Goal: Task Accomplishment & Management: Complete application form

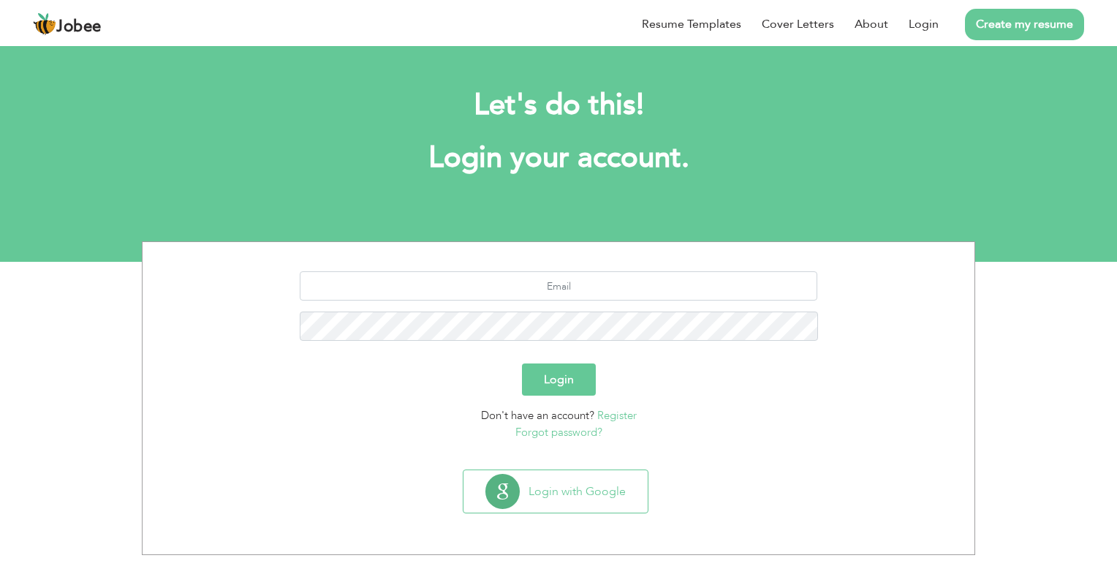
click at [608, 414] on link "Register" at bounding box center [616, 415] width 39 height 15
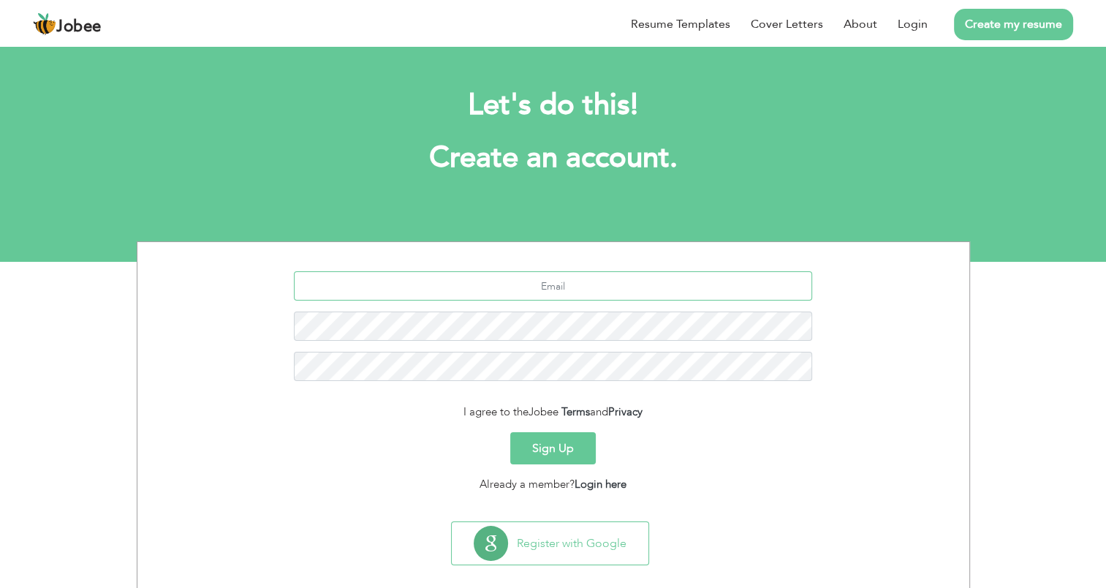
click at [573, 291] on input "text" at bounding box center [553, 285] width 518 height 29
click at [921, 316] on div at bounding box center [553, 331] width 810 height 121
click at [545, 446] on button "Sign Up" at bounding box center [553, 448] width 86 height 32
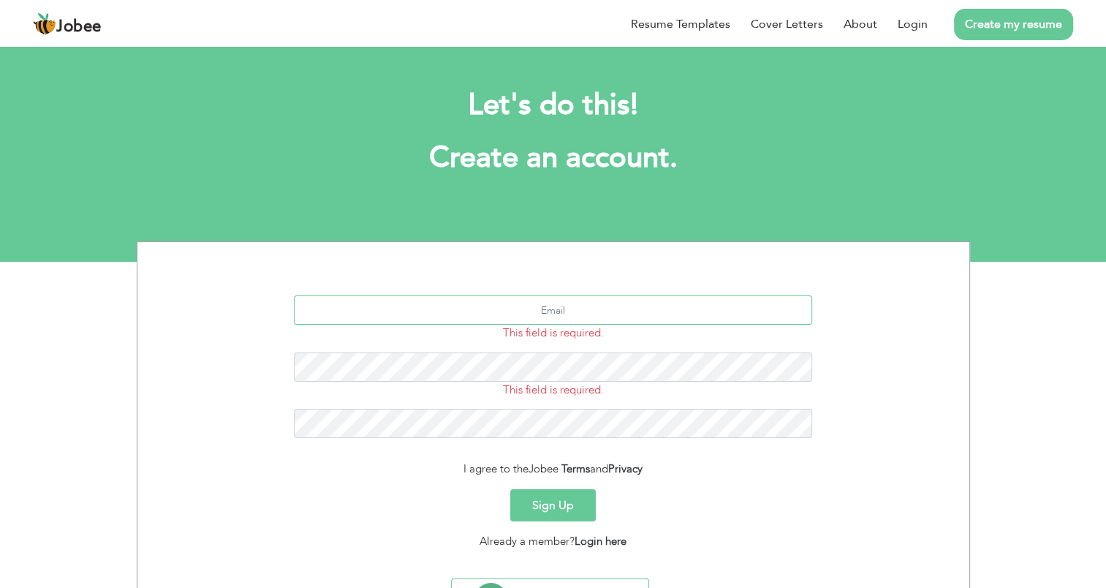
click at [518, 309] on input "text" at bounding box center [553, 309] width 518 height 29
type input "[EMAIL_ADDRESS][DOMAIN_NAME]"
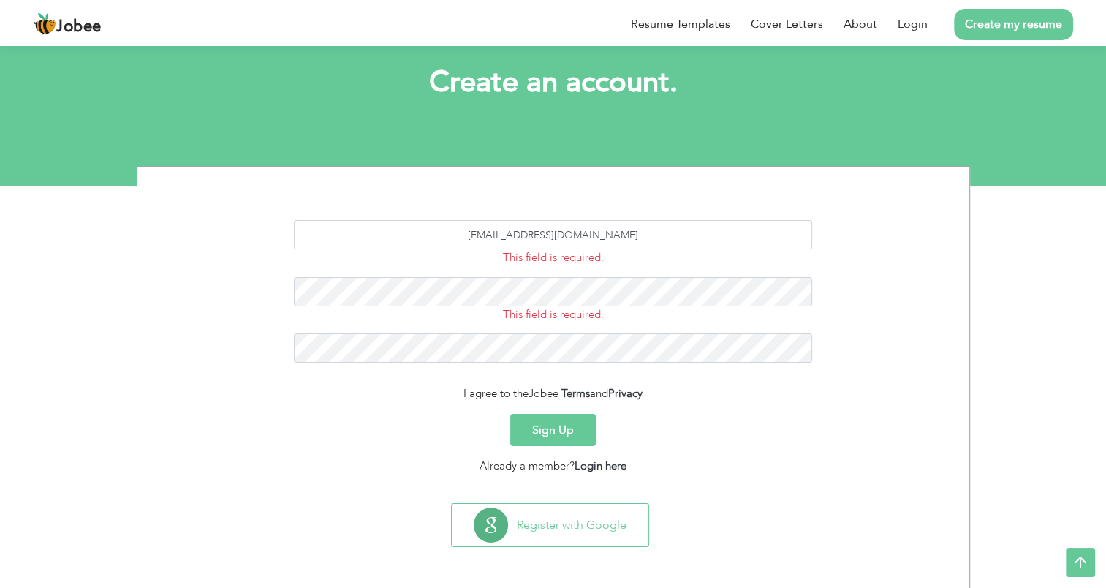
click at [530, 433] on button "Sign Up" at bounding box center [553, 430] width 86 height 32
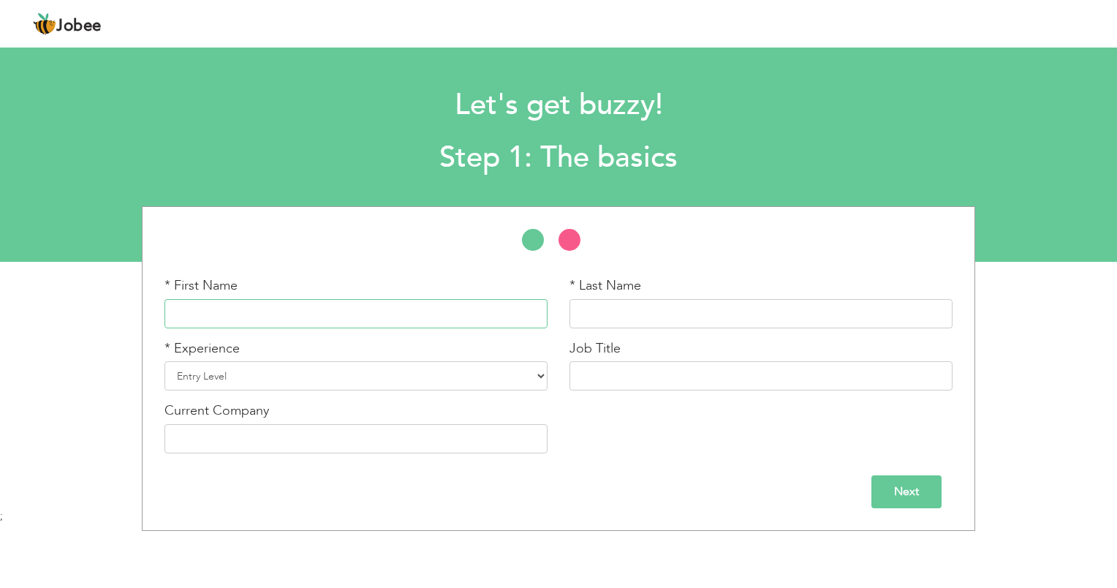
click at [332, 310] on input "text" at bounding box center [355, 313] width 383 height 29
type input "Shahzad Ahmad"
type input "Khan"
click at [282, 377] on select "Entry Level Less than 1 Year 1 Year 2 Years 3 Years 4 Years 5 Years 6 Years 7 Y…" at bounding box center [355, 375] width 383 height 29
select select "29"
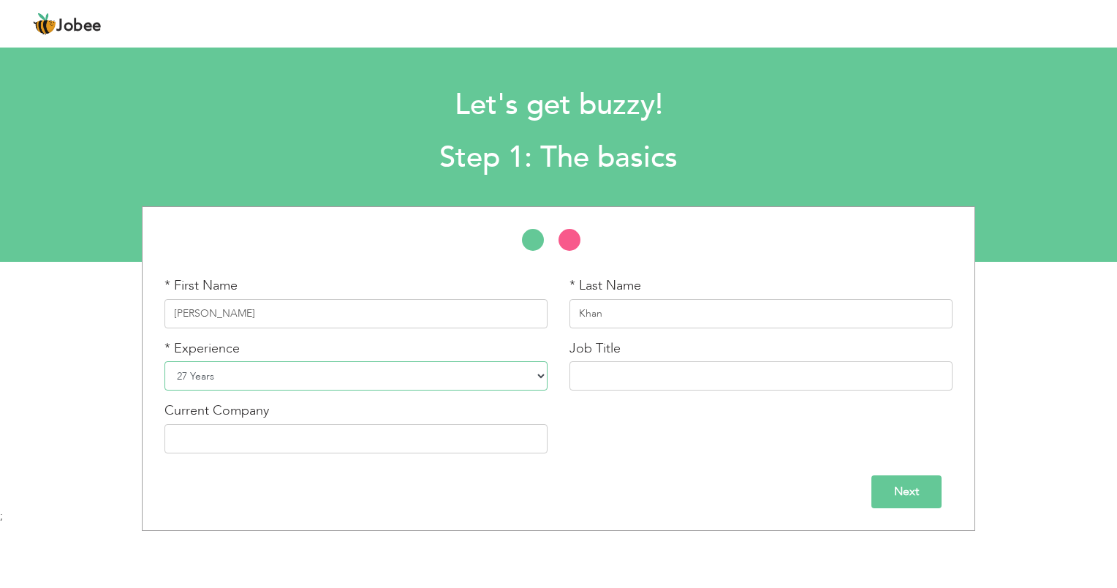
click at [164, 361] on select "Entry Level Less than 1 Year 1 Year 2 Years 3 Years 4 Years 5 Years 6 Years 7 Y…" at bounding box center [355, 375] width 383 height 29
click at [605, 381] on input "text" at bounding box center [760, 375] width 383 height 29
type input "Manager Warehouse & Logistics"
click at [299, 438] on input "text" at bounding box center [355, 438] width 383 height 29
type input "Jotun Paints Pakistan (Pvt) Ltd"
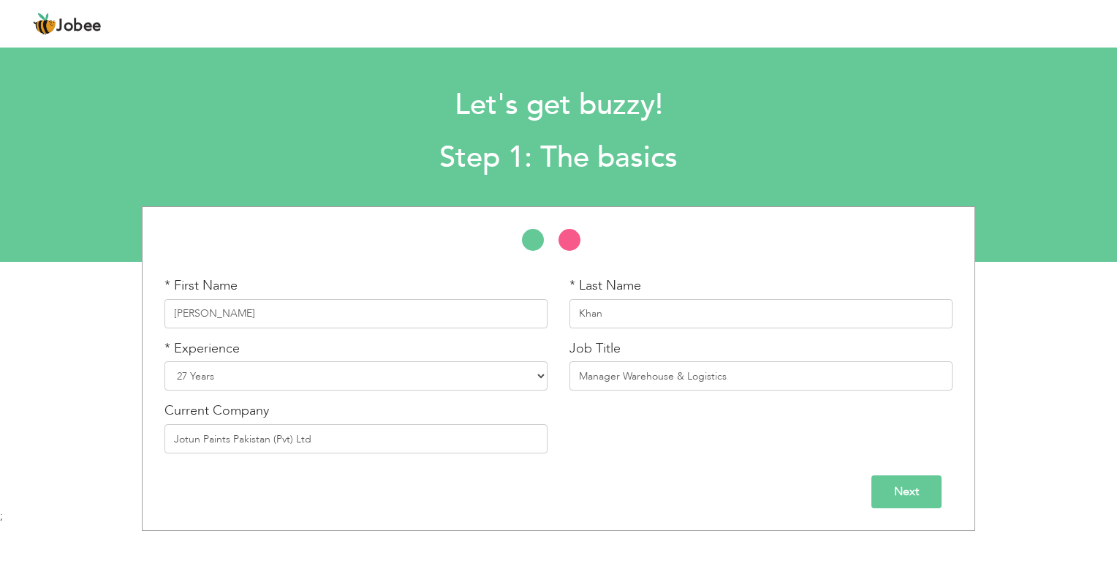
click at [922, 496] on input "Next" at bounding box center [906, 491] width 70 height 33
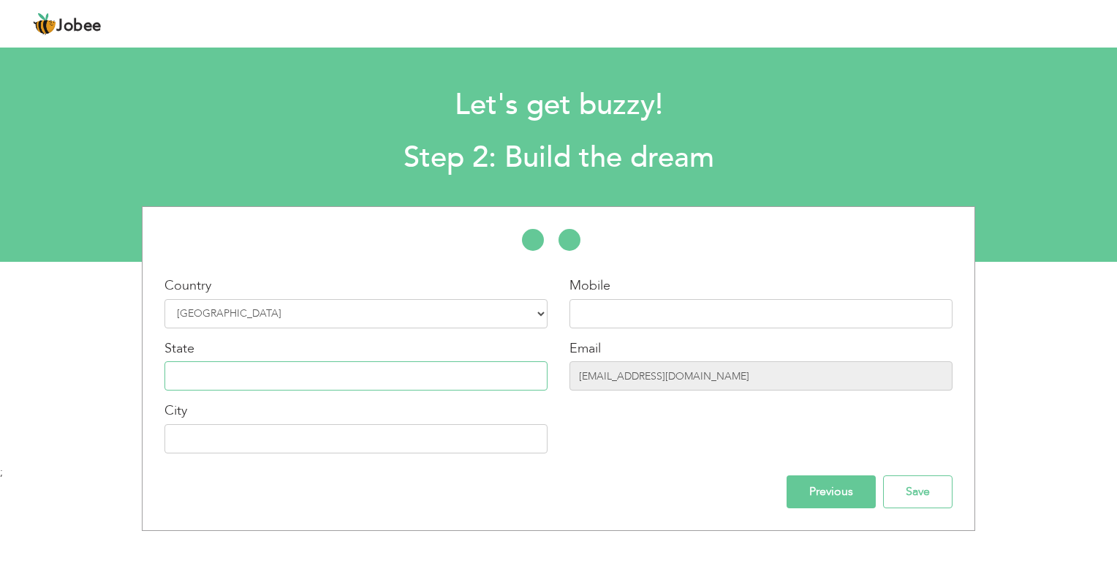
click at [220, 374] on input "text" at bounding box center [355, 375] width 383 height 29
click at [202, 440] on input "text" at bounding box center [355, 438] width 383 height 29
type input "[GEOGRAPHIC_DATA]"
type input "03008415960"
click at [254, 371] on input "text" at bounding box center [355, 375] width 383 height 29
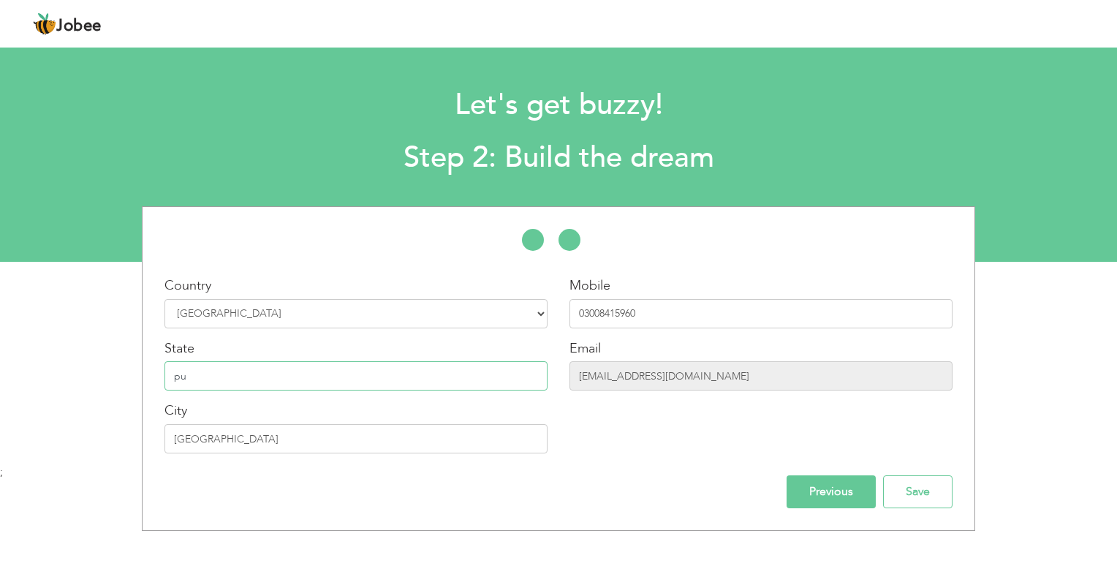
type input "p"
type input "Punjab"
click at [919, 487] on input "Save" at bounding box center [917, 491] width 69 height 33
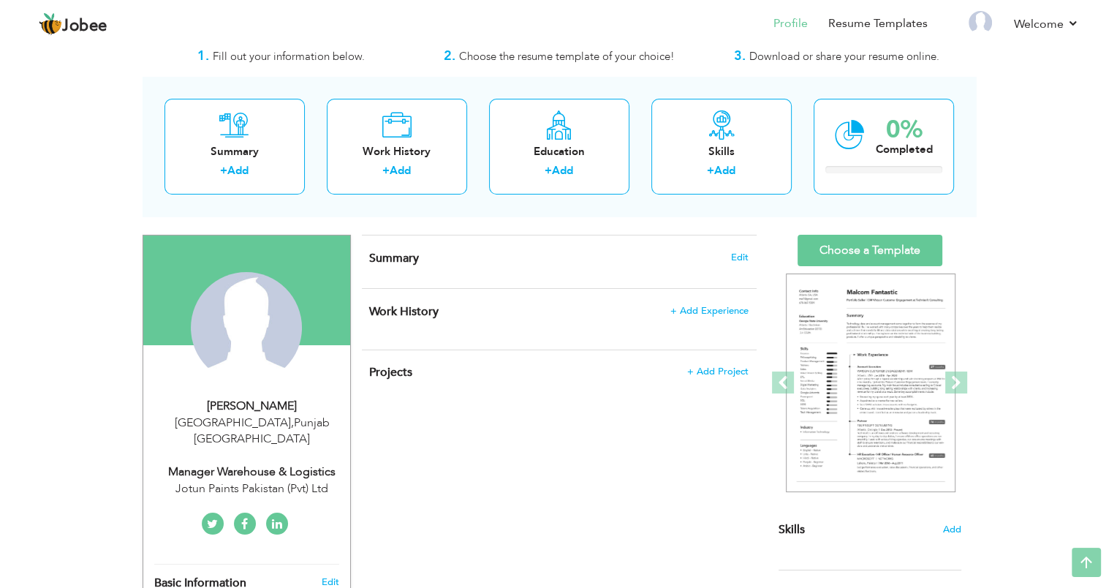
scroll to position [5, 0]
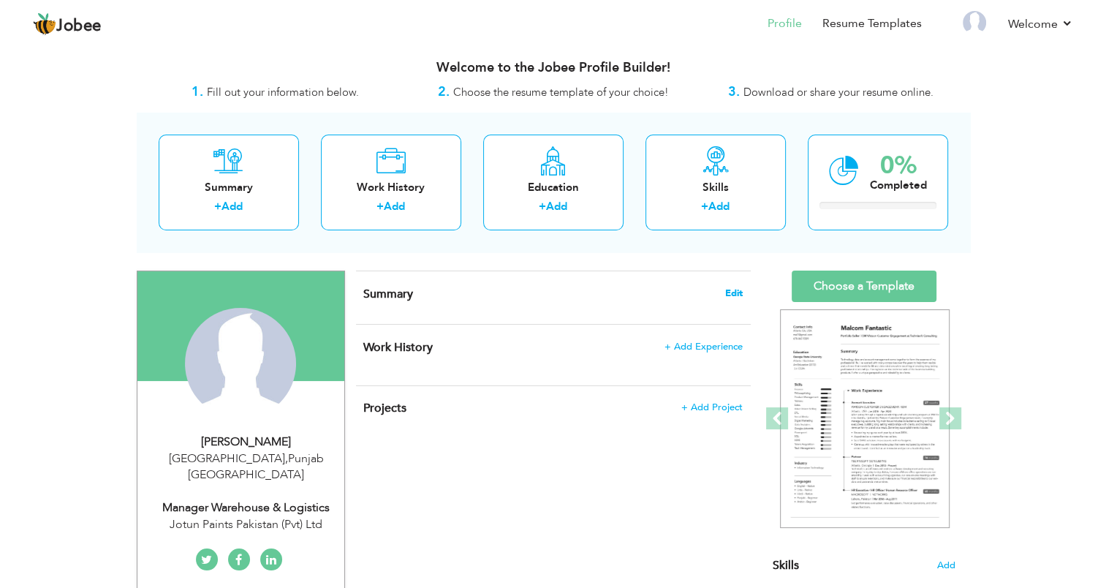
click at [728, 295] on span "Edit" at bounding box center [734, 293] width 18 height 10
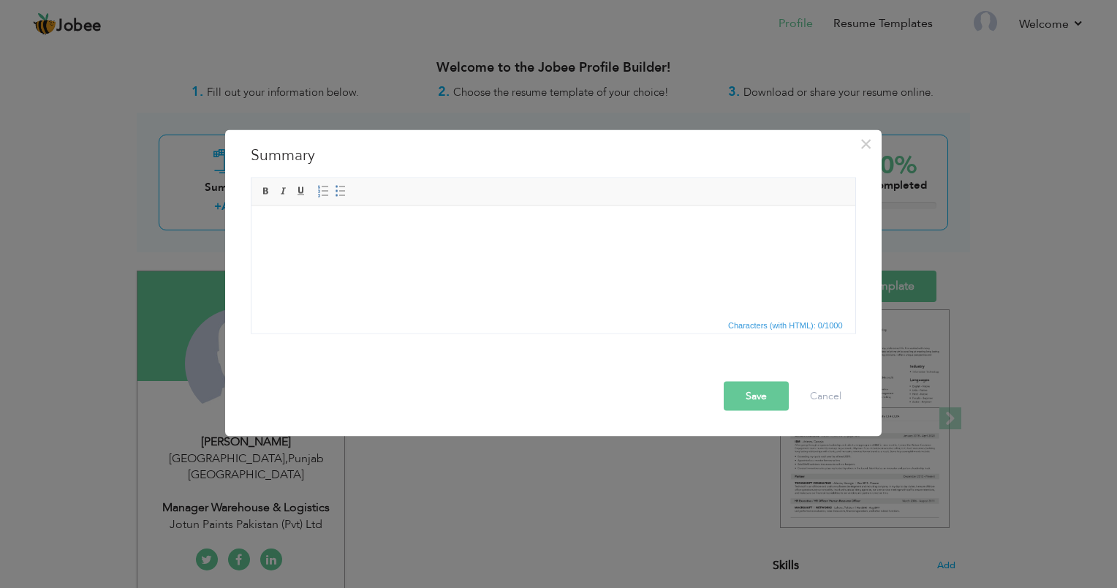
click at [300, 234] on body at bounding box center [552, 227] width 574 height 15
click at [265, 227] on body at bounding box center [552, 227] width 574 height 15
click at [282, 233] on body at bounding box center [552, 227] width 574 height 15
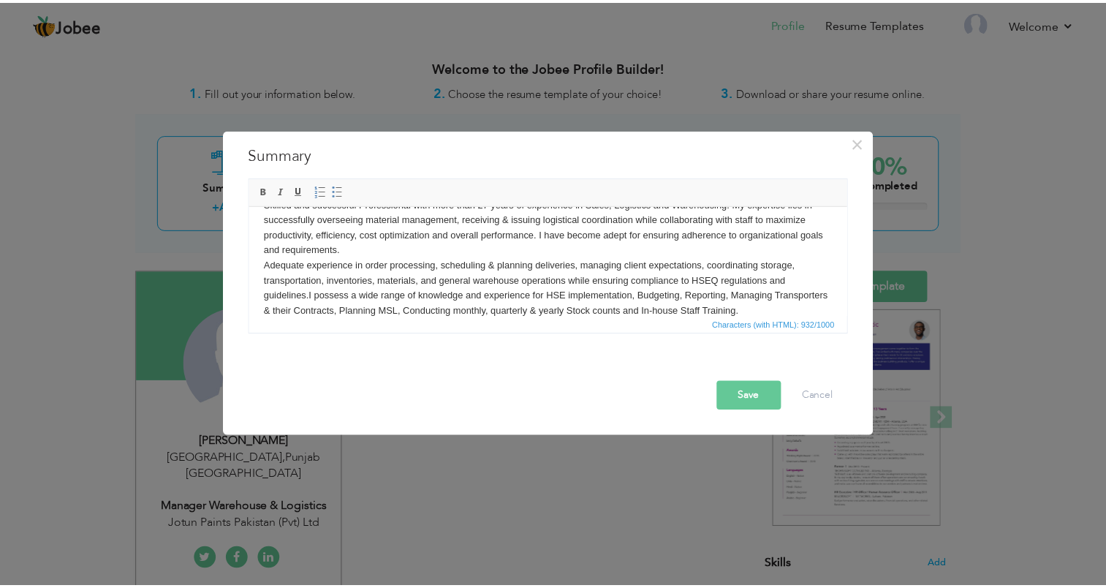
scroll to position [0, 0]
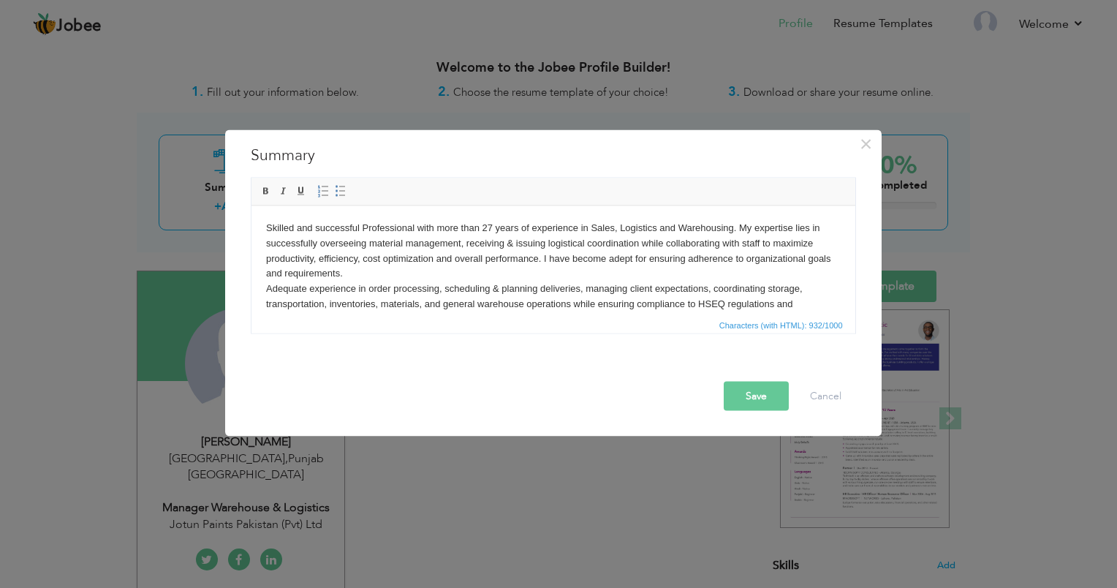
click at [760, 395] on button "Save" at bounding box center [756, 396] width 65 height 29
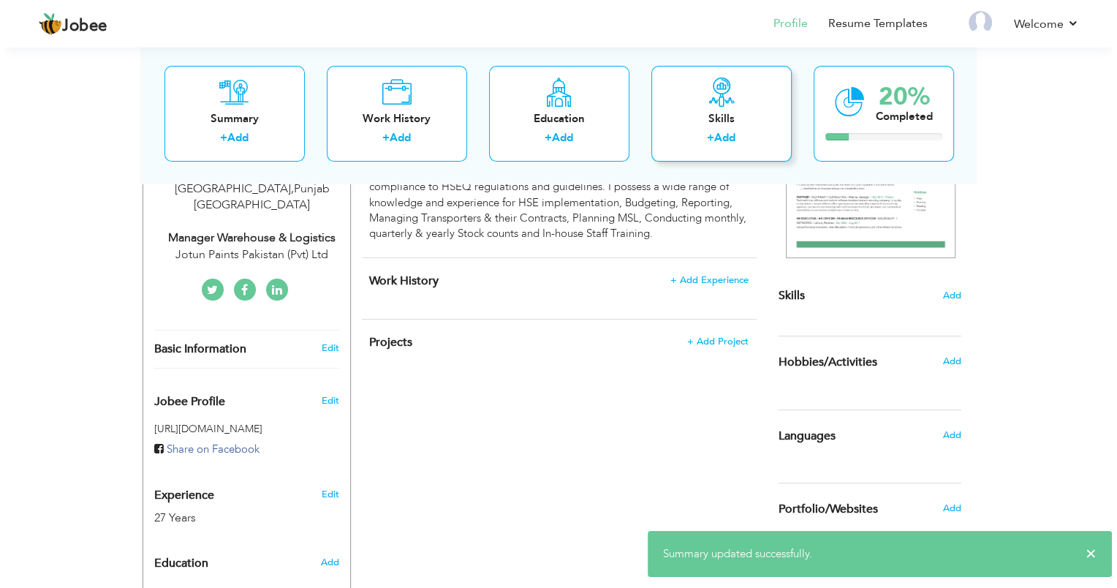
scroll to position [297, 0]
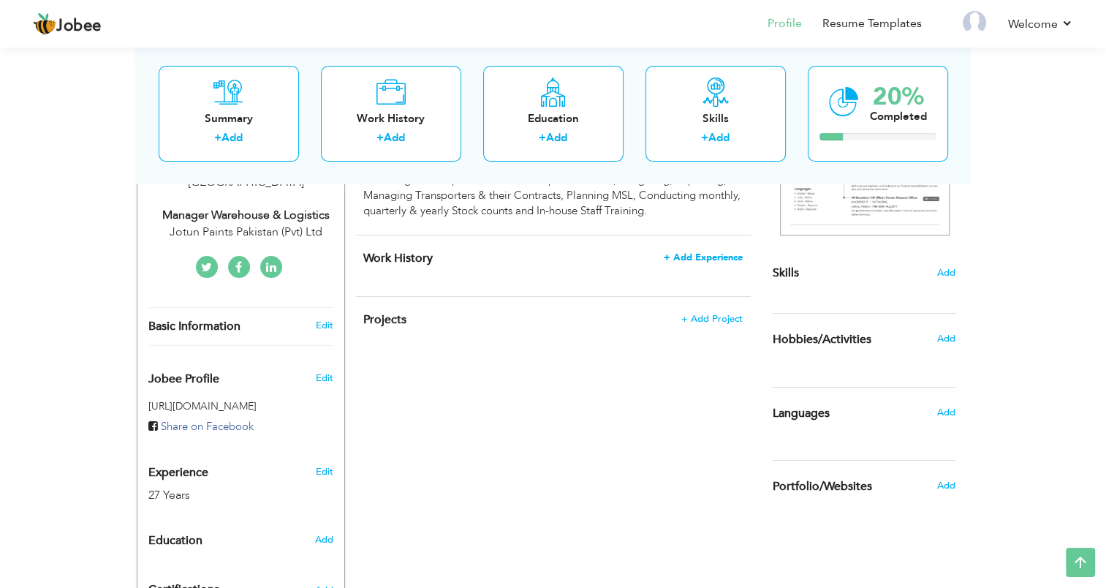
click at [667, 257] on span "+ Add Experience" at bounding box center [703, 257] width 79 height 10
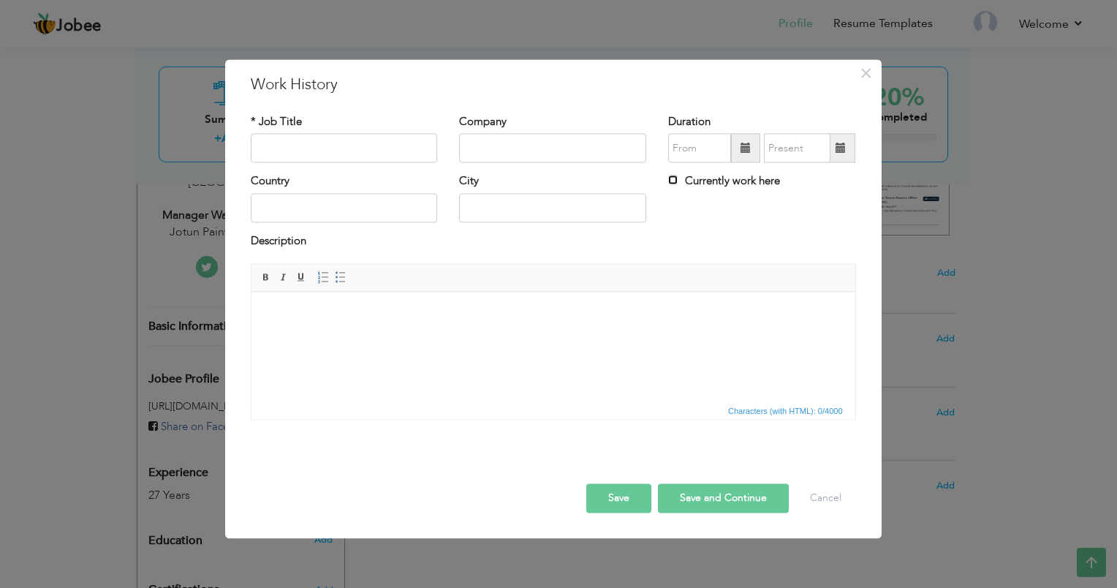
click at [671, 181] on input "Currently work here" at bounding box center [673, 180] width 10 height 10
checkbox input "true"
click at [479, 152] on input "text" at bounding box center [552, 148] width 187 height 29
paste input "Jotun Paints Pakistan (Pvt) Ltd"
type input "Jotun Paints Pakistan (Pvt) Ltd"
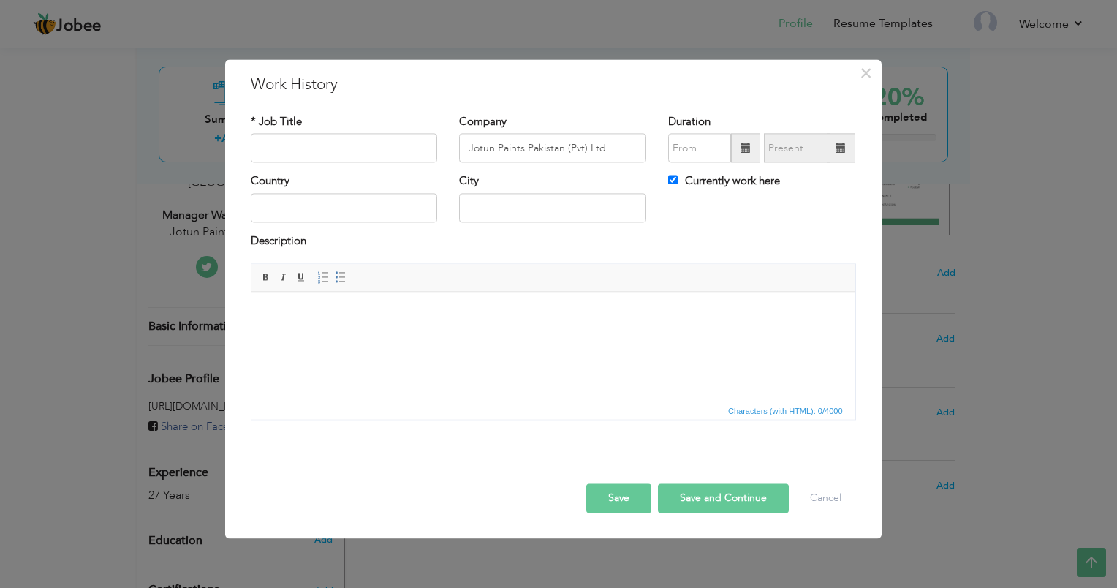
click at [748, 146] on span at bounding box center [745, 148] width 10 height 10
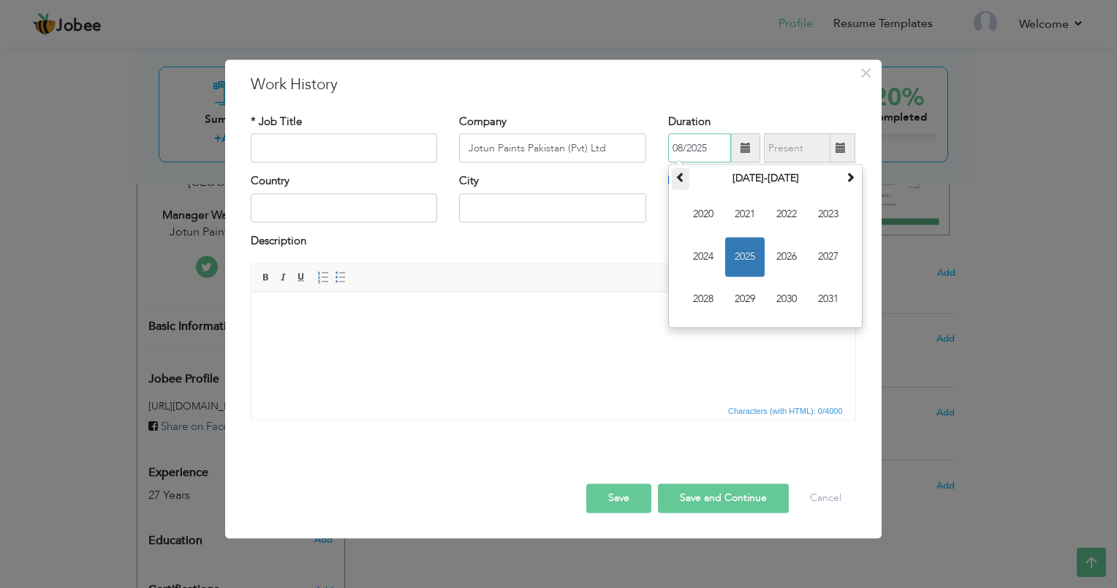
click at [680, 179] on span at bounding box center [680, 177] width 10 height 10
click at [781, 254] on span "2016" at bounding box center [786, 257] width 39 height 39
click at [781, 216] on span "Mar" at bounding box center [786, 214] width 39 height 39
type input "03/2016"
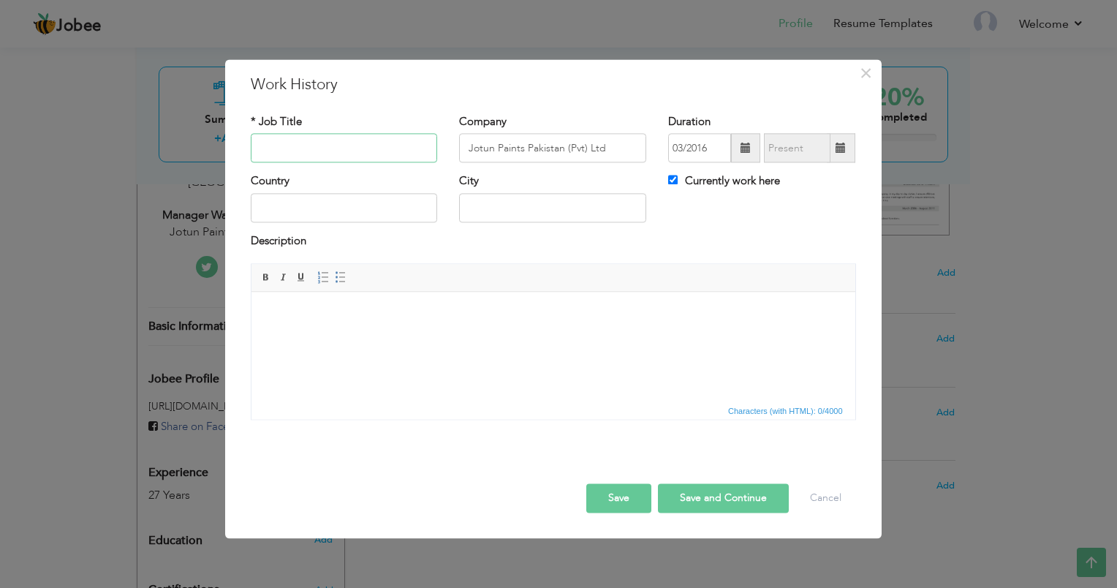
click at [300, 143] on input "text" at bounding box center [344, 148] width 187 height 29
paste input "Jotun Paints Pakistan (Pvt) Ltd"
type input "Manager Logistics & Warehouse"
click at [291, 212] on input "text" at bounding box center [344, 207] width 187 height 29
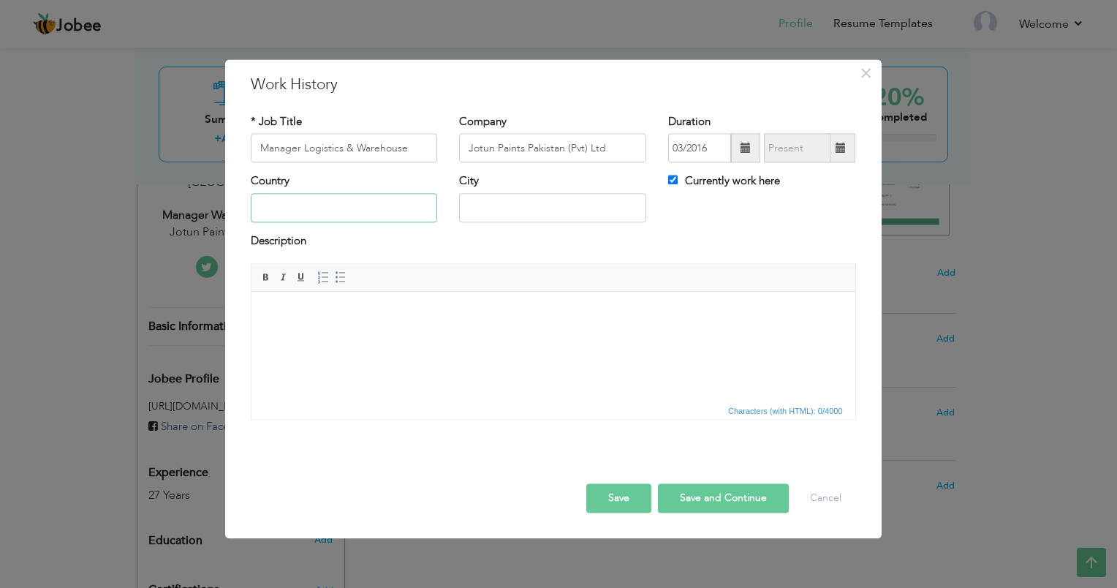
type input "[GEOGRAPHIC_DATA]"
click at [276, 315] on body at bounding box center [552, 313] width 574 height 15
click at [273, 299] on html at bounding box center [553, 314] width 604 height 45
click at [310, 322] on span "Paste" at bounding box center [330, 323] width 76 height 18
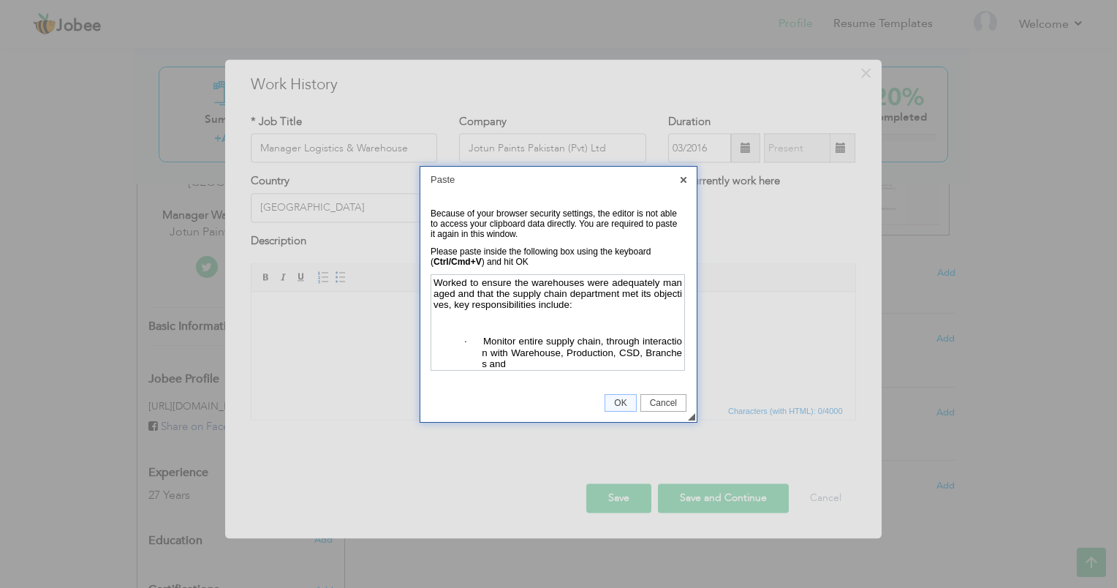
scroll to position [512, 0]
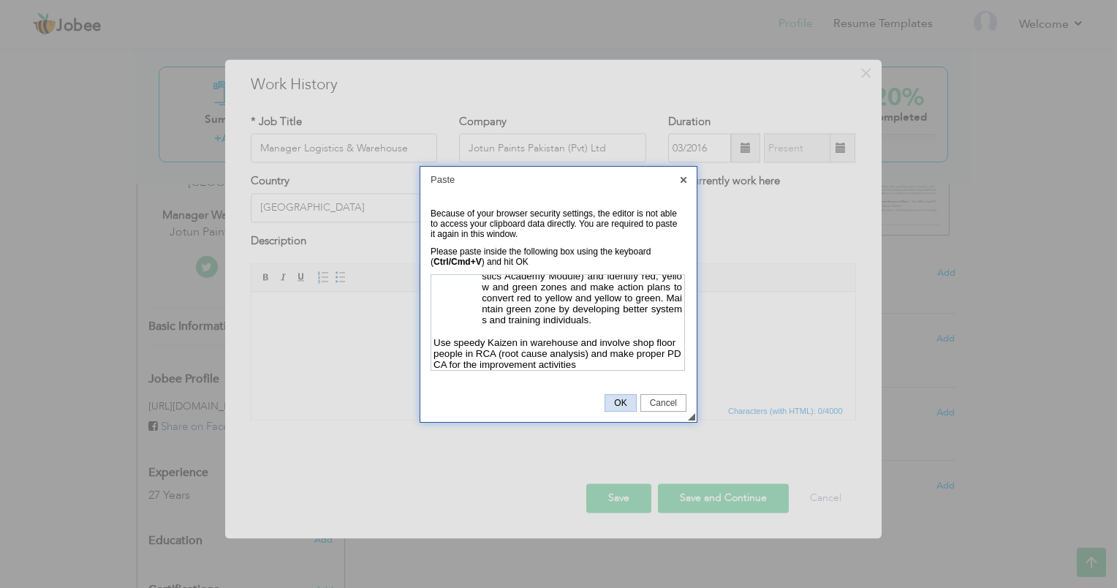
click at [621, 398] on span "OK" at bounding box center [620, 403] width 30 height 10
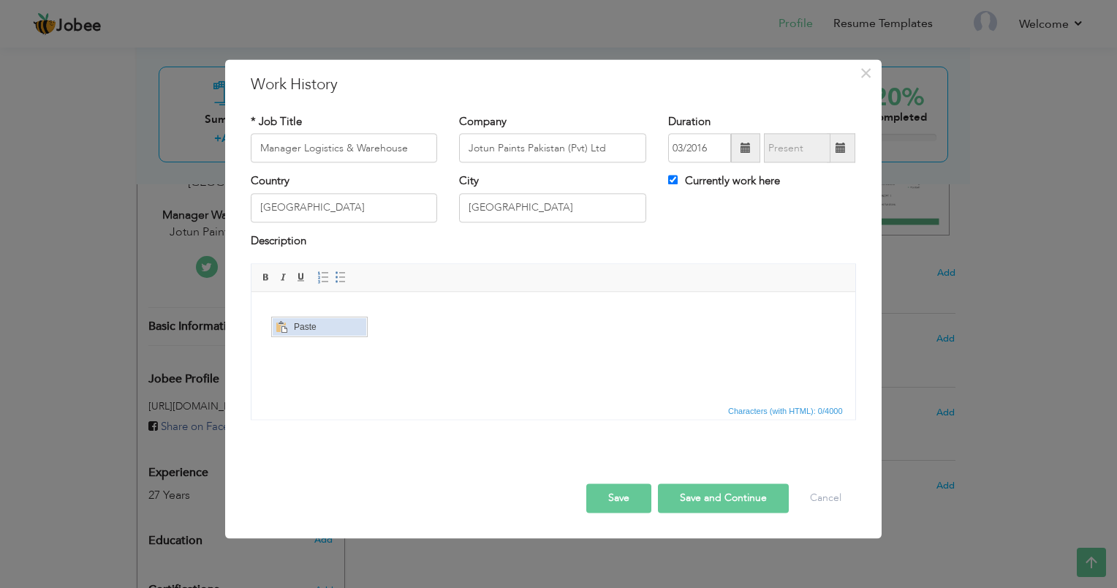
click at [290, 323] on span "Paste" at bounding box center [328, 326] width 76 height 18
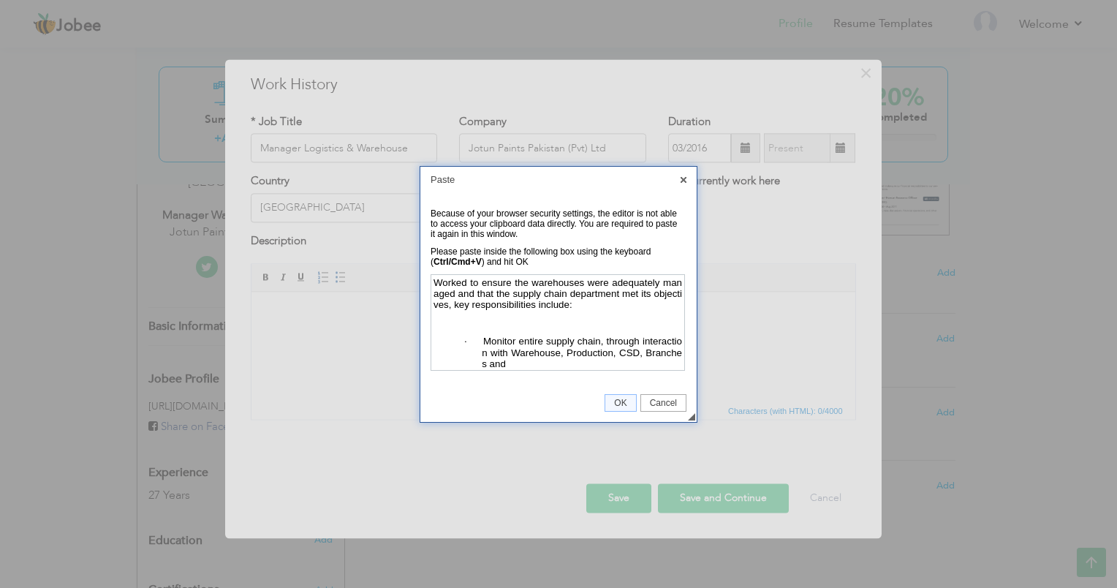
scroll to position [512, 0]
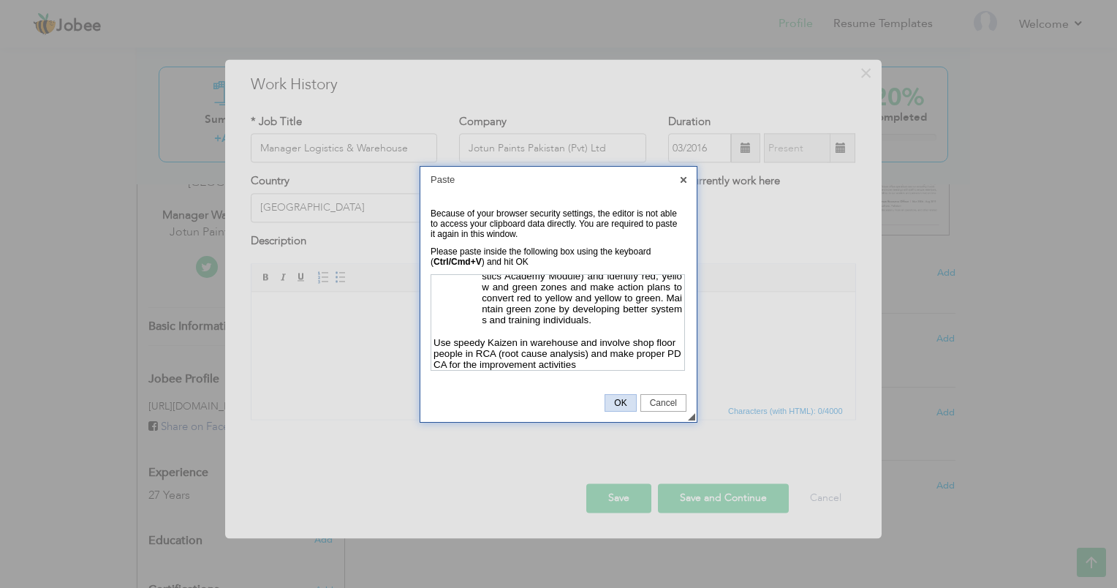
click at [626, 403] on span "OK" at bounding box center [620, 403] width 30 height 10
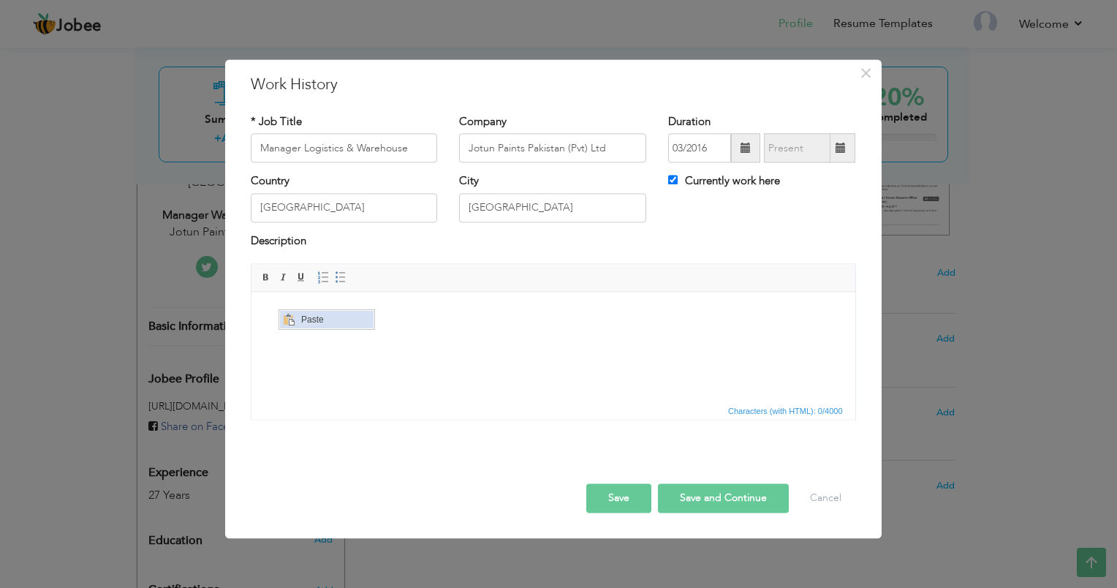
click at [316, 321] on span "Paste" at bounding box center [335, 319] width 76 height 18
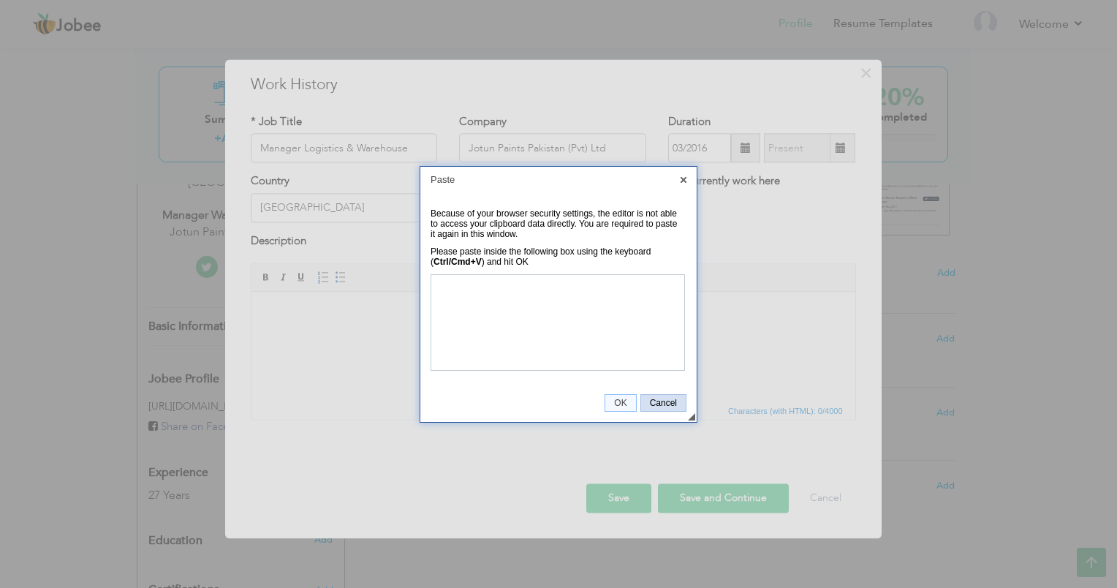
click at [669, 403] on span "Cancel" at bounding box center [663, 403] width 45 height 10
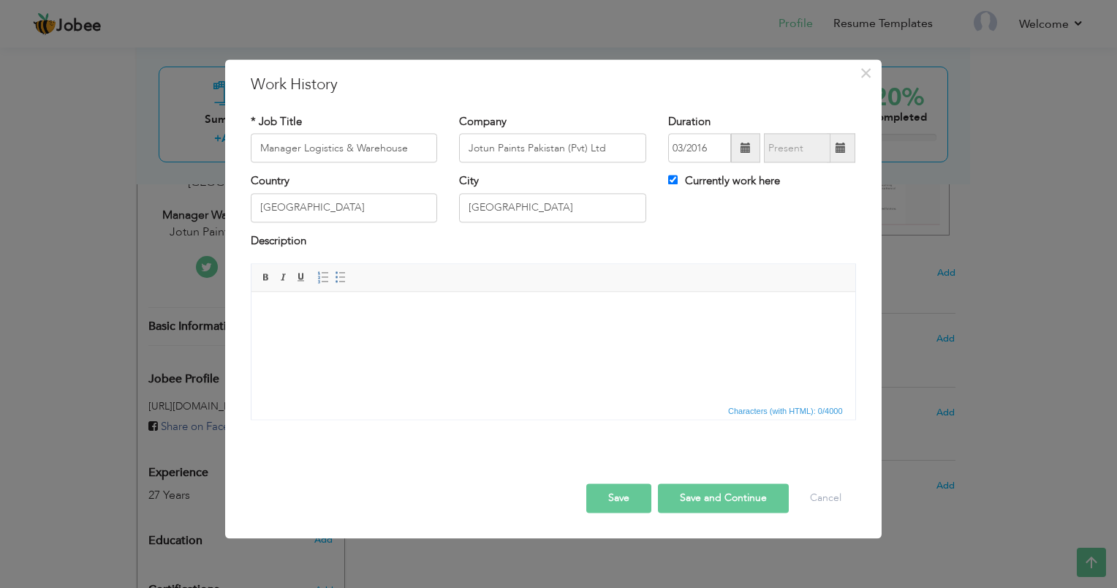
drag, startPoint x: 377, startPoint y: 77, endPoint x: 431, endPoint y: 72, distance: 53.6
click at [431, 72] on div "× Work History * Job Title Manager Logistics & Warehouse Company Jotun Paints P…" at bounding box center [553, 298] width 656 height 479
click at [330, 322] on span "Paste" at bounding box center [342, 325] width 76 height 18
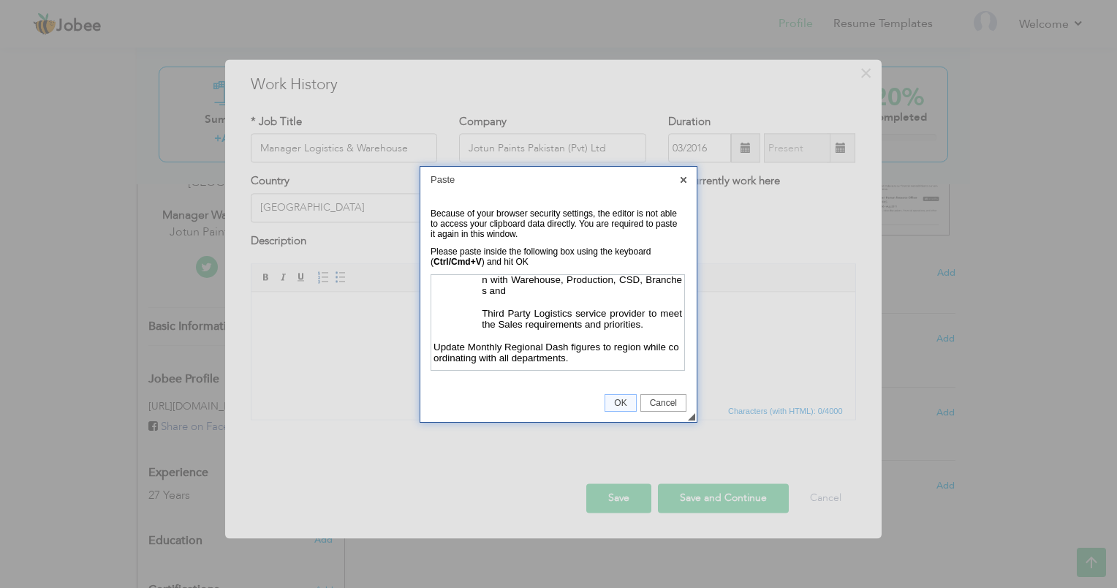
scroll to position [85, 0]
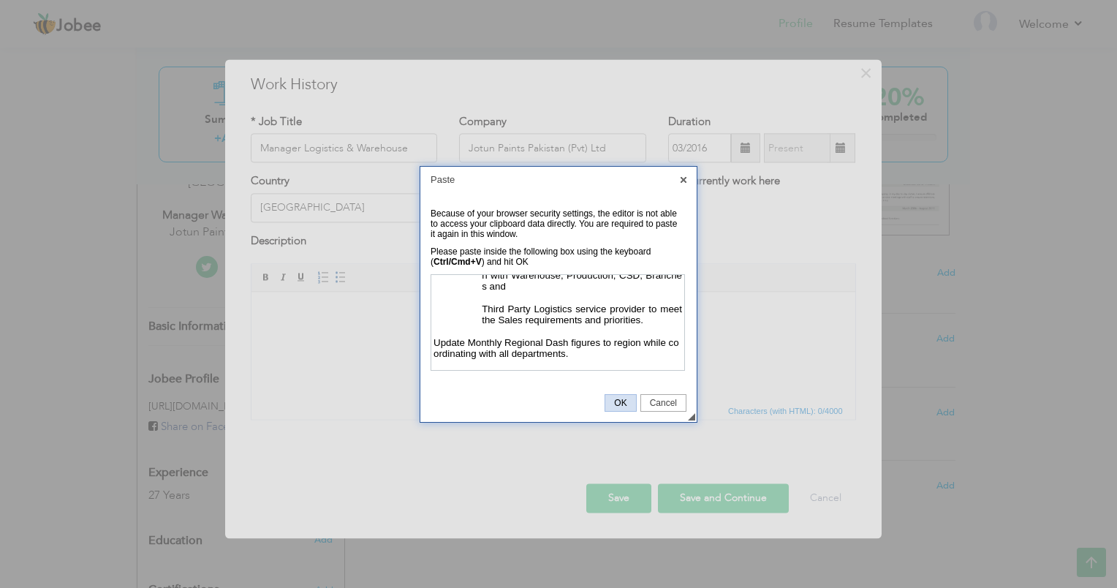
click at [610, 403] on span "OK" at bounding box center [620, 403] width 30 height 10
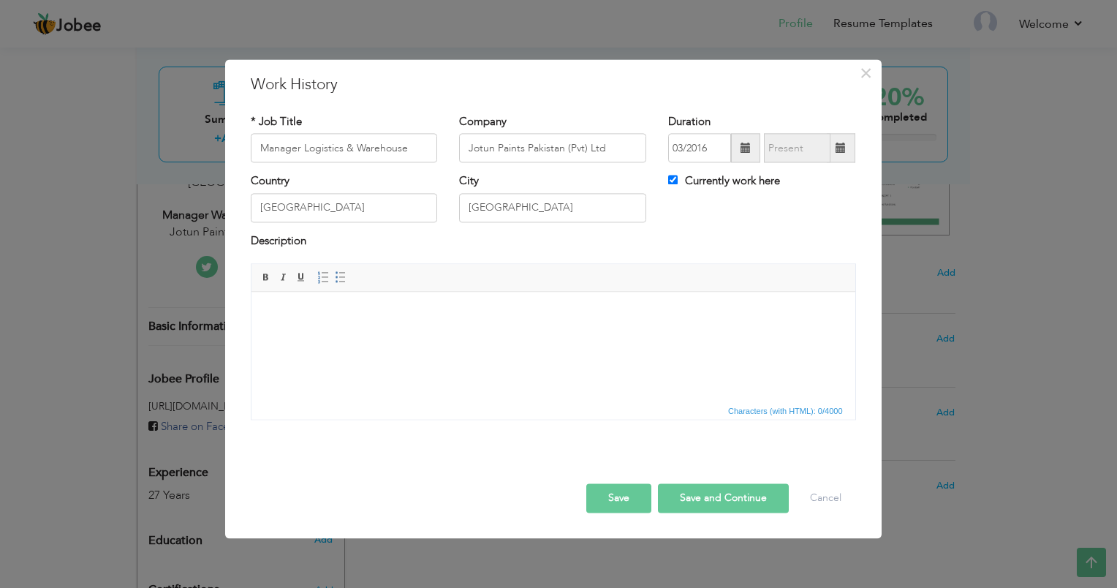
click at [693, 492] on button "Save and Continue" at bounding box center [723, 498] width 131 height 29
checkbox input "false"
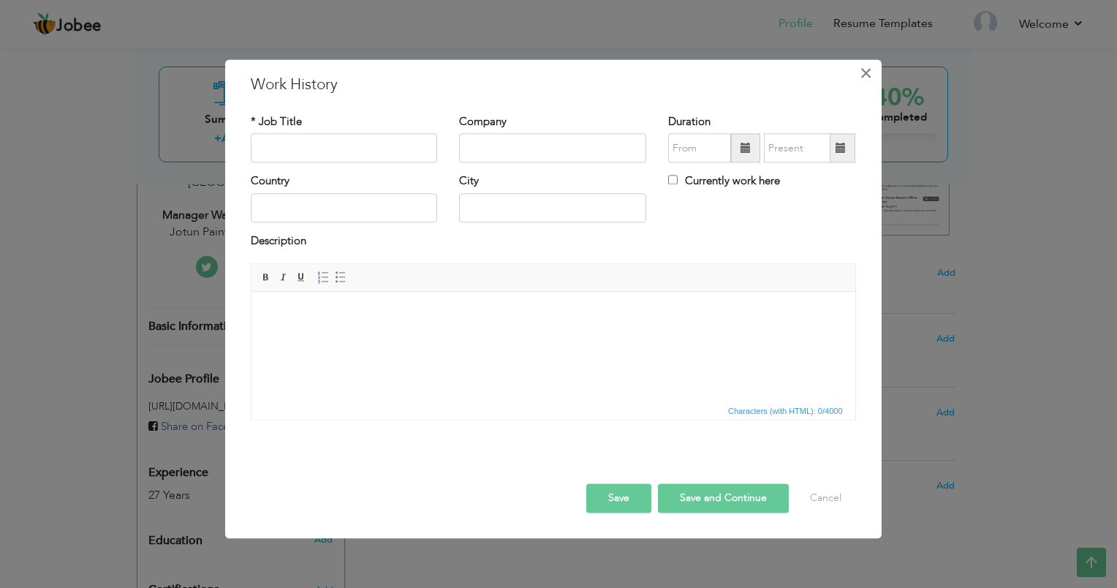
click at [862, 74] on span "×" at bounding box center [866, 73] width 12 height 26
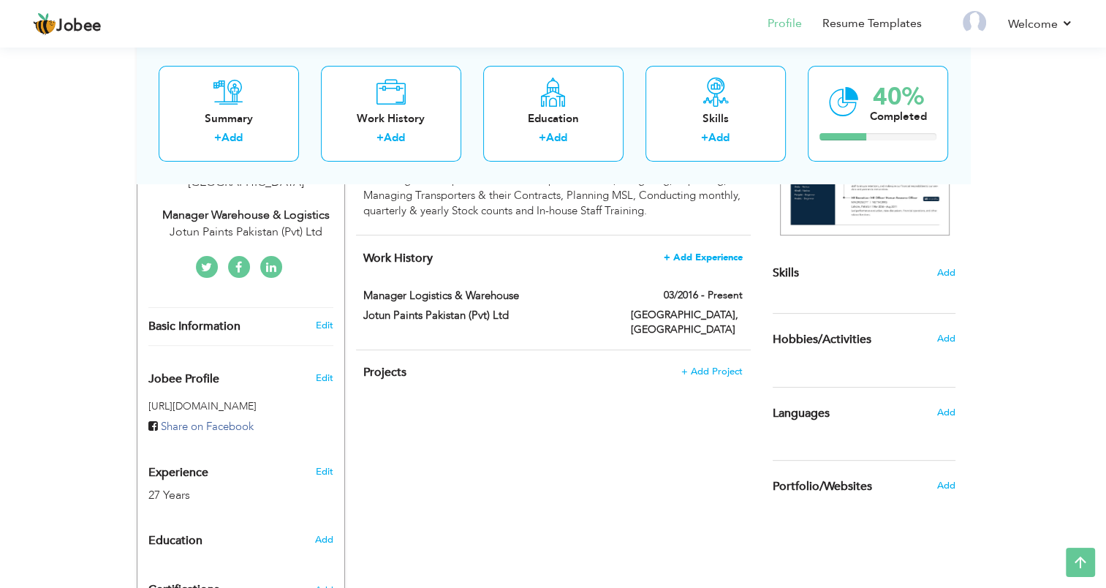
click at [670, 257] on span "+ Add Experience" at bounding box center [703, 257] width 79 height 10
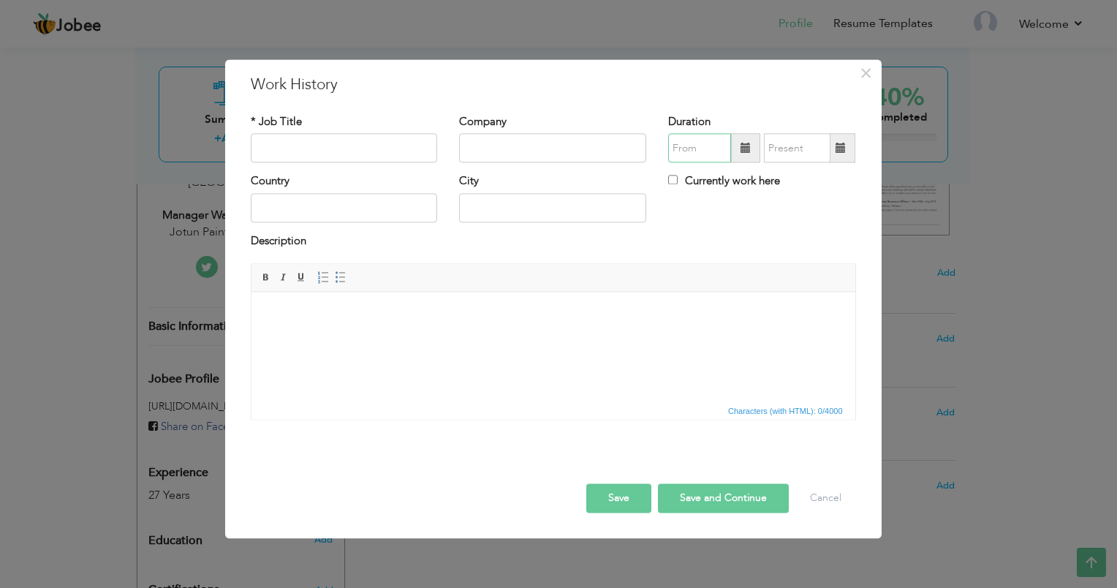
click at [716, 156] on input "text" at bounding box center [699, 148] width 63 height 29
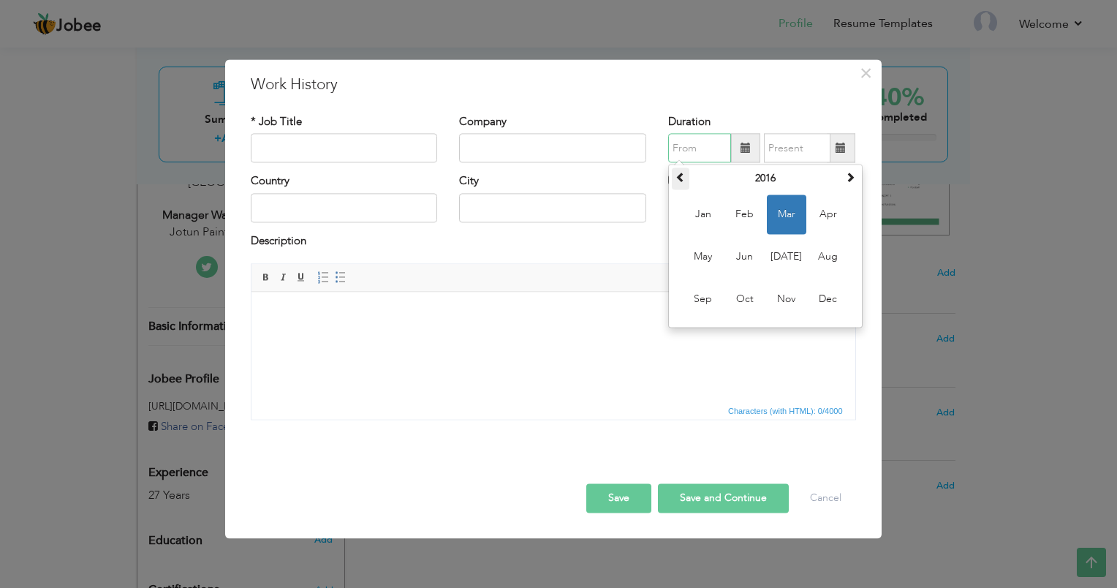
click at [682, 177] on span at bounding box center [680, 177] width 10 height 10
click at [685, 175] on span at bounding box center [680, 177] width 10 height 10
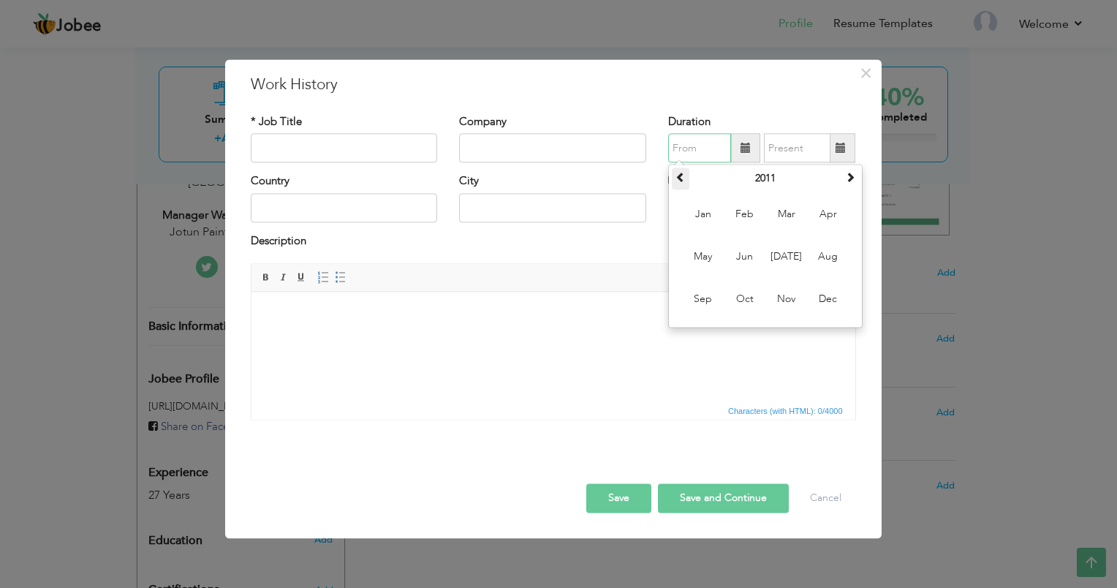
click at [685, 175] on span at bounding box center [680, 177] width 10 height 10
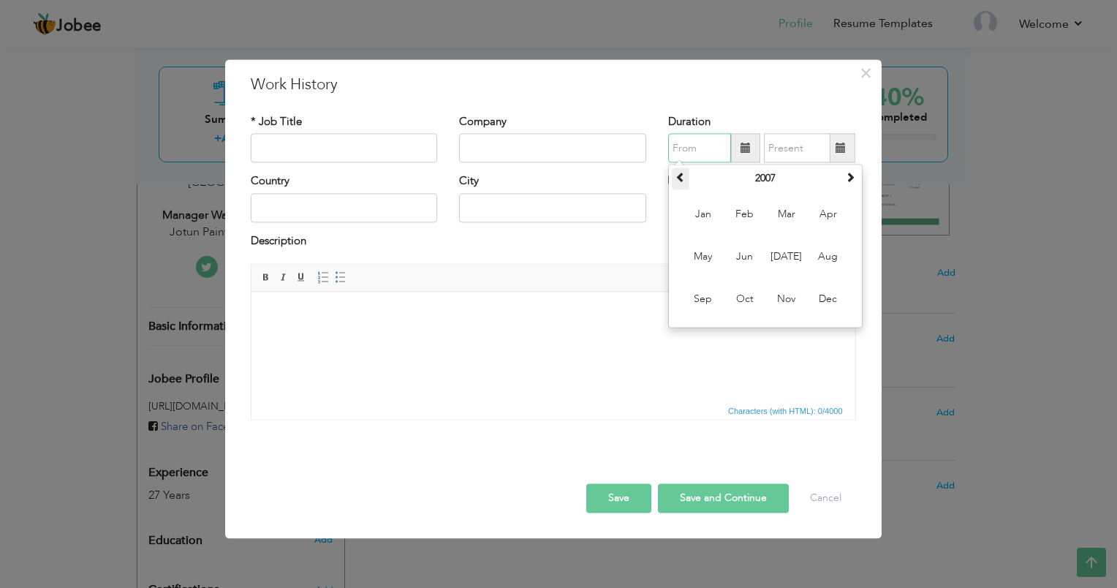
click at [685, 175] on span at bounding box center [680, 177] width 10 height 10
click at [847, 175] on span at bounding box center [850, 177] width 10 height 10
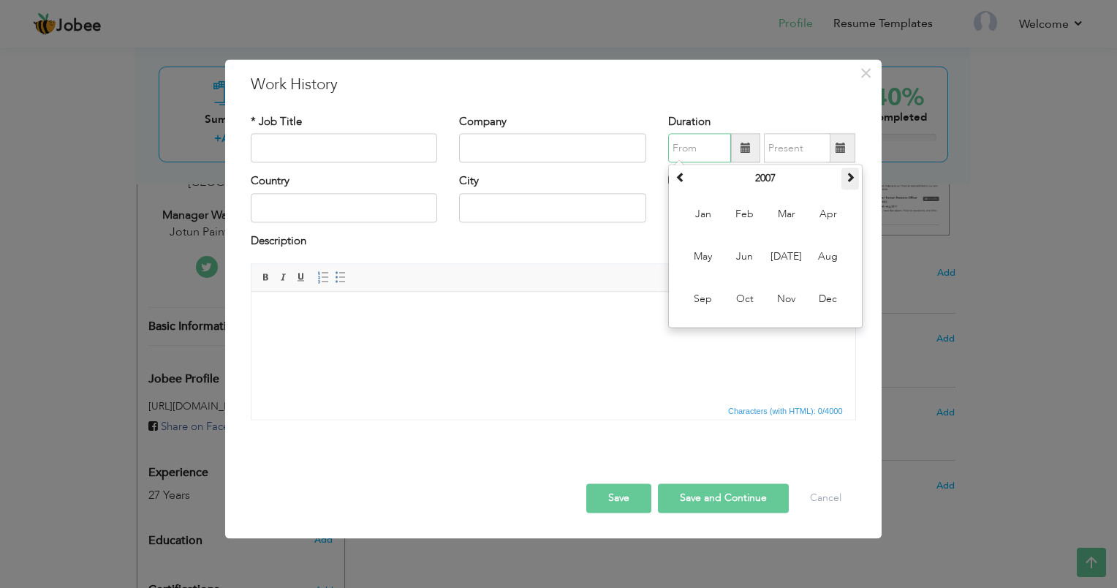
click at [847, 175] on span at bounding box center [850, 177] width 10 height 10
click at [788, 303] on span "Nov" at bounding box center [786, 299] width 39 height 39
type input "11/2010"
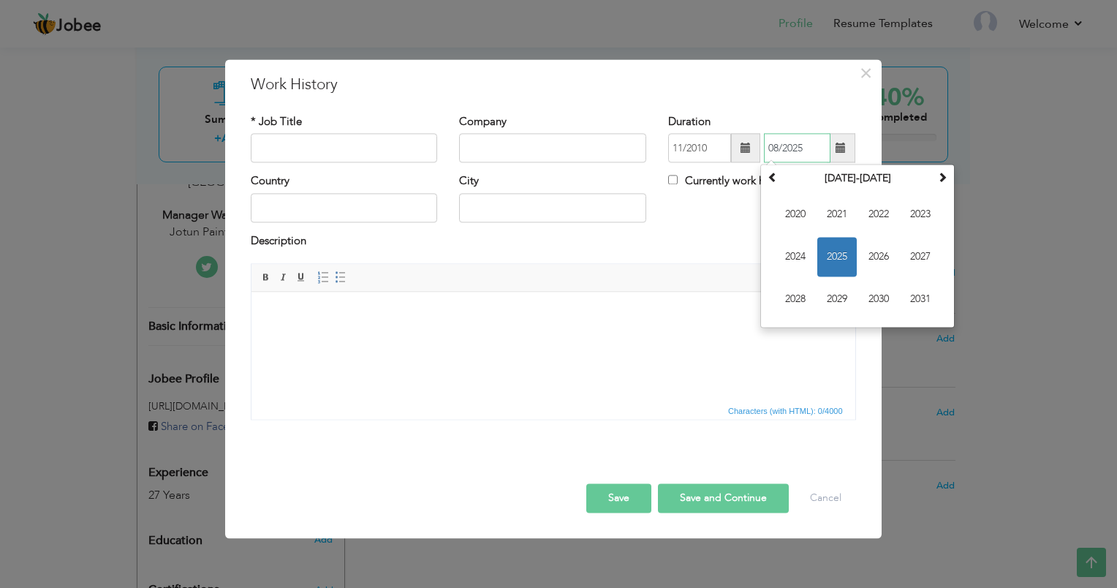
click at [798, 151] on input "08/2025" at bounding box center [797, 148] width 67 height 29
click at [772, 177] on span at bounding box center [772, 177] width 10 height 10
click at [871, 254] on span "2016" at bounding box center [878, 257] width 39 height 39
click at [833, 207] on span "Feb" at bounding box center [836, 214] width 39 height 39
type input "02/2016"
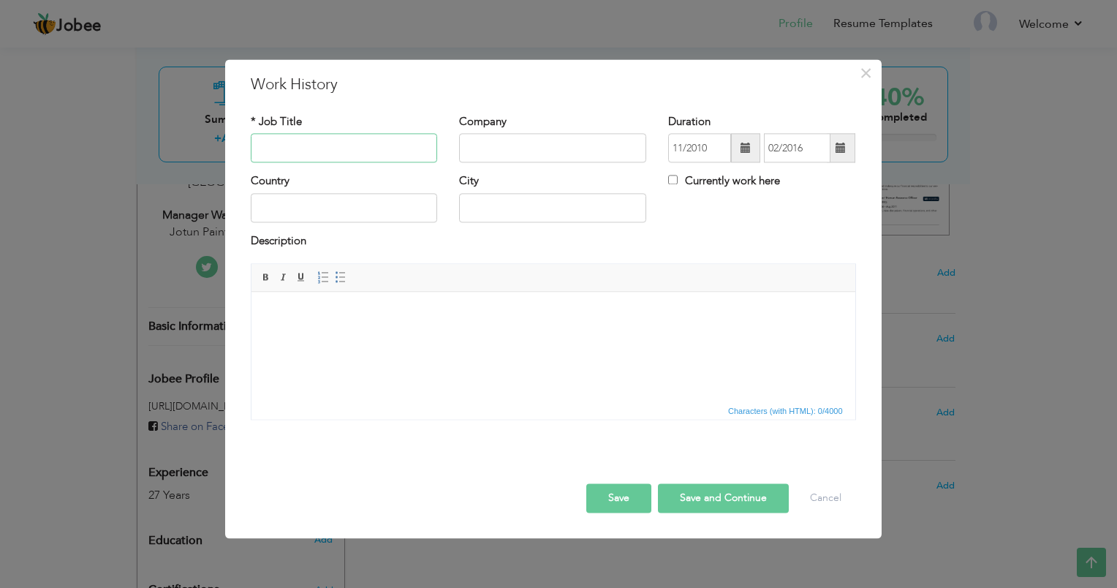
click at [333, 157] on input "text" at bounding box center [344, 148] width 187 height 29
drag, startPoint x: 256, startPoint y: 70, endPoint x: 365, endPoint y: 97, distance: 112.2
click at [354, 98] on div "× Work History * Job Title Company Duration 11/2010 02/2016 Currently work here…" at bounding box center [553, 298] width 656 height 479
click at [333, 147] on input "text" at bounding box center [344, 148] width 187 height 29
click at [351, 148] on input "Assistant Manager" at bounding box center [344, 148] width 187 height 29
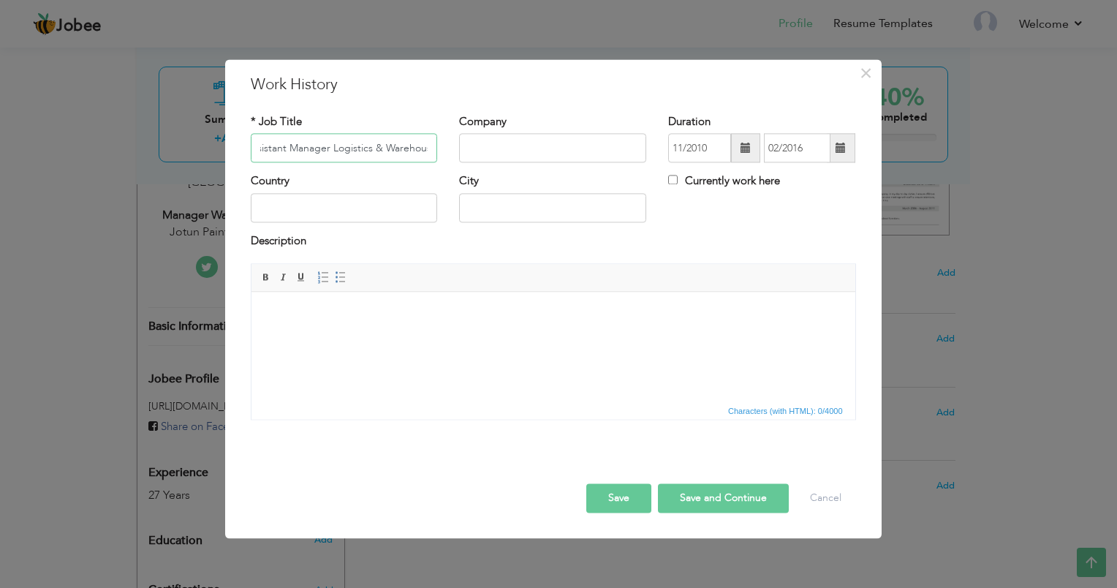
scroll to position [0, 20]
type input "Assistant Manager Logistics & Warehouse"
type input "Jotun Paints Pakistan (Pvt) Ltd"
click at [289, 214] on input "text" at bounding box center [344, 207] width 187 height 29
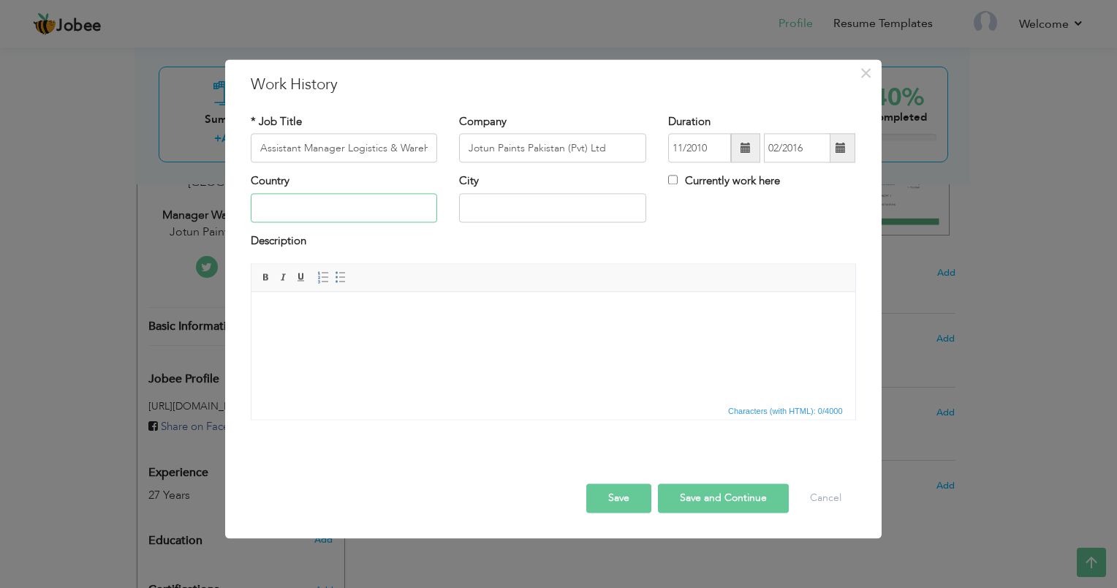
type input "[GEOGRAPHIC_DATA]"
click at [616, 500] on button "Save" at bounding box center [618, 498] width 65 height 29
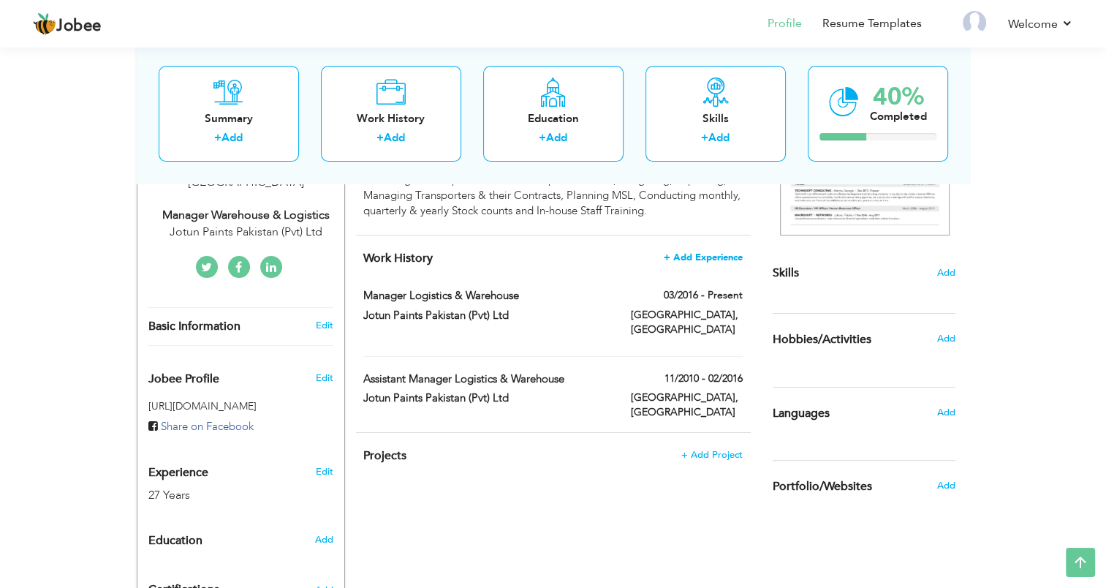
click at [713, 259] on span "+ Add Experience" at bounding box center [703, 257] width 79 height 10
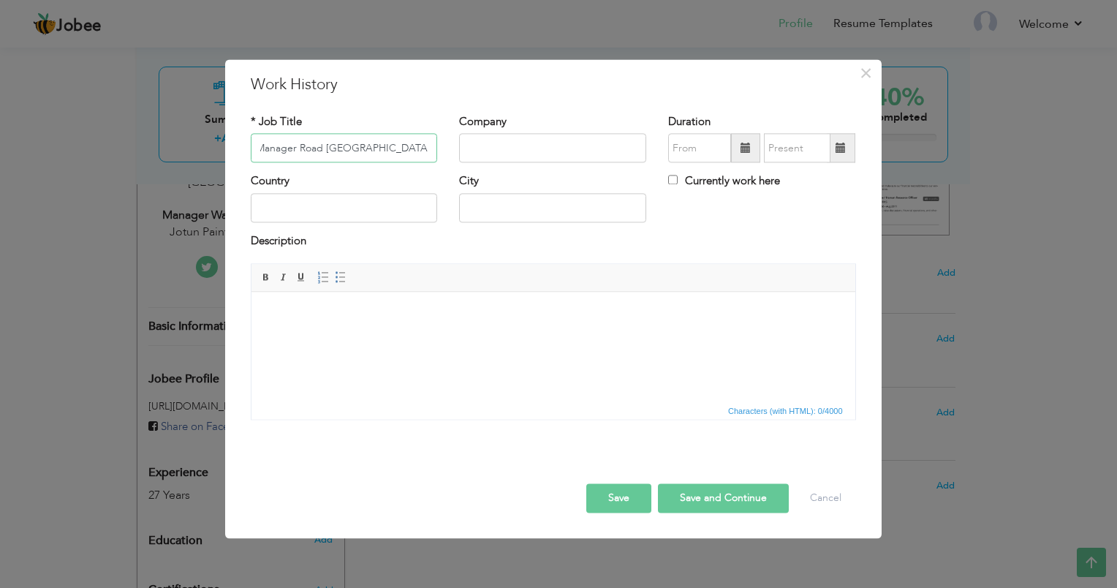
scroll to position [0, 7]
type input "Manager Road [GEOGRAPHIC_DATA]"
type input "Agility Logistics"
click at [743, 151] on span at bounding box center [745, 148] width 10 height 10
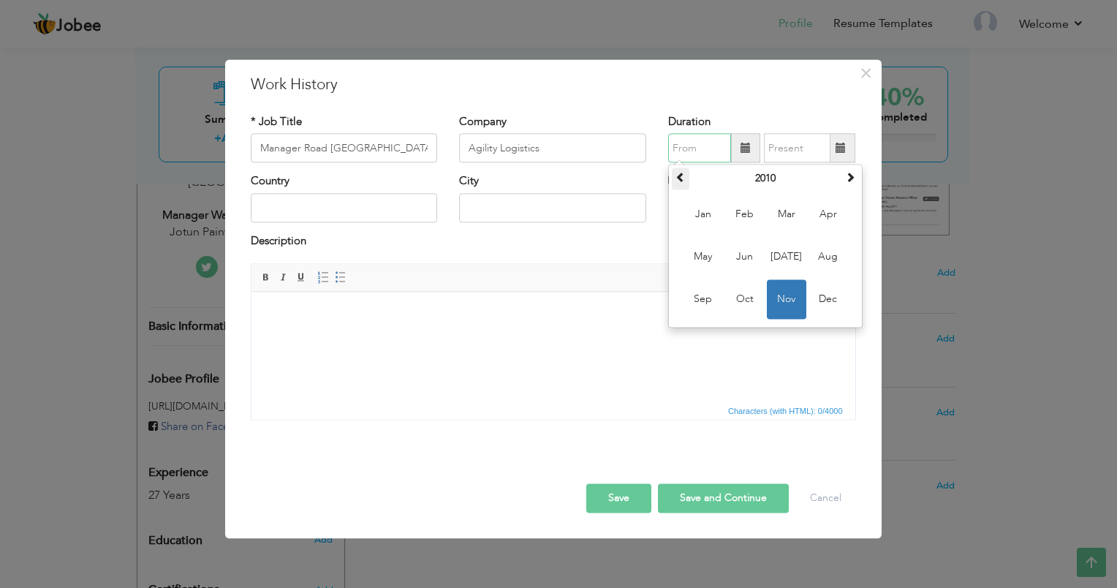
click at [677, 178] on span at bounding box center [680, 177] width 10 height 10
click at [699, 218] on span "Jan" at bounding box center [702, 214] width 39 height 39
type input "01/2009"
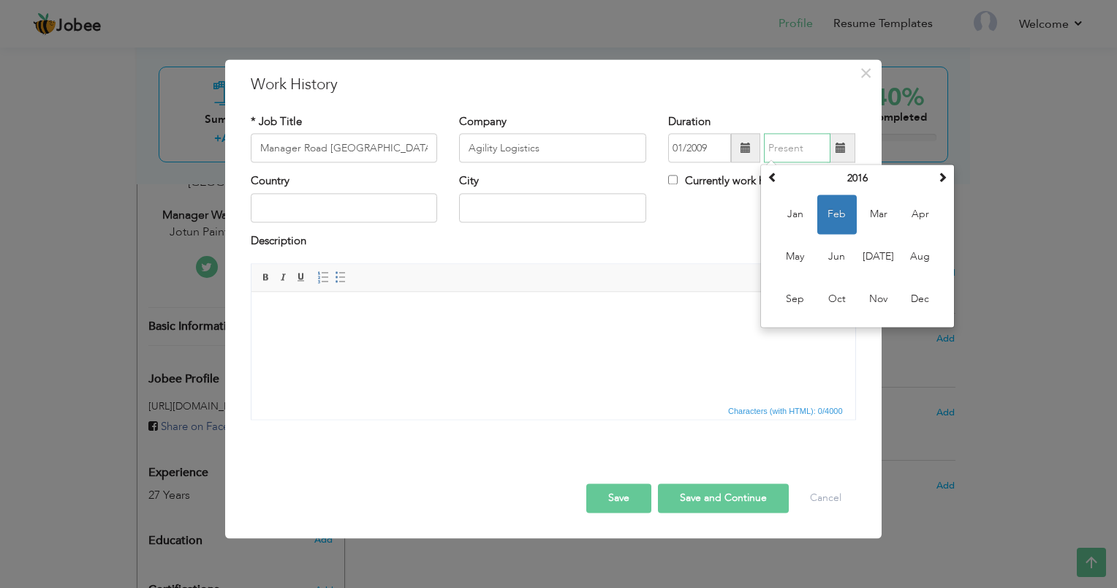
click at [802, 155] on input "text" at bounding box center [797, 148] width 67 height 29
click at [838, 306] on span "Oct" at bounding box center [836, 299] width 39 height 39
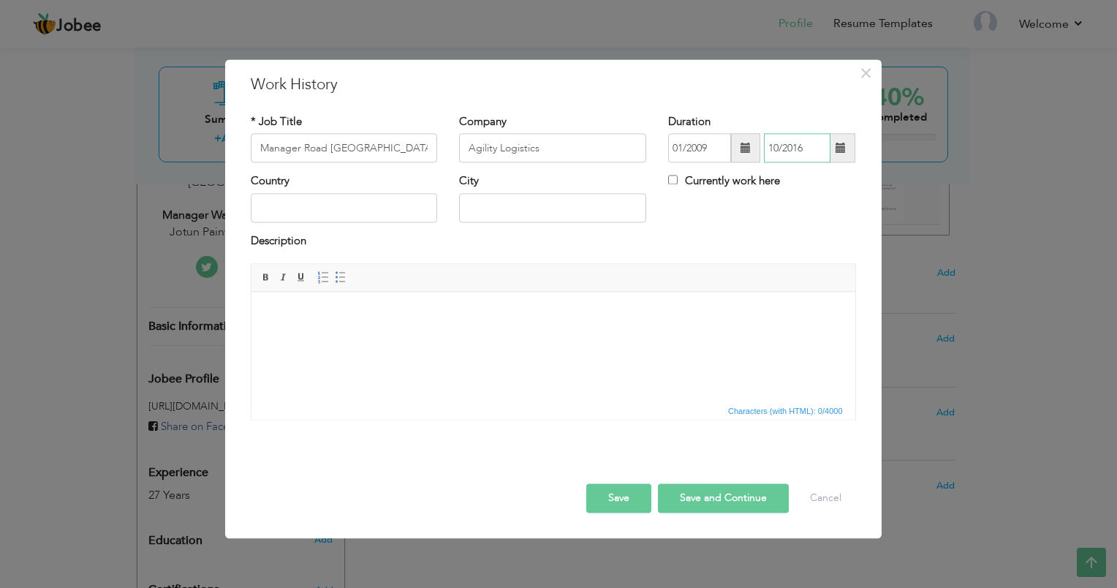
click at [779, 148] on input "10/2016" at bounding box center [797, 148] width 67 height 29
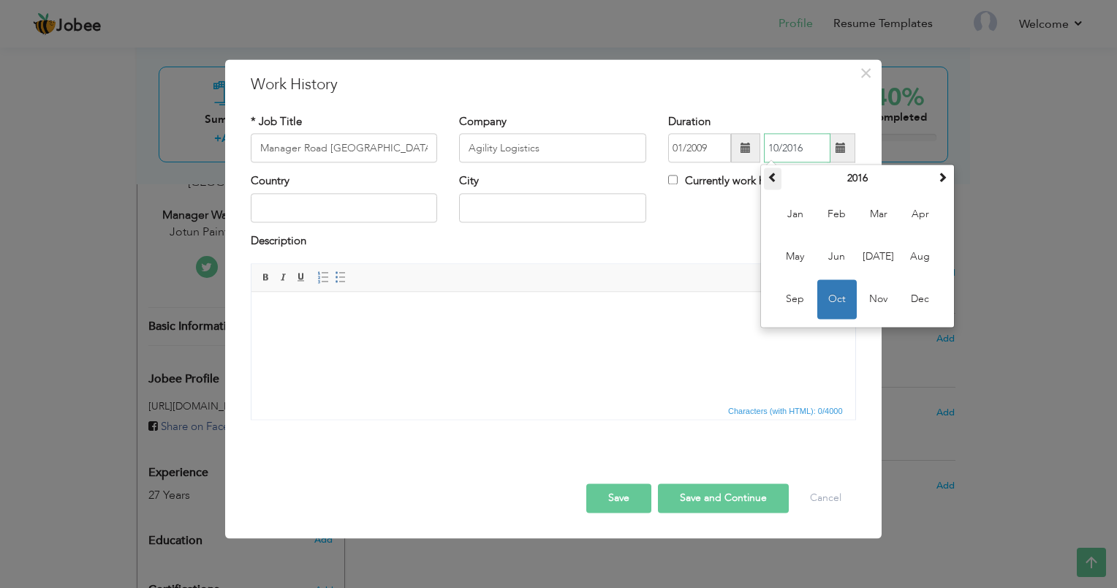
click at [772, 178] on span at bounding box center [772, 177] width 10 height 10
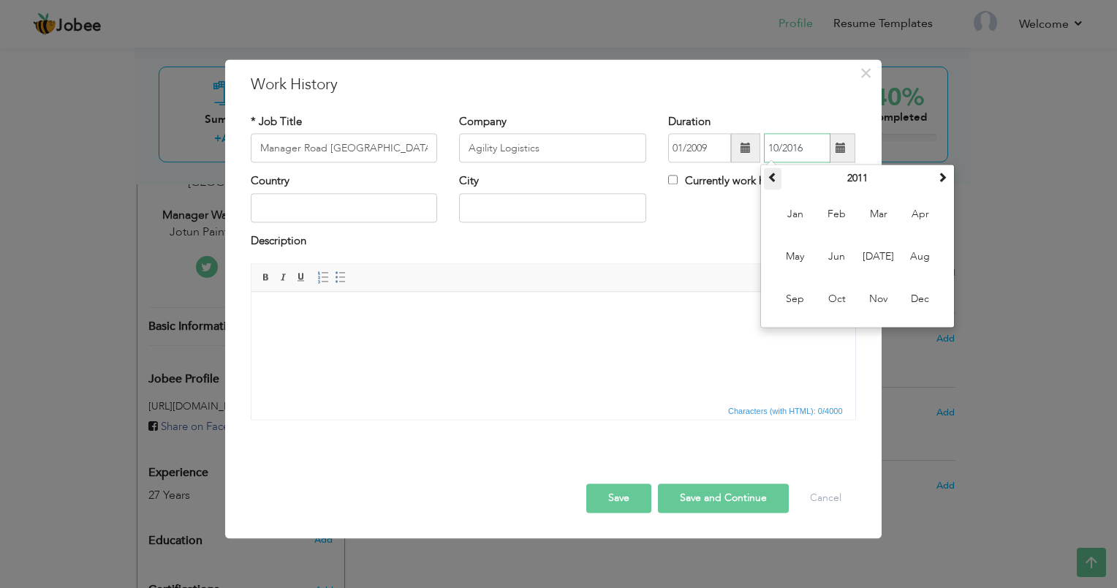
click at [772, 178] on span at bounding box center [772, 177] width 10 height 10
click at [833, 302] on span "Oct" at bounding box center [836, 299] width 39 height 39
type input "10/2010"
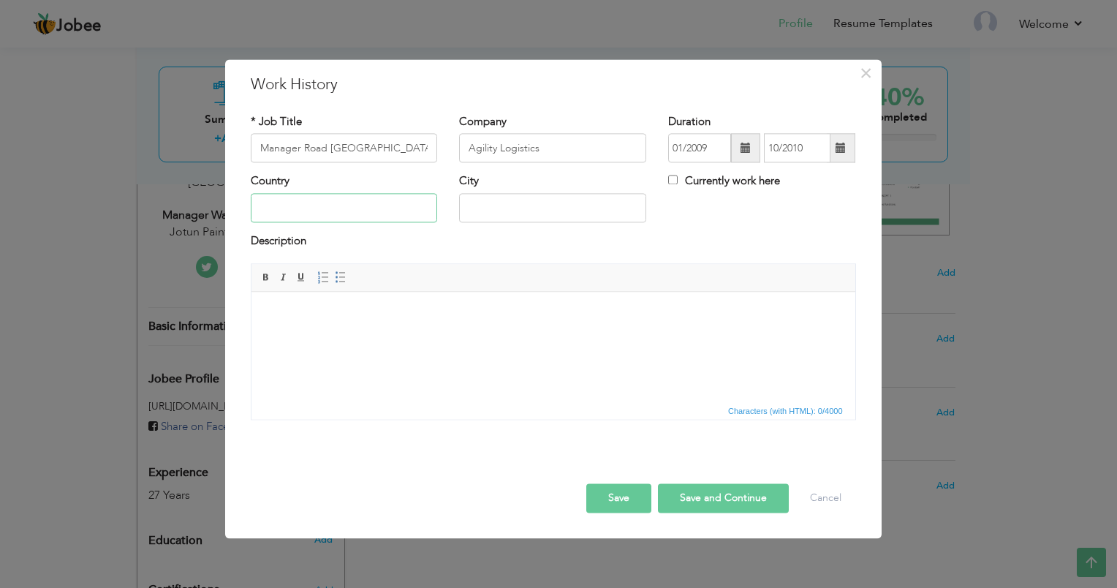
click at [371, 214] on input "text" at bounding box center [344, 207] width 187 height 29
type input "[GEOGRAPHIC_DATA]"
click at [621, 496] on button "Save" at bounding box center [618, 498] width 65 height 29
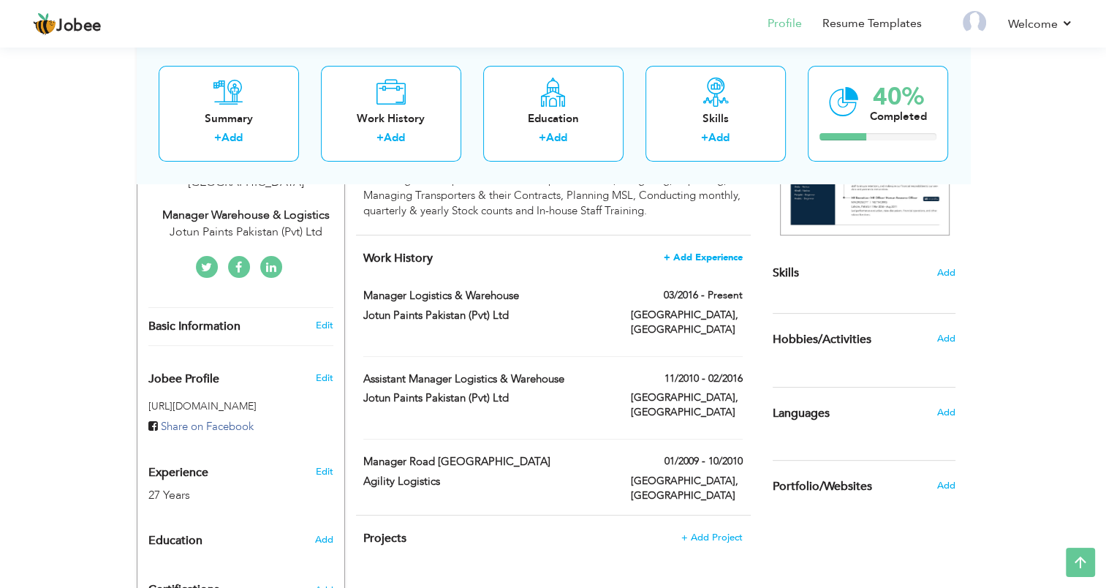
click at [715, 259] on span "+ Add Experience" at bounding box center [703, 257] width 79 height 10
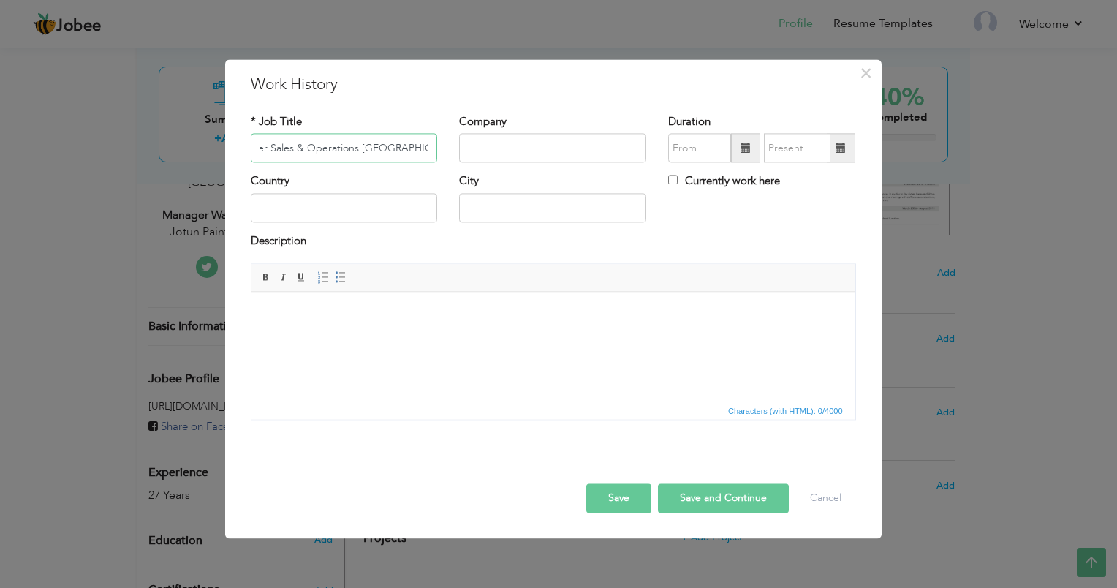
scroll to position [0, 36]
type input "Manager Sales & Operations [GEOGRAPHIC_DATA]"
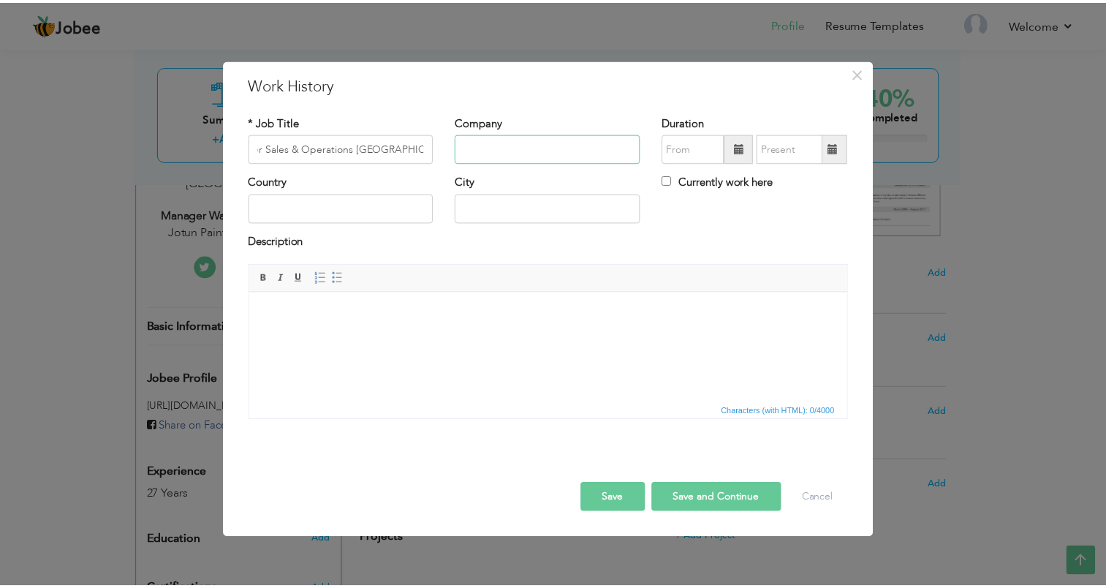
scroll to position [0, 0]
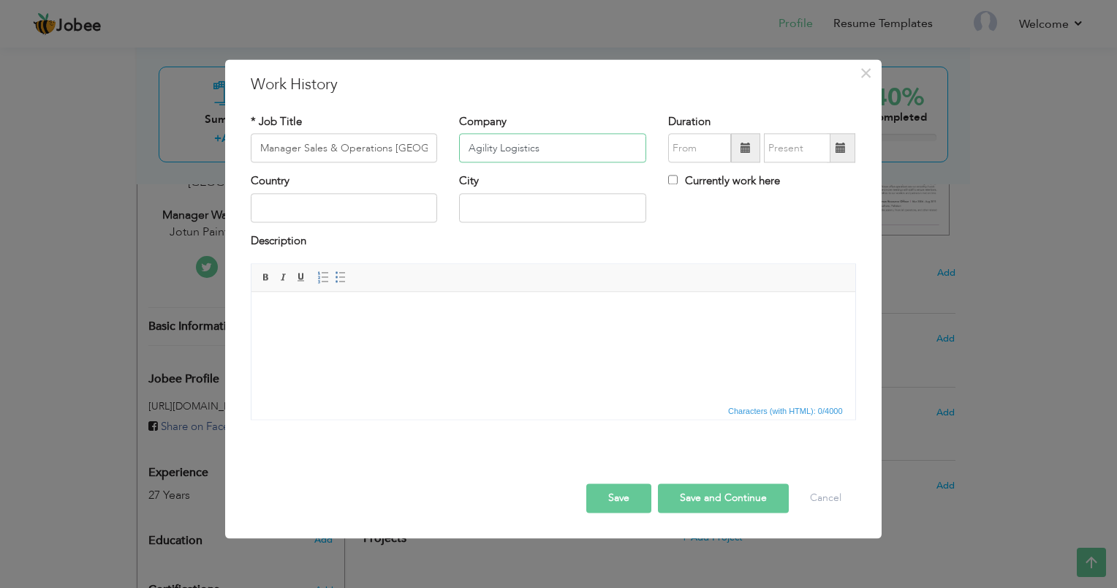
type input "Agility Logistics"
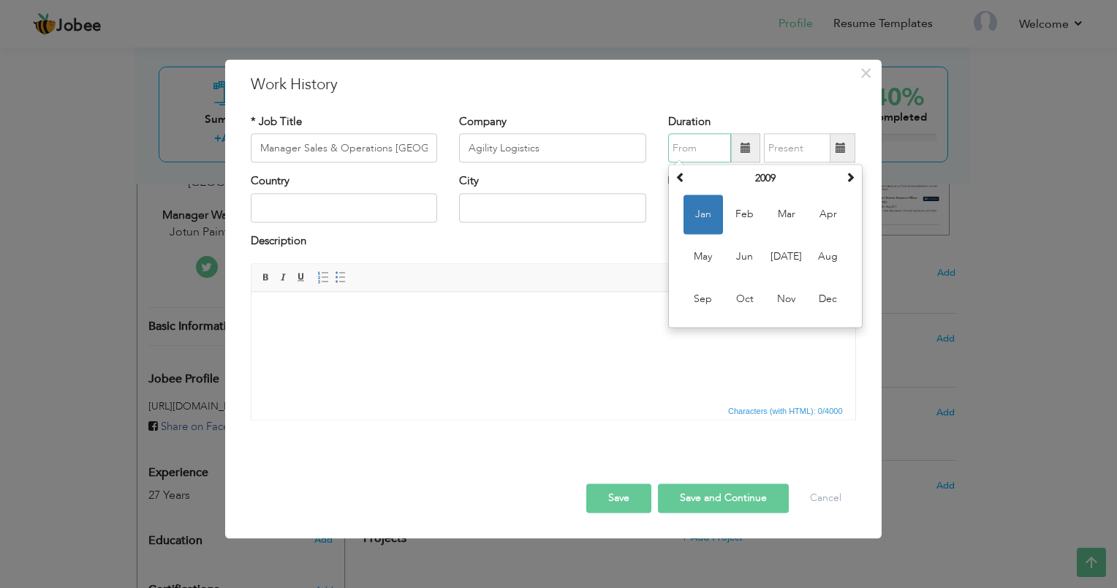
click at [707, 146] on input "text" at bounding box center [699, 148] width 63 height 29
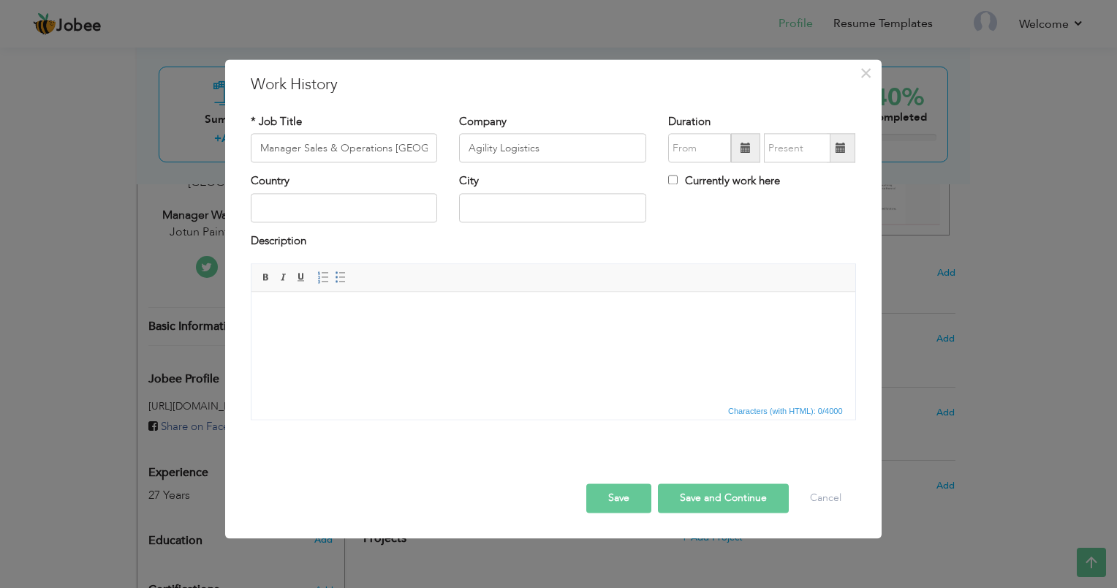
click at [634, 92] on h3 "Work History" at bounding box center [553, 85] width 605 height 22
click at [742, 146] on span at bounding box center [745, 148] width 10 height 10
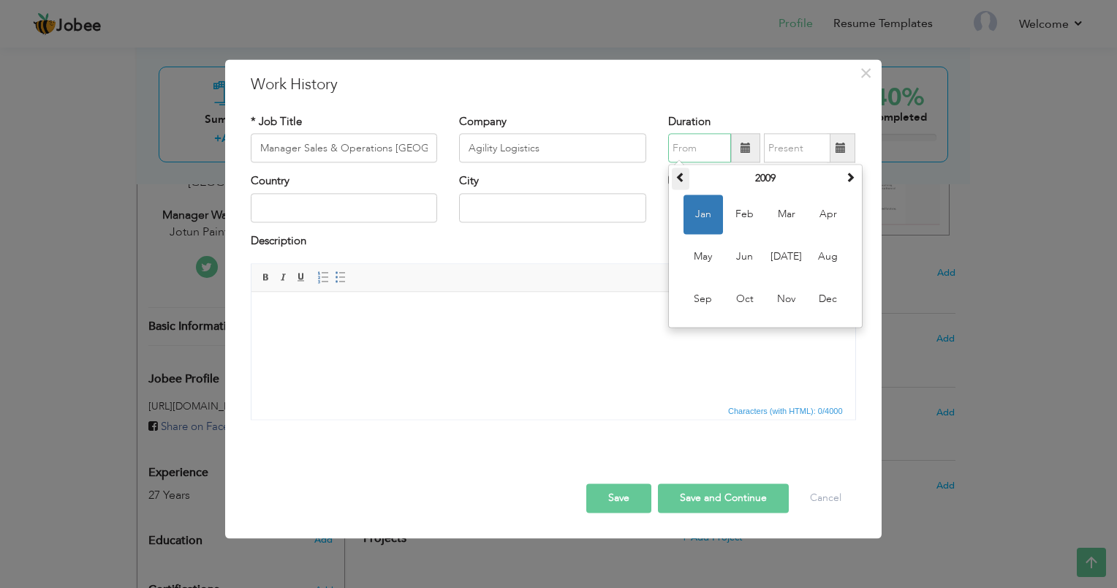
click at [683, 173] on span at bounding box center [680, 177] width 10 height 10
click at [702, 257] on span "May" at bounding box center [702, 257] width 39 height 39
type input "05/2006"
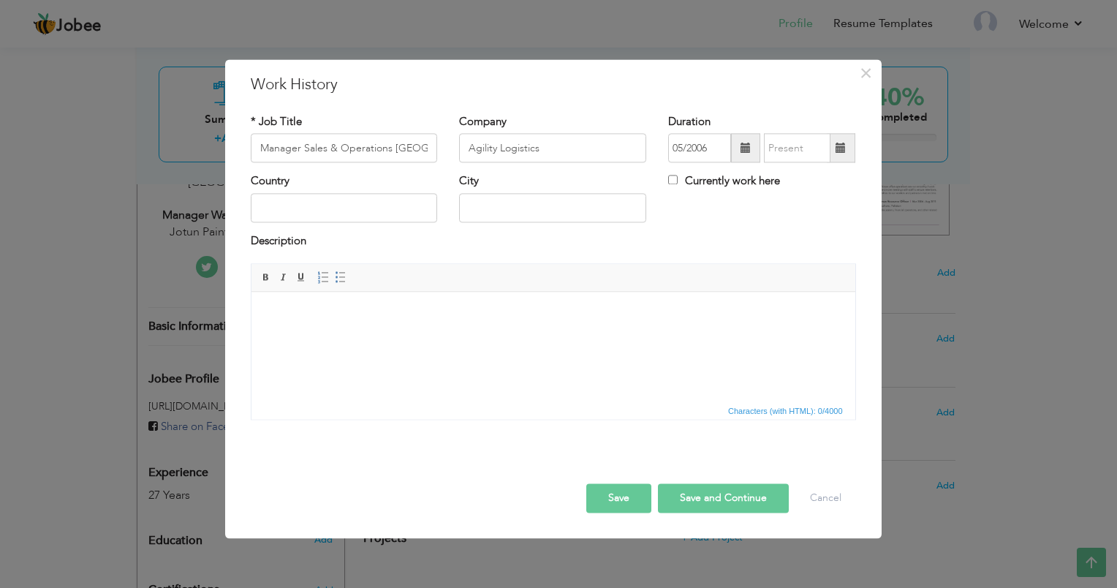
click at [842, 149] on span at bounding box center [840, 148] width 10 height 10
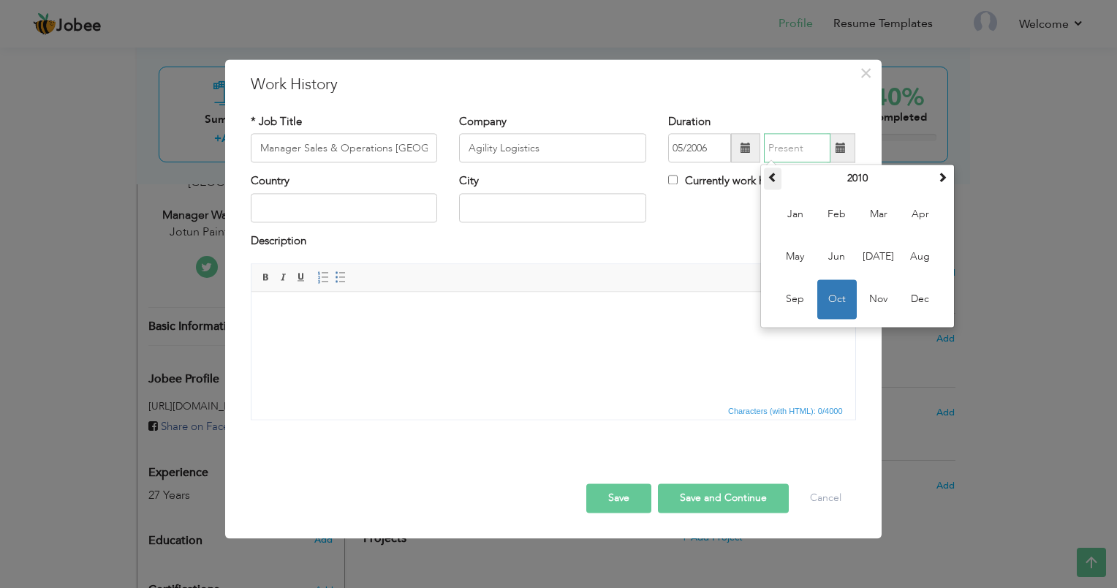
click at [766, 178] on th at bounding box center [773, 179] width 18 height 22
click at [917, 297] on span "Dec" at bounding box center [919, 299] width 39 height 39
type input "12/2008"
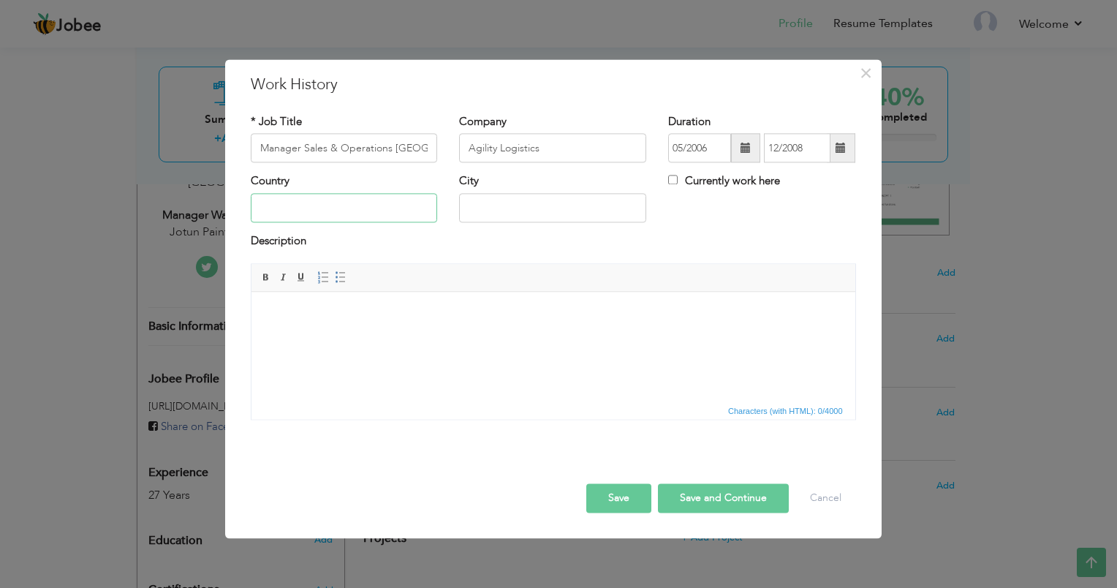
click at [374, 211] on input "text" at bounding box center [344, 207] width 187 height 29
type input "[GEOGRAPHIC_DATA]"
click at [624, 491] on button "Save" at bounding box center [618, 498] width 65 height 29
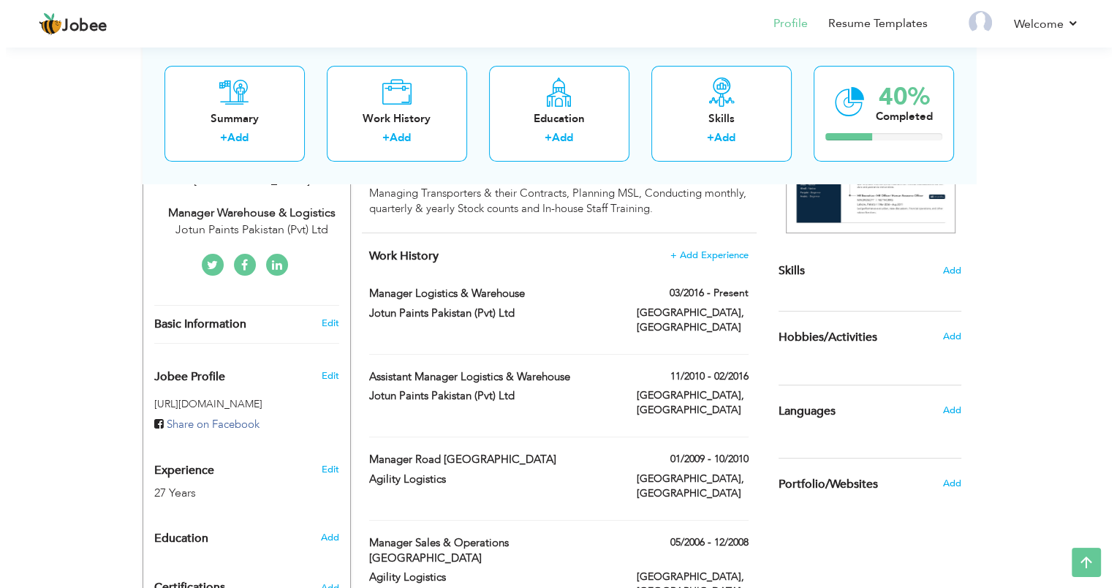
scroll to position [297, 0]
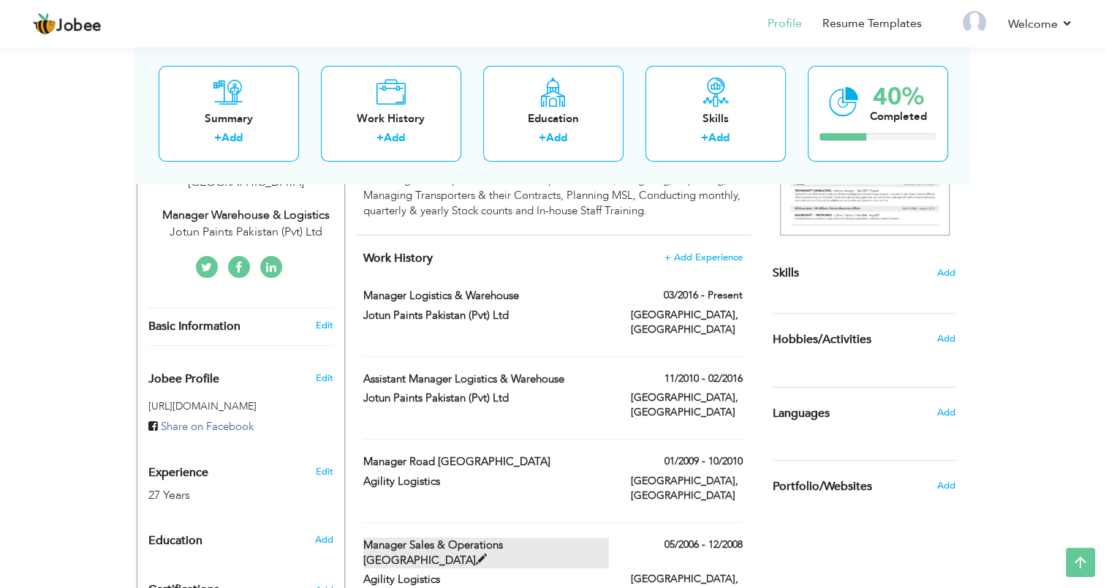
click at [487, 554] on span at bounding box center [481, 559] width 11 height 11
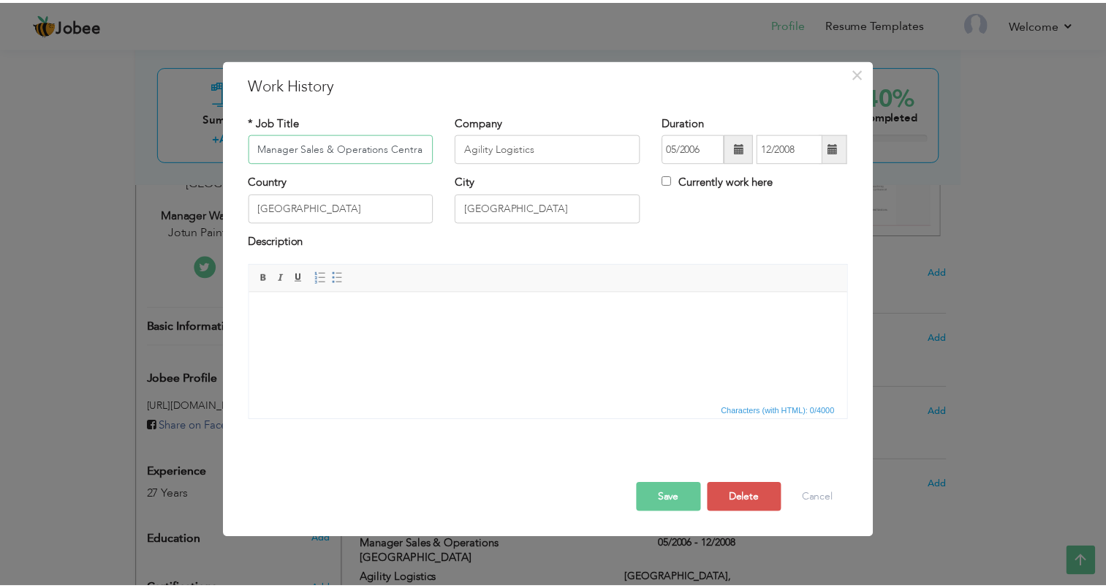
scroll to position [0, 0]
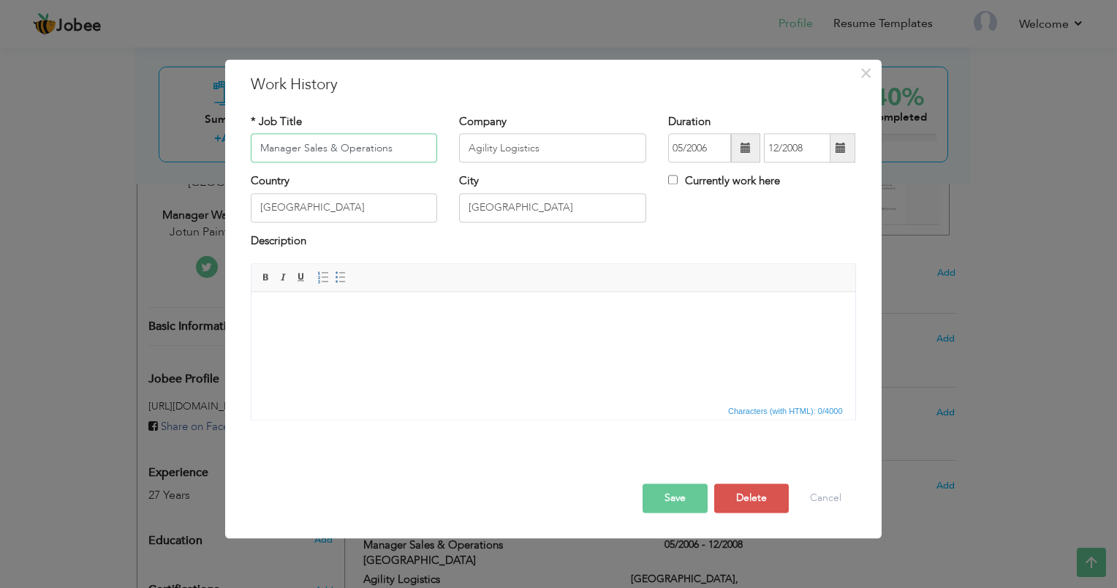
type input "Manager Sales & Operations"
click at [676, 495] on button "Save" at bounding box center [674, 498] width 65 height 29
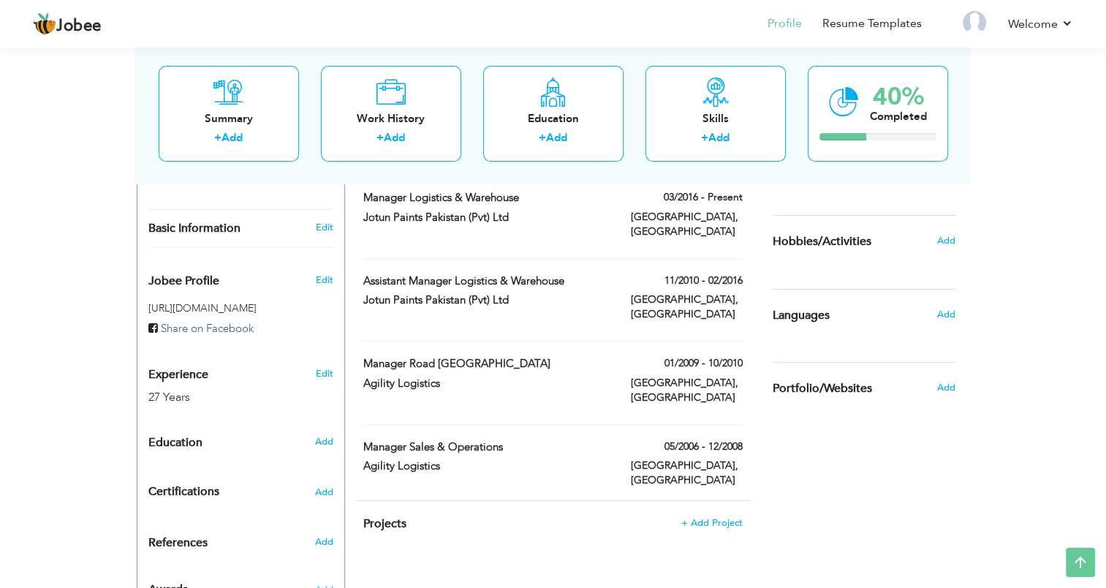
scroll to position [371, 0]
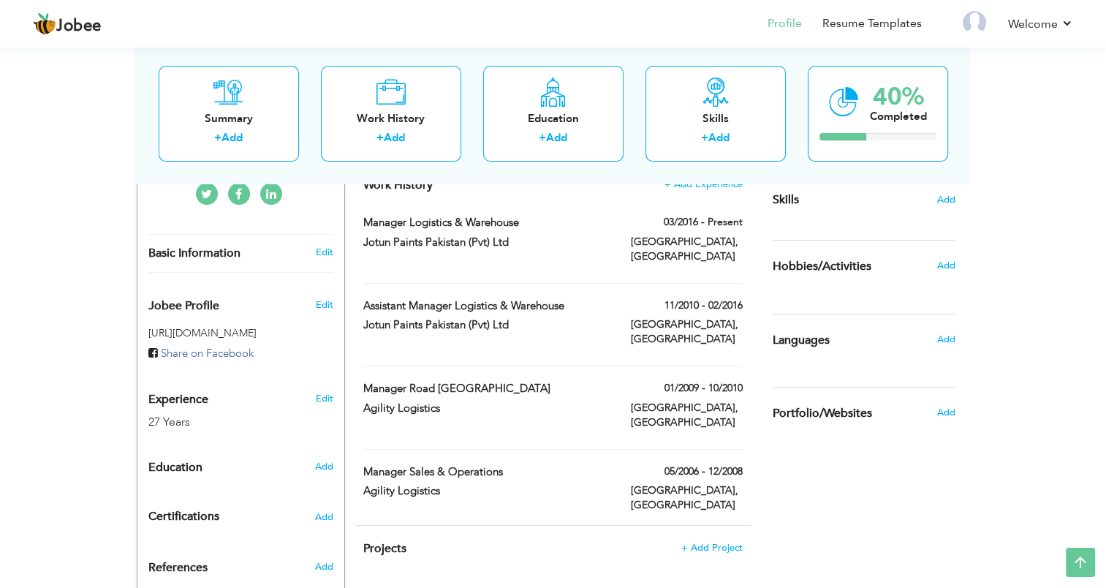
click at [704, 182] on div "Summary + Add Work History + Add Education + Add Skills + Add 40% Completed" at bounding box center [553, 114] width 833 height 140
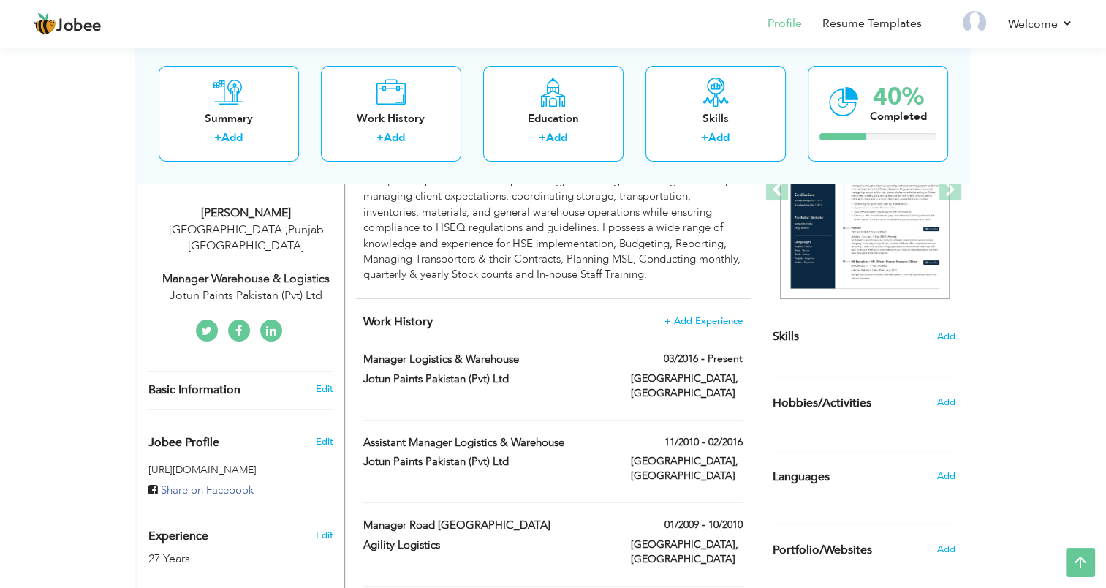
scroll to position [224, 0]
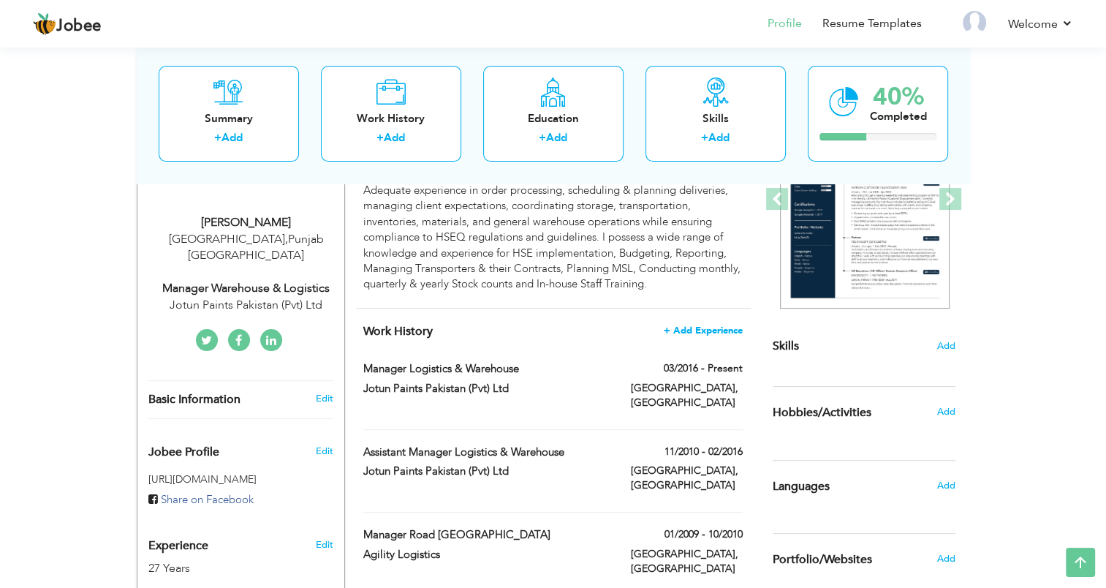
click at [705, 331] on span "+ Add Experience" at bounding box center [703, 330] width 79 height 10
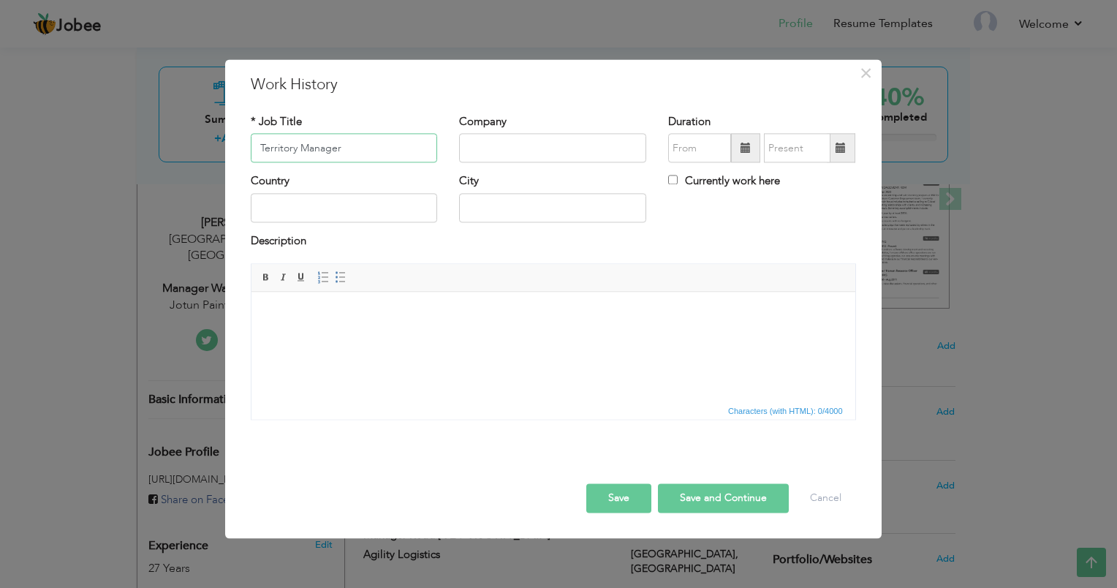
type input "Territory Manager"
type input "TCS (Pvt) Ltd"
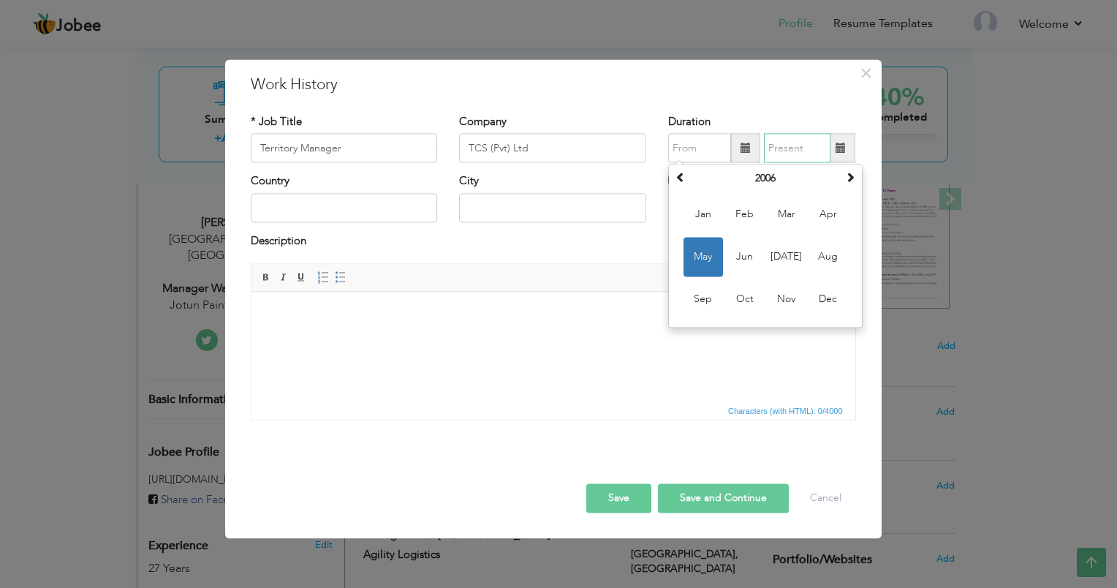
click at [803, 153] on input "text" at bounding box center [797, 148] width 67 height 29
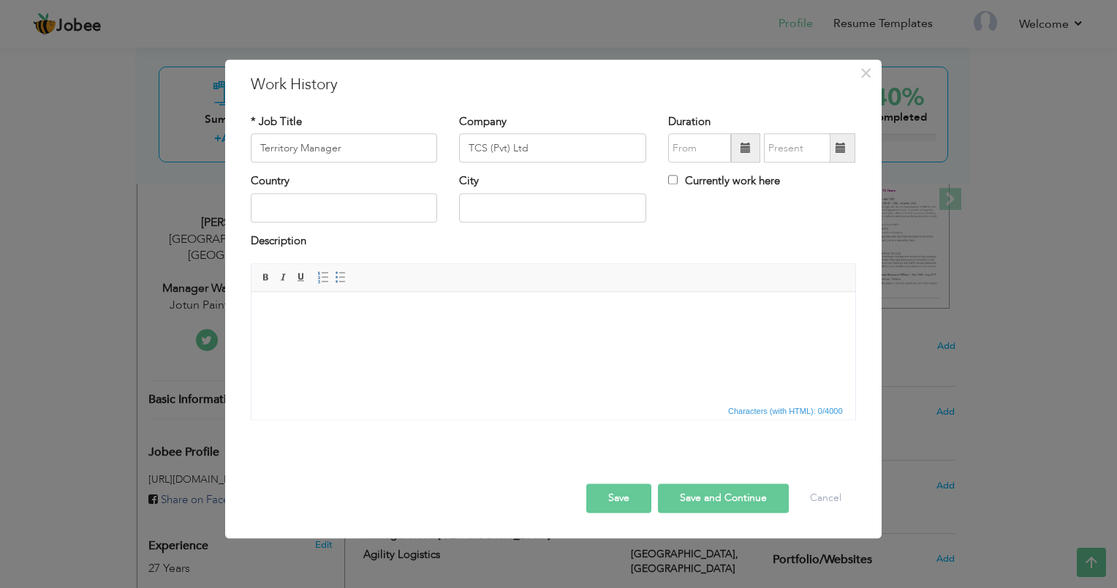
click at [666, 148] on div "Duration Currently work here" at bounding box center [761, 143] width 209 height 59
click at [684, 148] on input "text" at bounding box center [699, 148] width 63 height 29
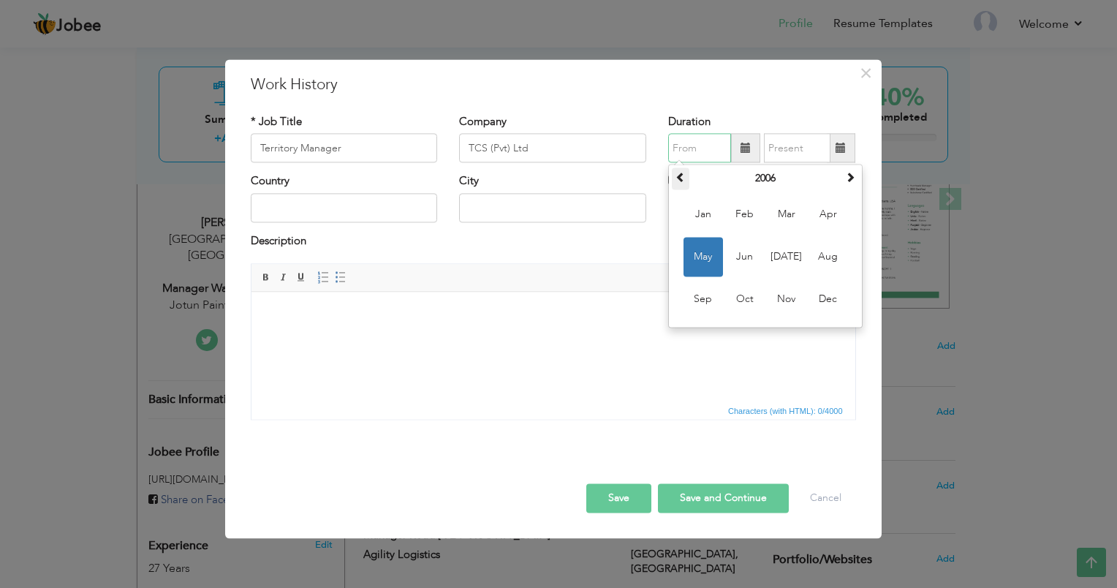
click at [677, 175] on span at bounding box center [680, 177] width 10 height 10
click at [682, 178] on span at bounding box center [680, 177] width 10 height 10
click at [824, 252] on span "Aug" at bounding box center [827, 257] width 39 height 39
type input "08/2003"
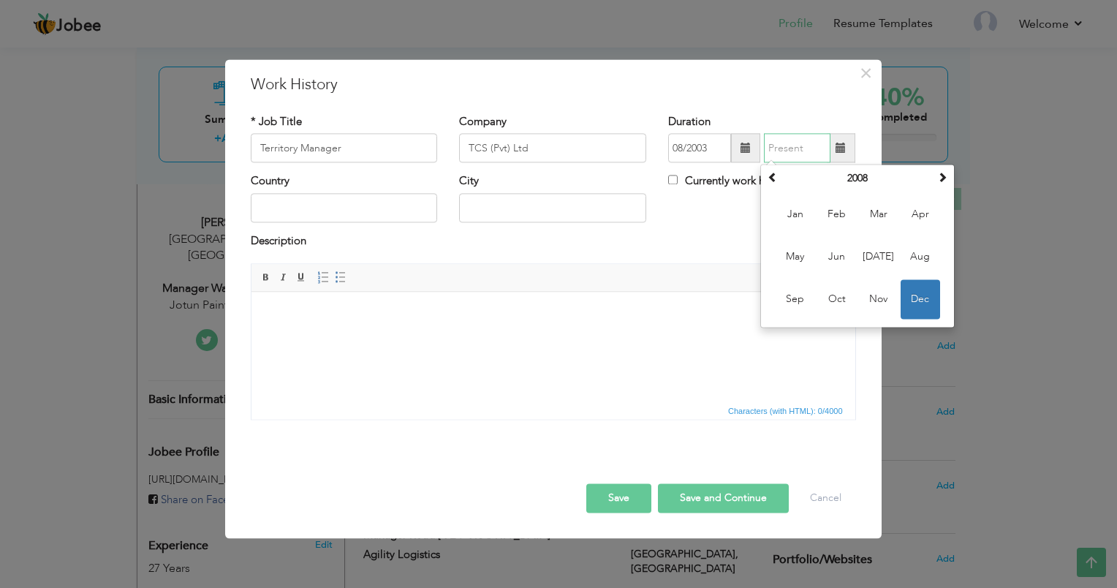
click at [804, 152] on input "text" at bounding box center [797, 148] width 67 height 29
click at [774, 180] on span at bounding box center [772, 177] width 10 height 10
click at [918, 220] on span "Apr" at bounding box center [919, 214] width 39 height 39
type input "04/2006"
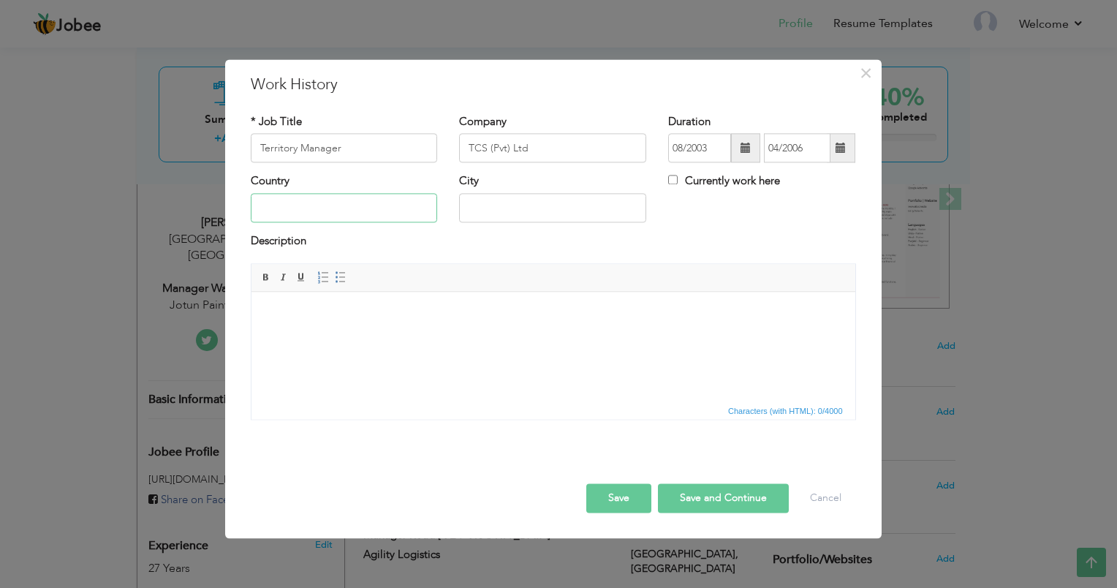
click at [395, 206] on input "text" at bounding box center [344, 207] width 187 height 29
type input "[GEOGRAPHIC_DATA]"
click at [619, 493] on button "Save" at bounding box center [618, 498] width 65 height 29
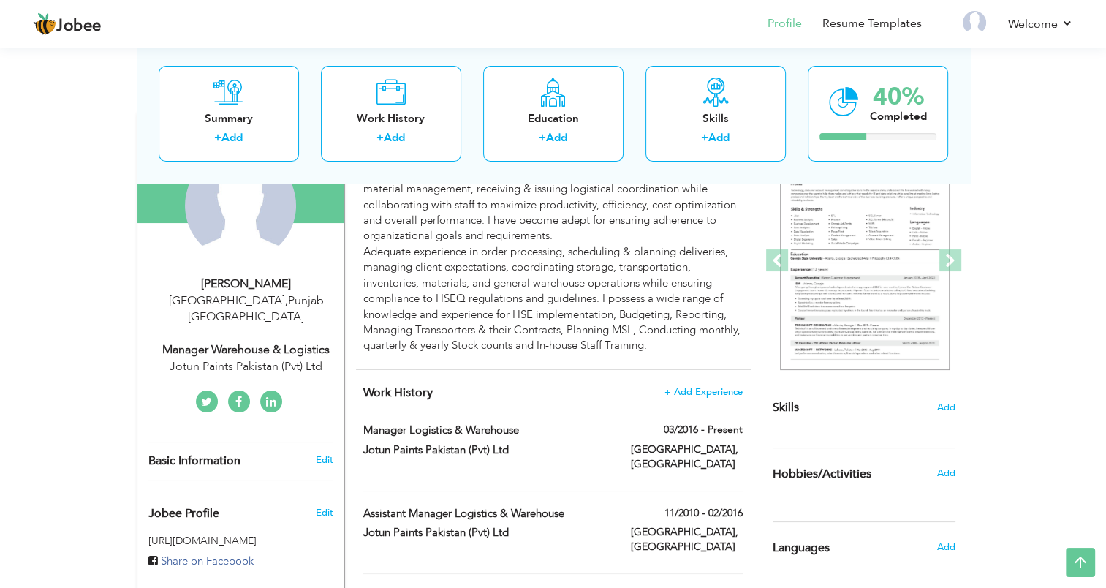
scroll to position [151, 0]
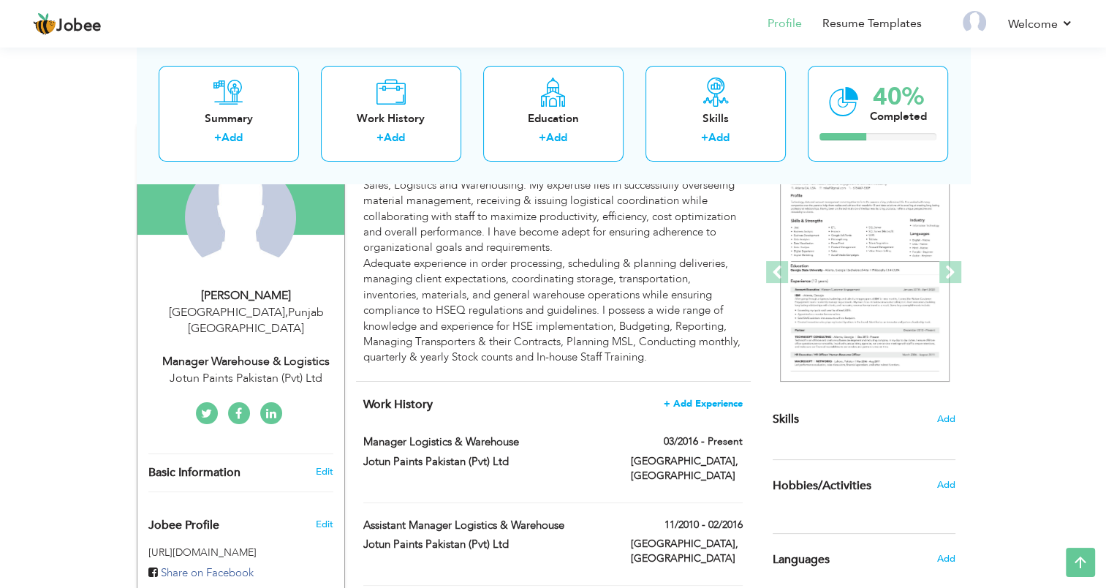
click at [700, 403] on span "+ Add Experience" at bounding box center [703, 403] width 79 height 10
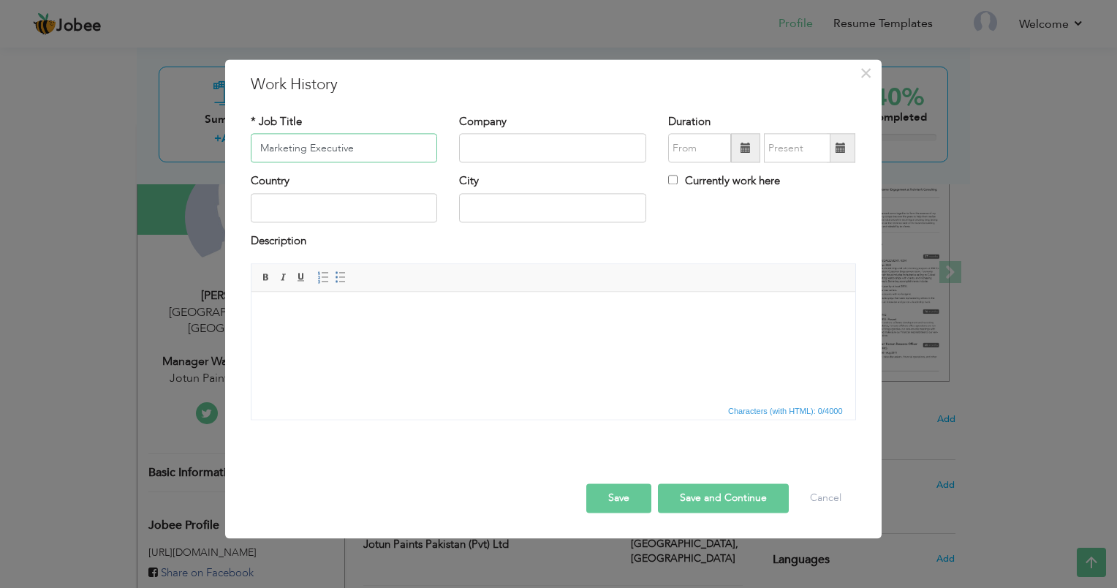
type input "Marketing Executive"
paste input "Gulf Agency Company"
type input "Gulf Agency Company"
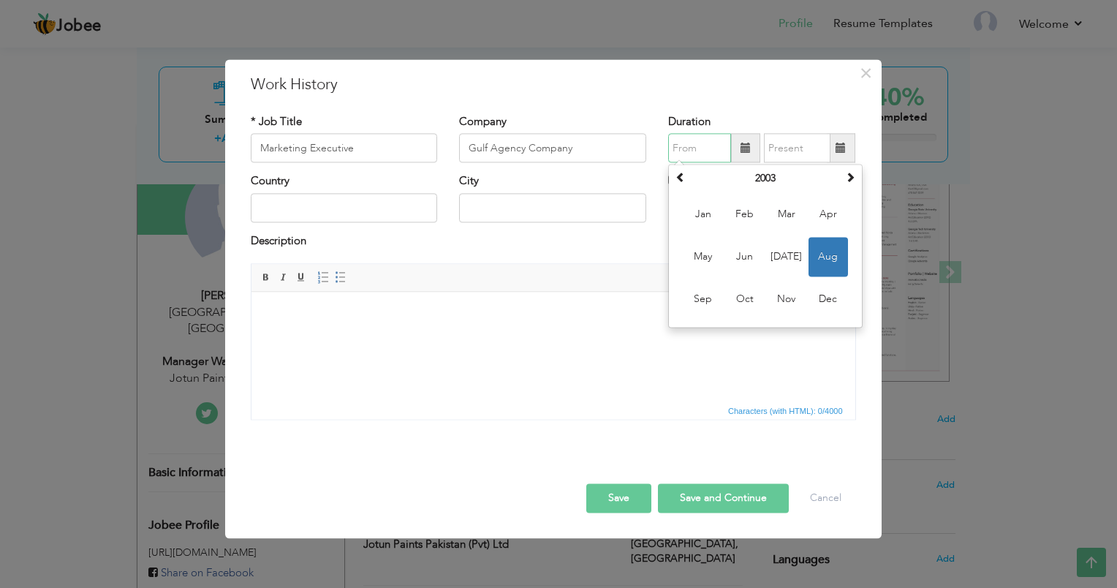
click at [713, 149] on input "text" at bounding box center [699, 148] width 63 height 29
click at [676, 178] on span at bounding box center [680, 177] width 10 height 10
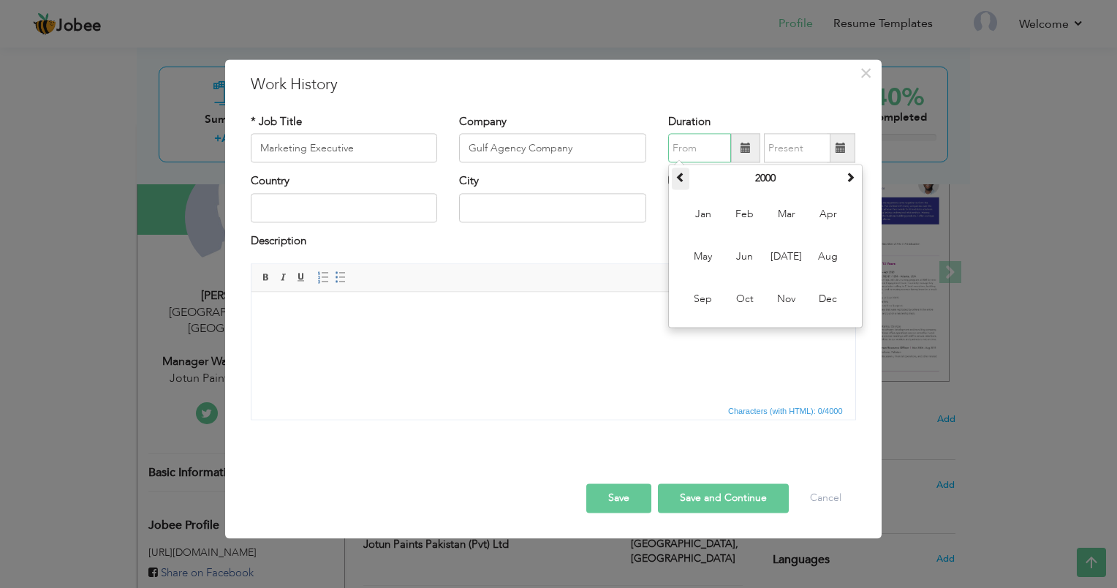
click at [676, 178] on span at bounding box center [680, 177] width 10 height 10
click at [748, 259] on span "Jun" at bounding box center [744, 257] width 39 height 39
type input "06/1998"
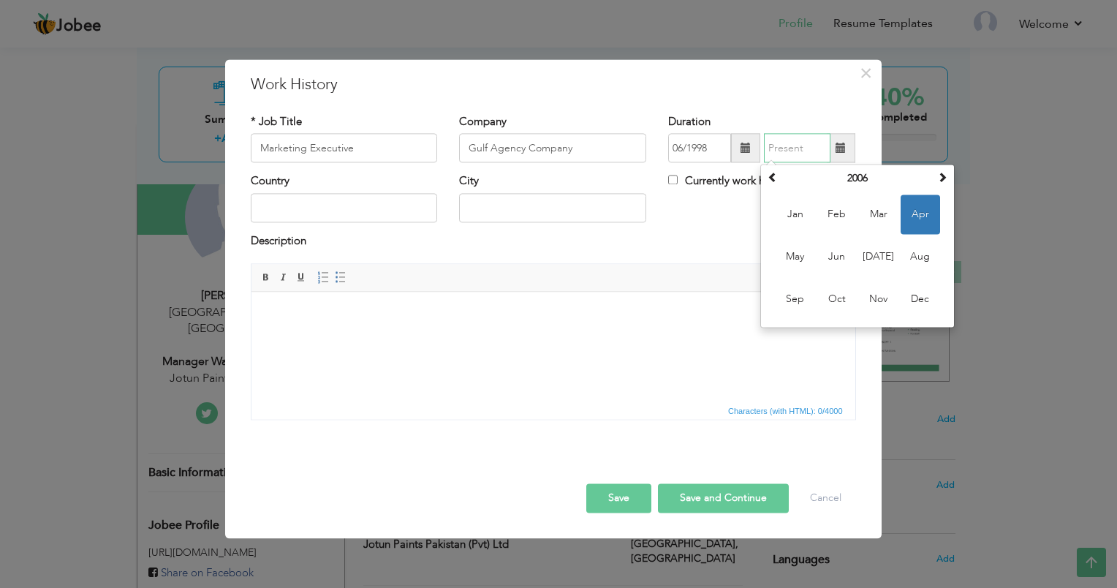
click at [797, 149] on input "text" at bounding box center [797, 148] width 67 height 29
click at [775, 179] on span at bounding box center [772, 177] width 10 height 10
click at [876, 251] on span "[DATE]" at bounding box center [878, 257] width 39 height 39
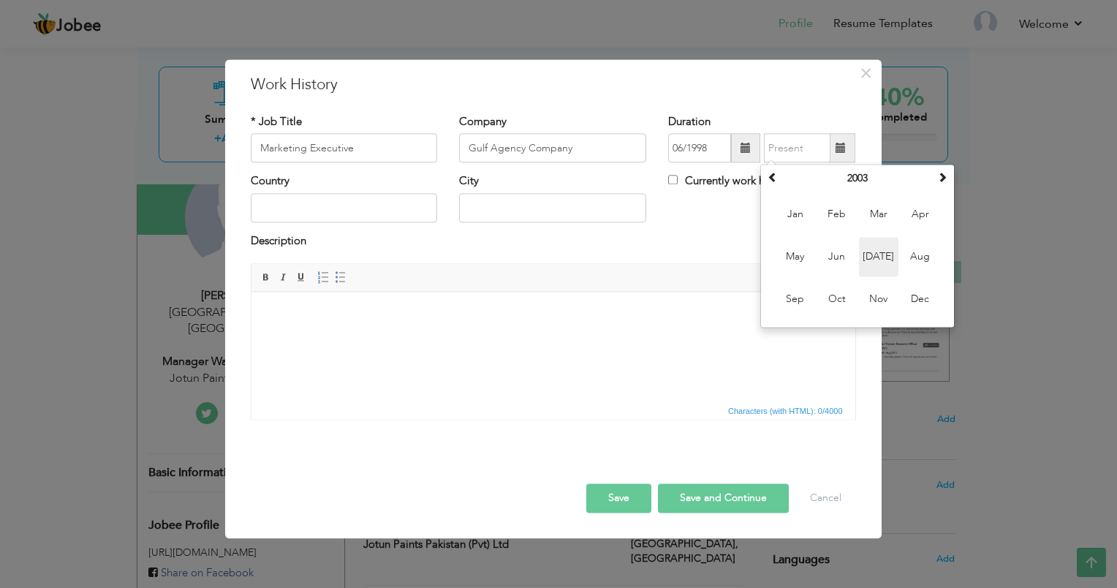
type input "07/2003"
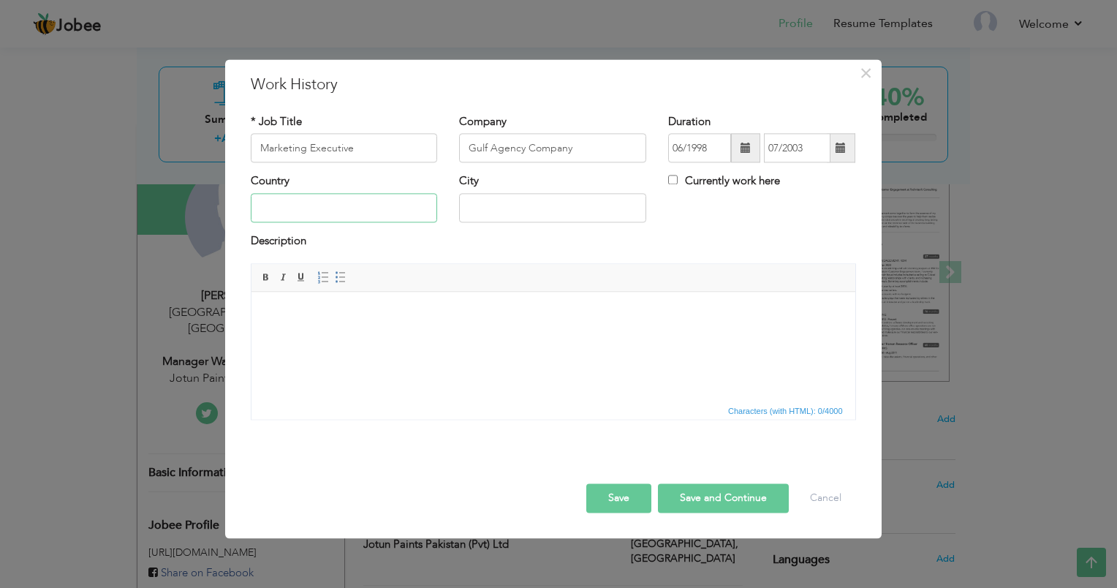
click at [371, 205] on input "text" at bounding box center [344, 207] width 187 height 29
type input "[GEOGRAPHIC_DATA]"
click at [616, 498] on button "Save" at bounding box center [618, 498] width 65 height 29
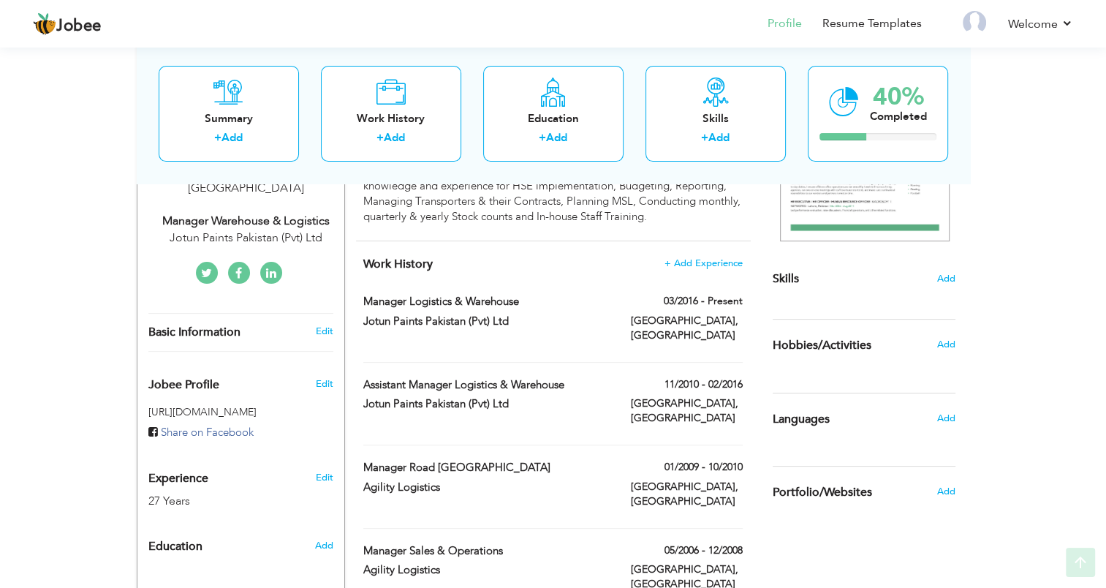
scroll to position [292, 0]
click at [948, 273] on span "Add" at bounding box center [945, 278] width 19 height 14
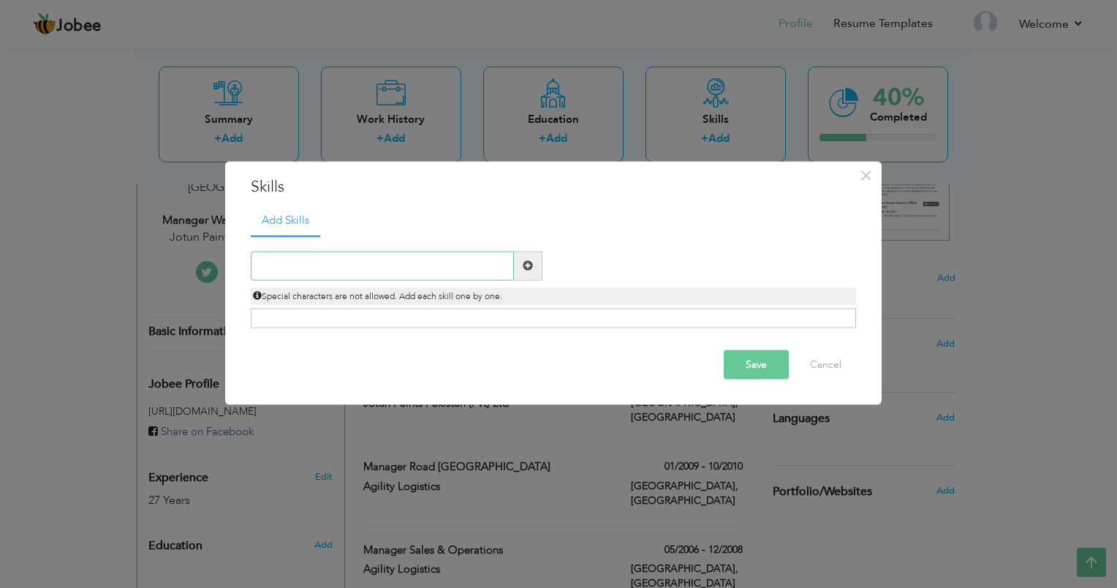
paste input "• Professional Expertise"
type input "• Professional Expertise"
click at [751, 365] on button "Save" at bounding box center [756, 363] width 65 height 29
paste input "• Professional Expertise"
type input "Professional Expertise"
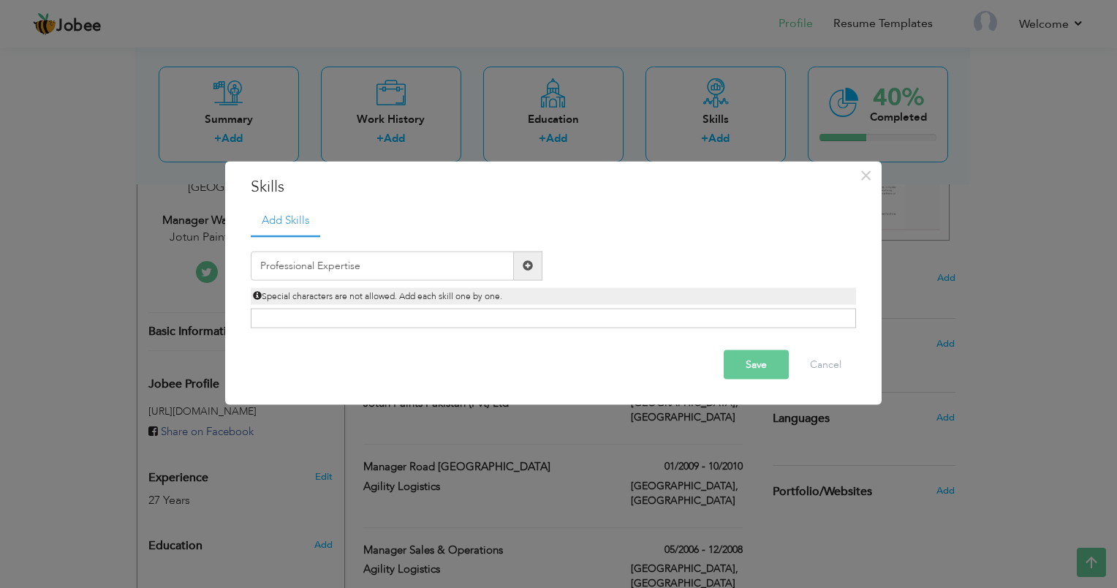
click at [751, 368] on button "Save" at bounding box center [756, 363] width 65 height 29
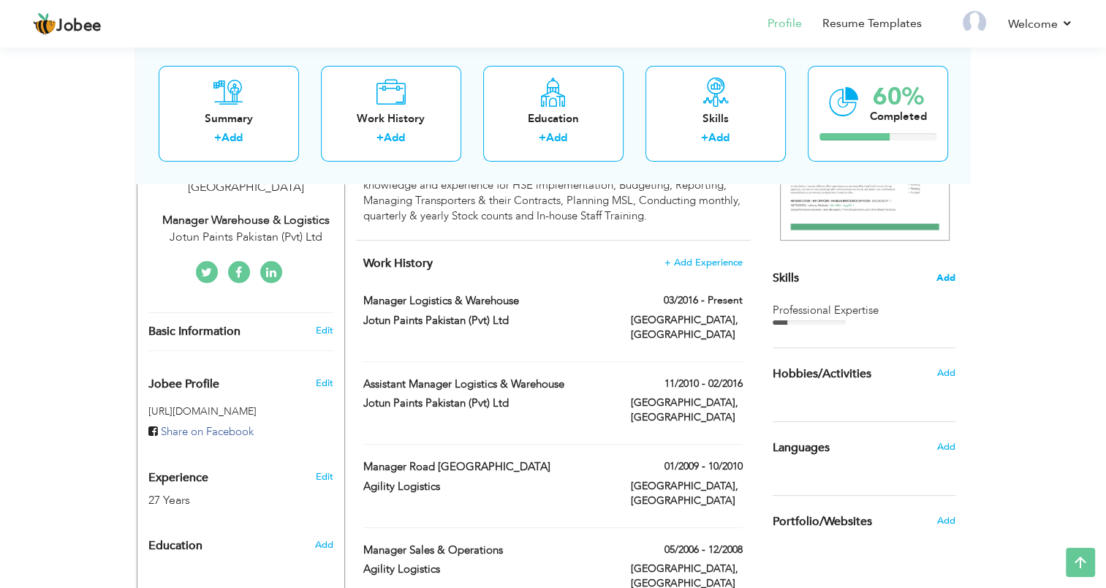
click at [948, 279] on span "Add" at bounding box center [945, 278] width 19 height 14
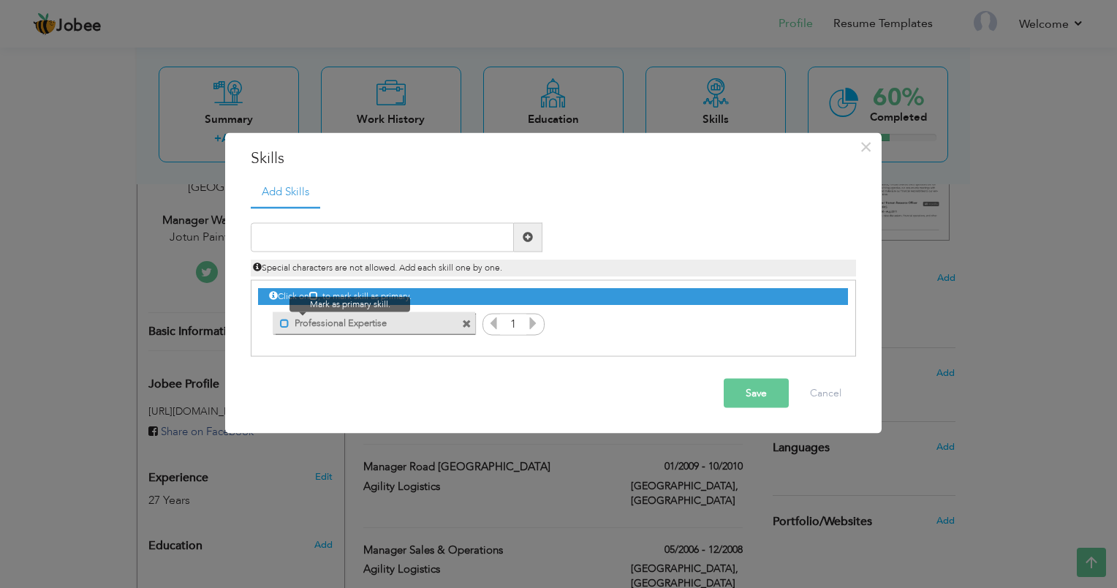
click at [284, 325] on span at bounding box center [285, 324] width 10 height 10
click at [534, 322] on icon at bounding box center [532, 322] width 13 height 13
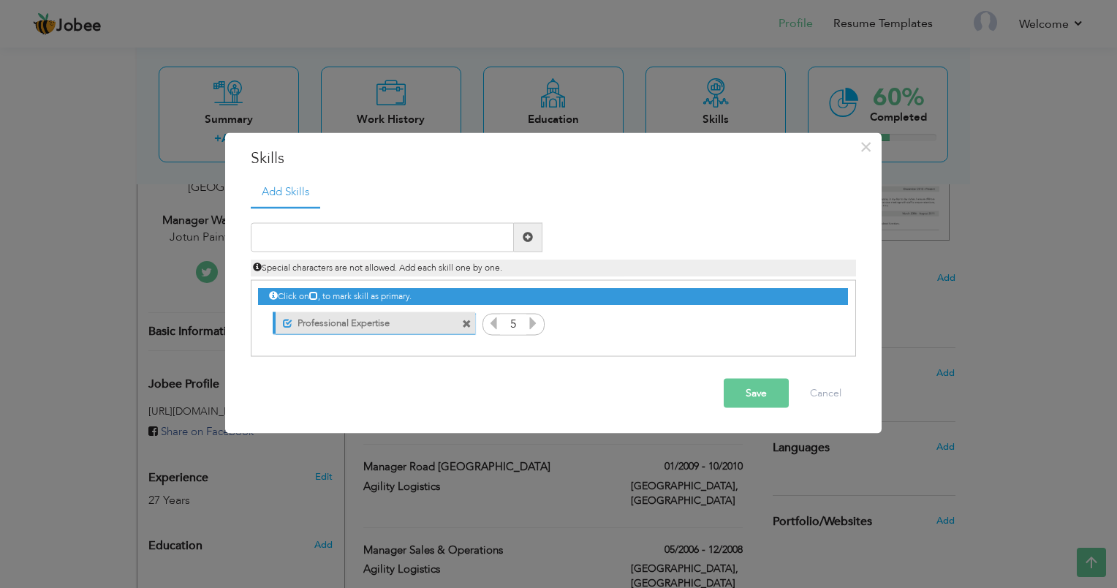
click at [534, 322] on icon at bounding box center [532, 322] width 13 height 13
click at [493, 325] on icon at bounding box center [493, 322] width 13 height 13
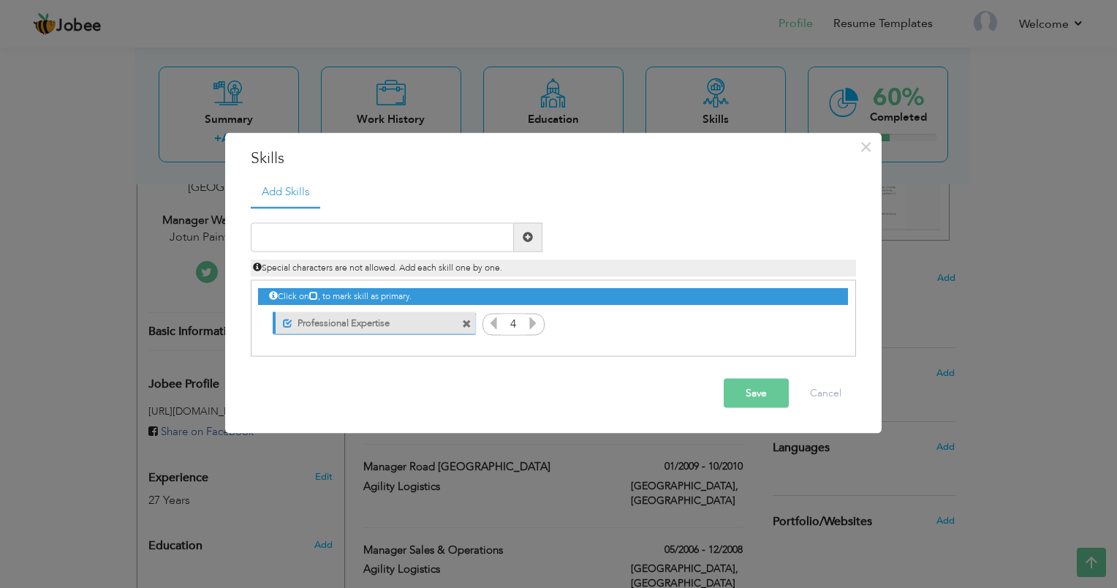
click at [758, 394] on button "Save" at bounding box center [756, 392] width 65 height 29
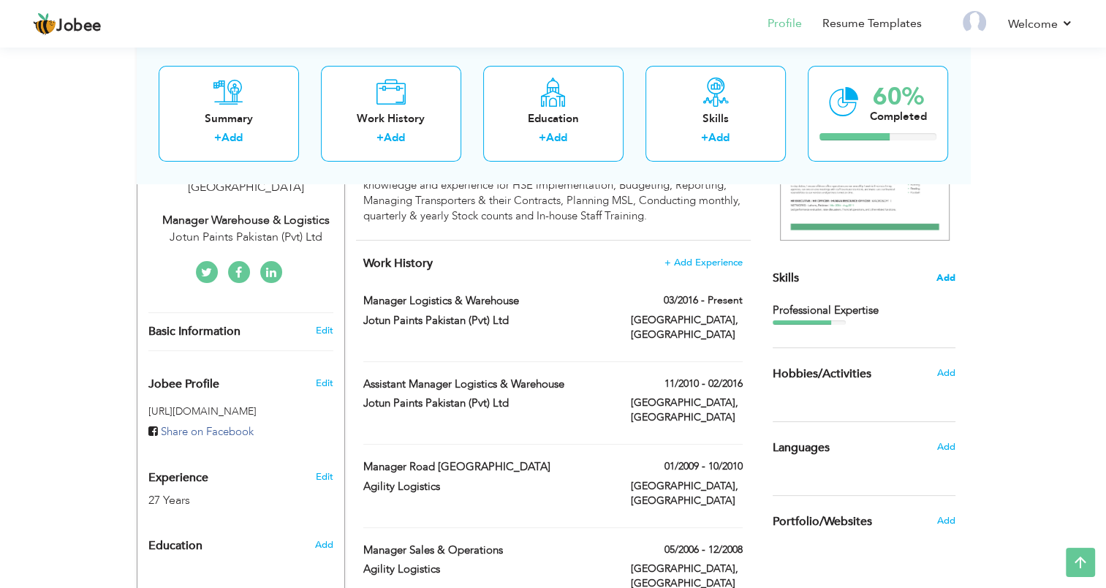
click at [944, 277] on span "Add" at bounding box center [945, 278] width 19 height 14
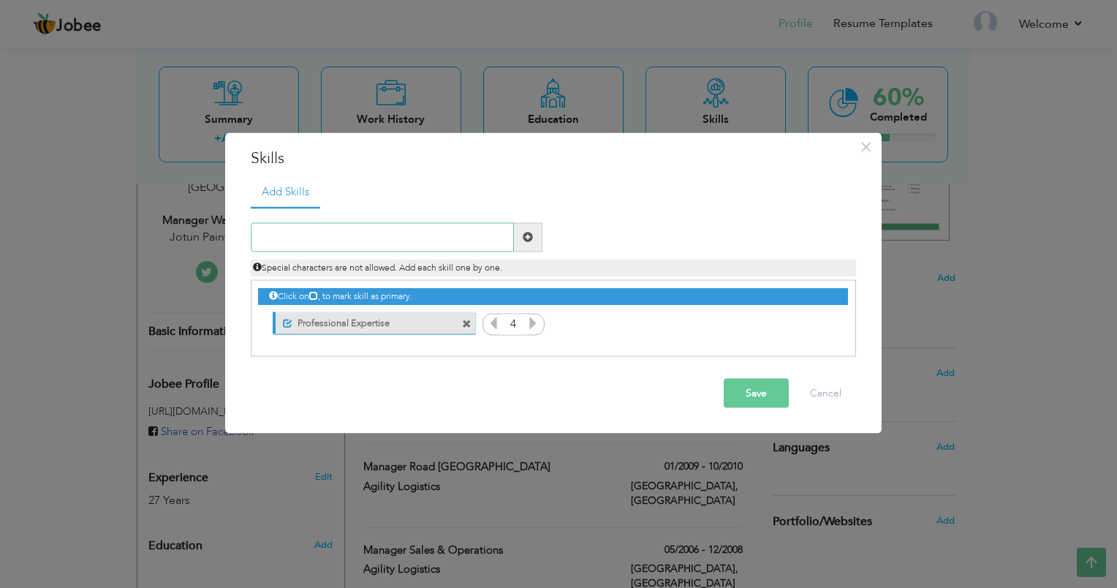
click at [295, 240] on input "text" at bounding box center [382, 236] width 263 height 29
paste input "• Initiative & Responsibility"
type input "Initiative & Responsibility"
click at [530, 237] on span at bounding box center [528, 237] width 10 height 10
click at [820, 321] on icon at bounding box center [819, 322] width 13 height 13
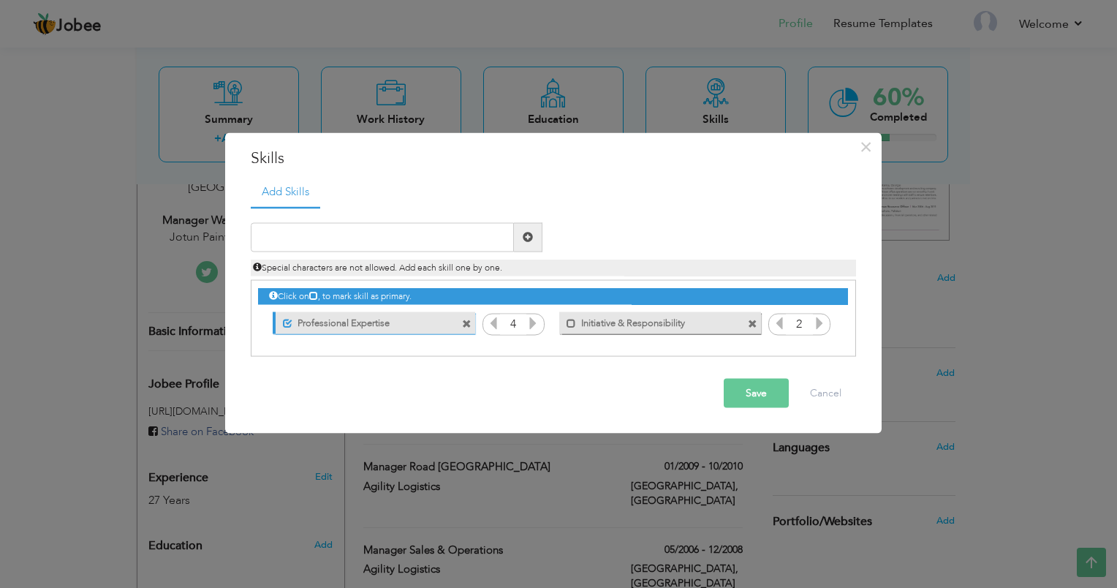
click at [820, 321] on icon at bounding box center [819, 322] width 13 height 13
click at [572, 325] on span at bounding box center [571, 324] width 10 height 10
click at [573, 323] on span at bounding box center [574, 324] width 10 height 10
click at [287, 322] on span at bounding box center [288, 324] width 10 height 10
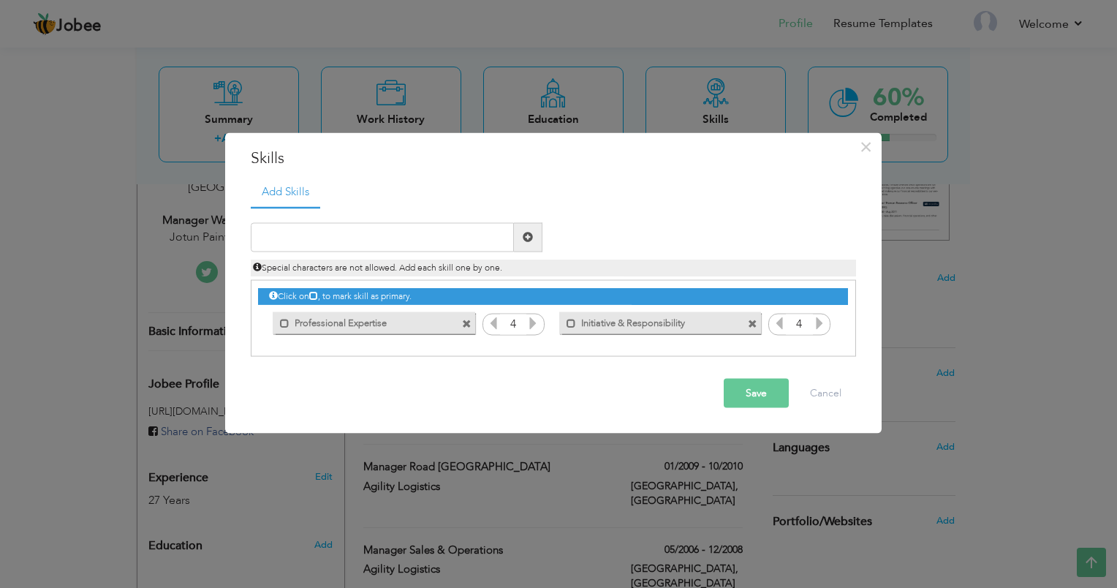
click at [531, 238] on span at bounding box center [528, 237] width 10 height 10
paste input "• Constructive Teamwork"
type input "Constructive Teamwork"
click at [526, 234] on span at bounding box center [528, 237] width 10 height 10
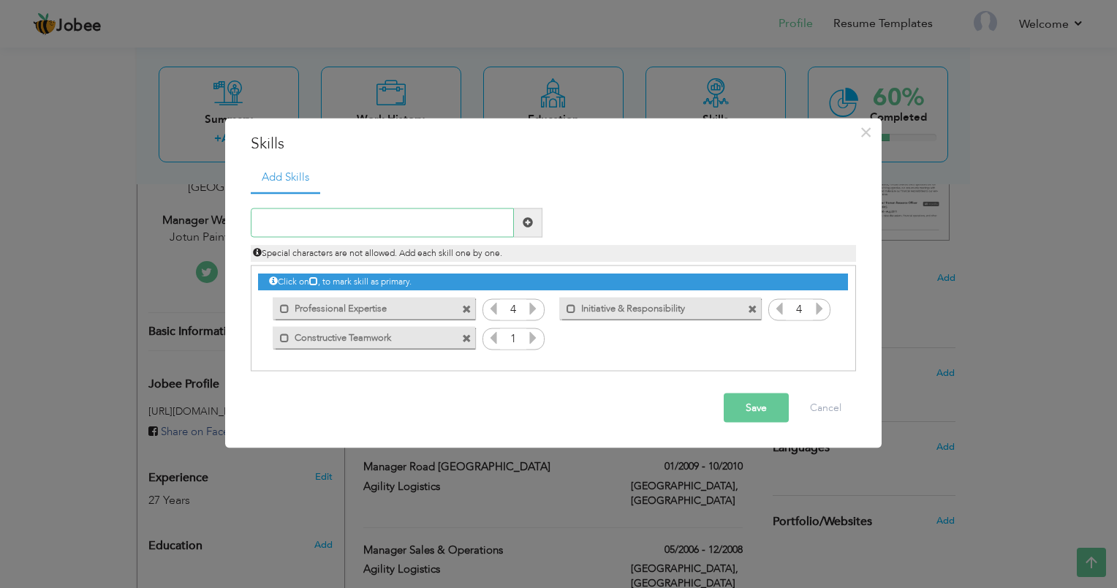
click at [266, 227] on input "text" at bounding box center [382, 222] width 263 height 29
paste input "• People Management / Development"
click at [283, 218] on input "• People Management / Development" at bounding box center [382, 222] width 263 height 29
type input "People Management / Development"
click at [526, 222] on span at bounding box center [528, 222] width 10 height 10
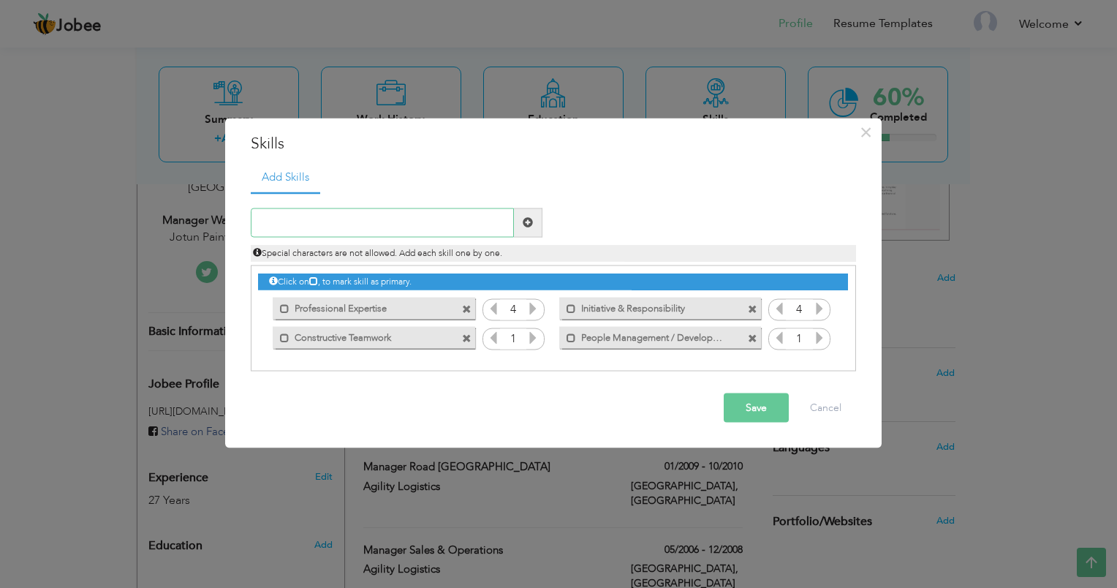
click at [274, 223] on input "text" at bounding box center [382, 222] width 263 height 29
paste input "• Systematic Approach"
click at [279, 219] on input "• Systematic Approach" at bounding box center [382, 222] width 263 height 29
type input "Systematic Approach"
click at [532, 220] on span at bounding box center [528, 222] width 10 height 10
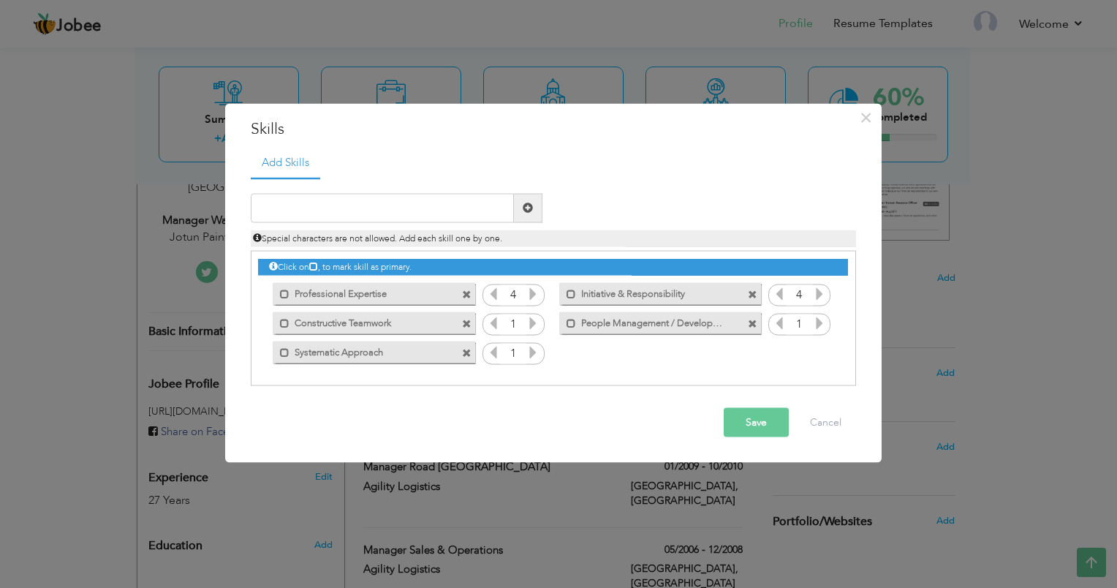
click at [535, 325] on icon at bounding box center [532, 322] width 13 height 13
click at [533, 292] on icon at bounding box center [532, 293] width 13 height 13
click at [819, 295] on icon at bounding box center [819, 293] width 13 height 13
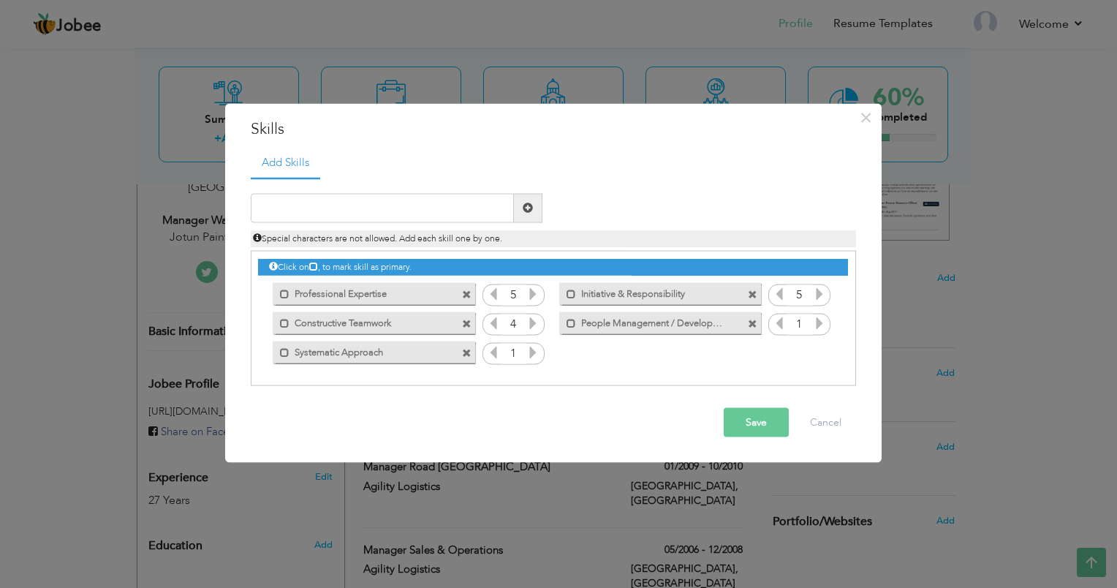
click at [816, 321] on icon at bounding box center [819, 322] width 13 height 13
click at [533, 354] on icon at bounding box center [532, 351] width 13 height 13
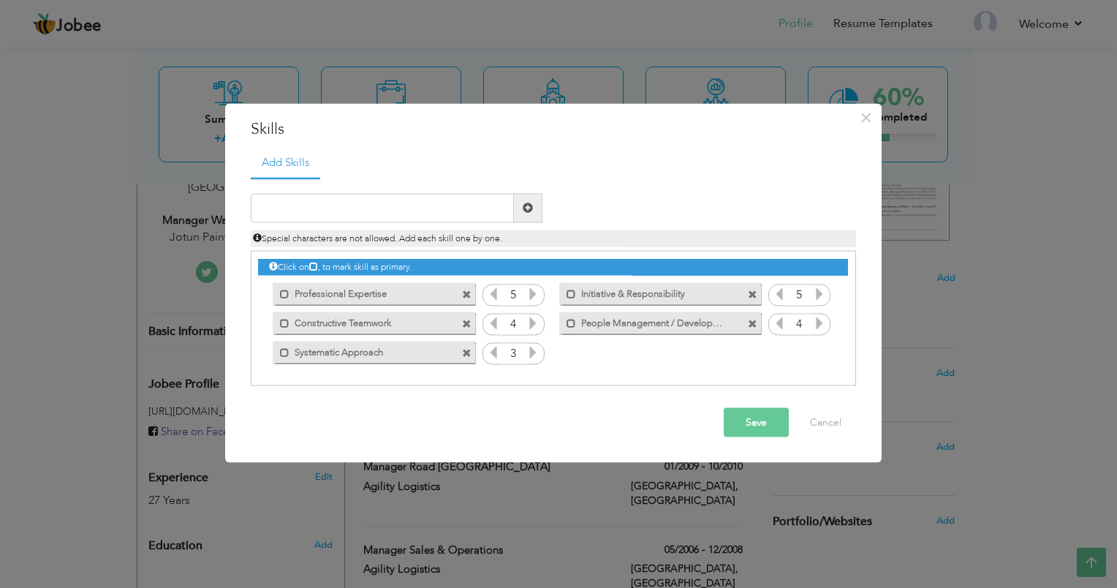
click at [749, 419] on button "Save" at bounding box center [756, 421] width 65 height 29
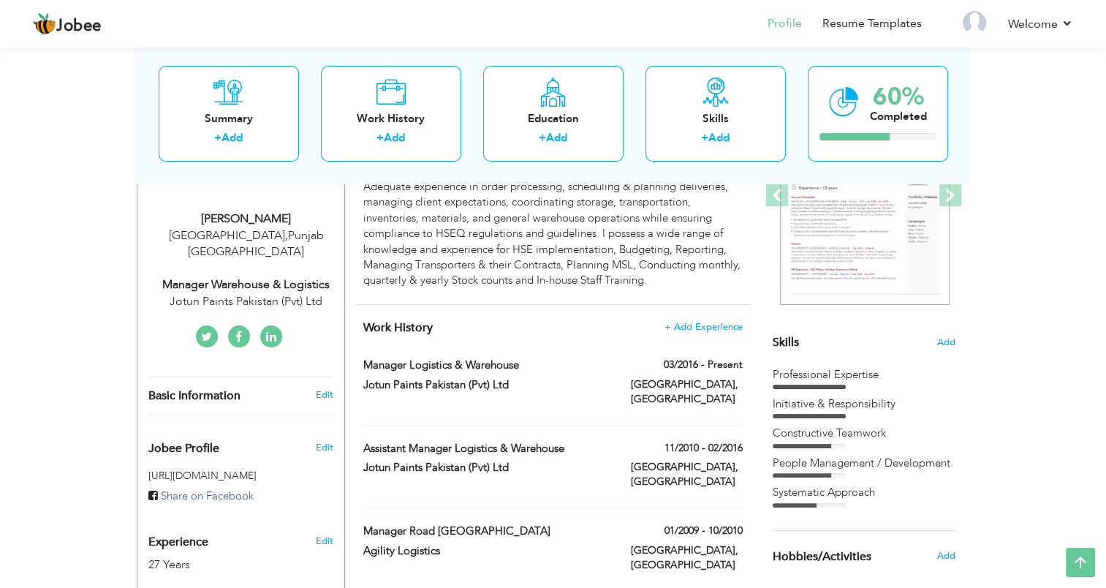
scroll to position [216, 0]
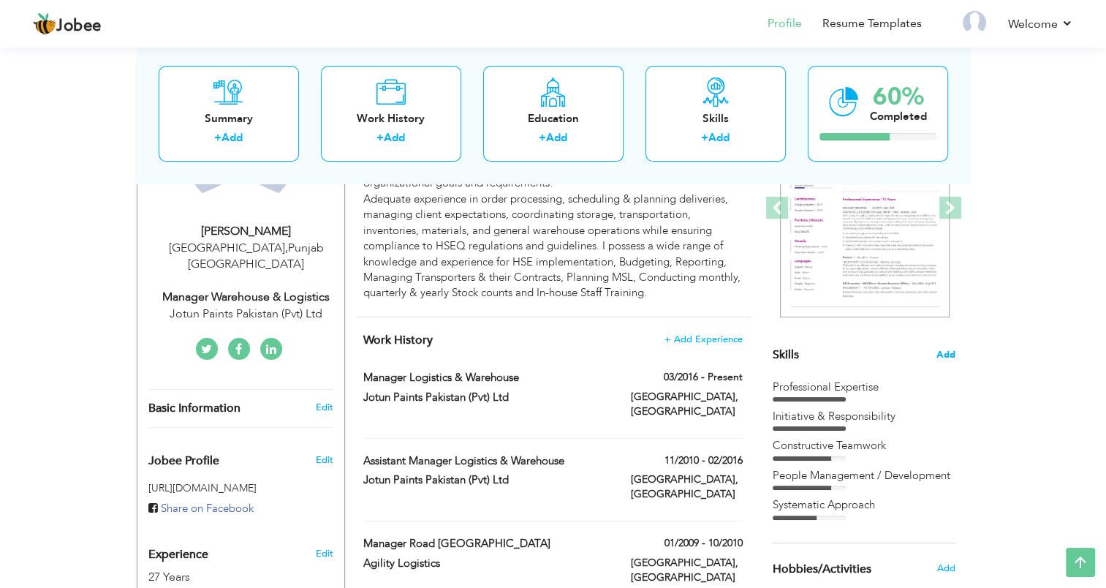
click at [941, 354] on span "Add" at bounding box center [945, 355] width 19 height 14
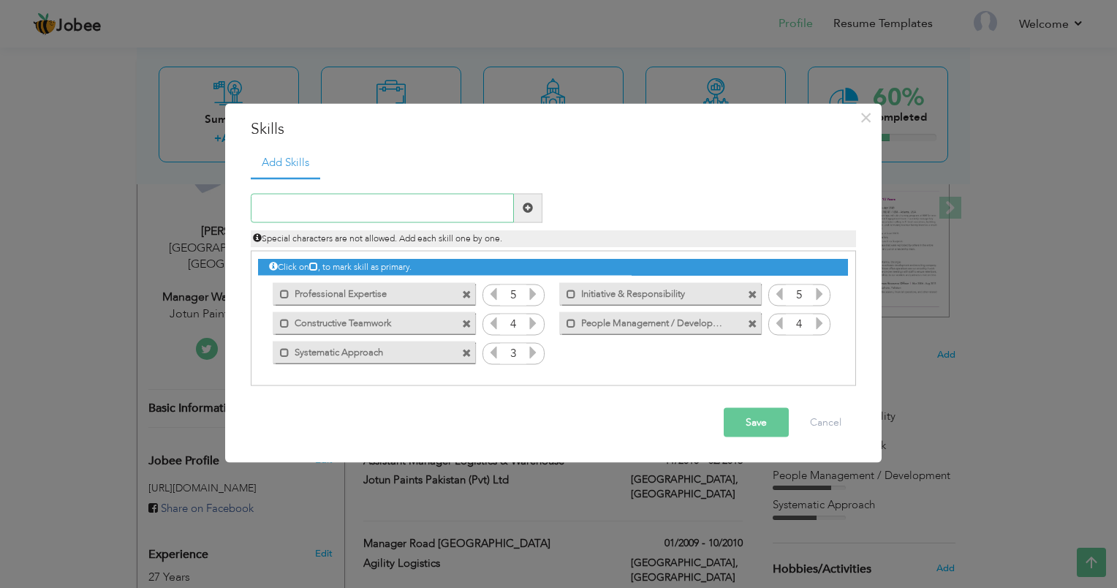
click at [500, 203] on input "text" at bounding box center [382, 207] width 263 height 29
paste input "• Effective Communication"
drag, startPoint x: 286, startPoint y: 205, endPoint x: 227, endPoint y: 203, distance: 58.5
click at [227, 203] on div "× Skills Add Skills • Effective Communication Duplicate entry 5 5 4" at bounding box center [553, 283] width 656 height 359
type input "Effective Communication"
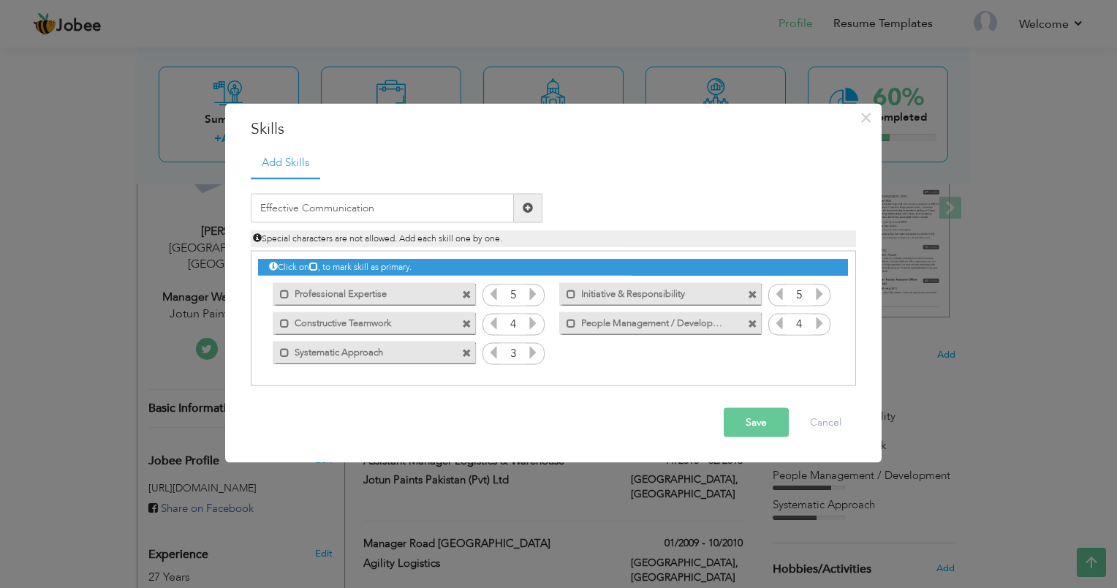
click at [526, 209] on span at bounding box center [528, 207] width 10 height 10
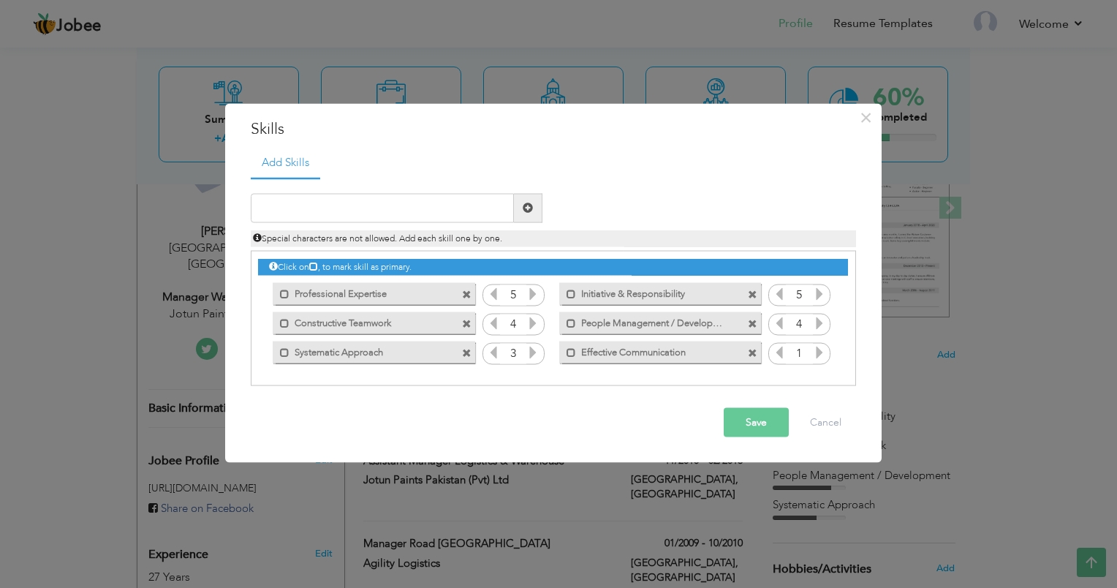
click at [819, 353] on icon at bounding box center [819, 351] width 13 height 13
click at [758, 422] on button "Save" at bounding box center [756, 421] width 65 height 29
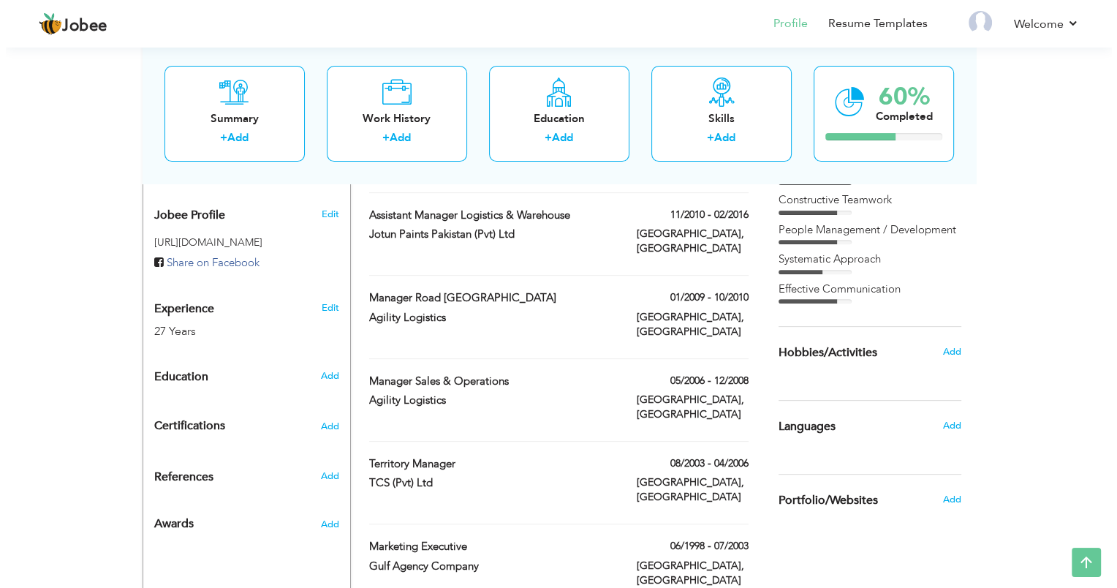
scroll to position [508, 0]
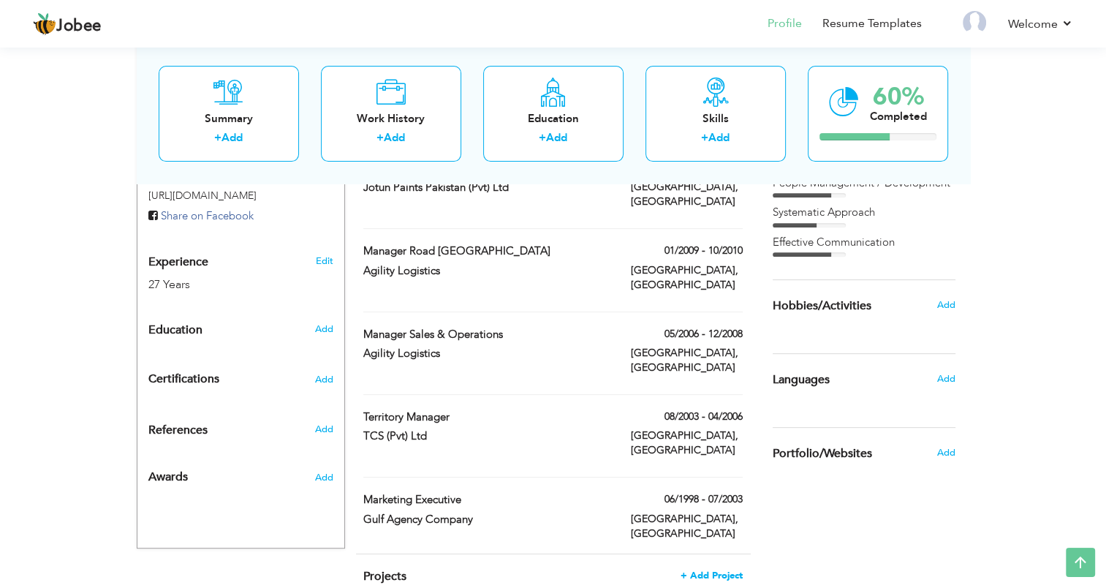
click at [705, 570] on span "+ Add Project" at bounding box center [711, 575] width 62 height 10
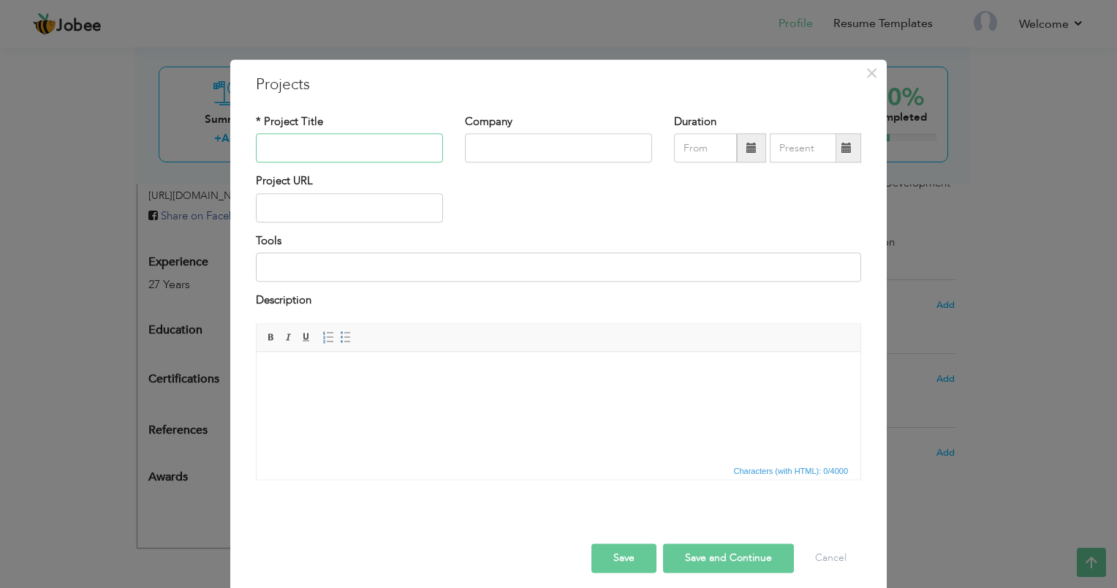
paste input "Warehouse Cost Reduction"
type input "Warehouse Cost Reduction"
type input "j"
type input "Jotun Paints Pakistan (Pvt) Ltd"
type input "08/2025"
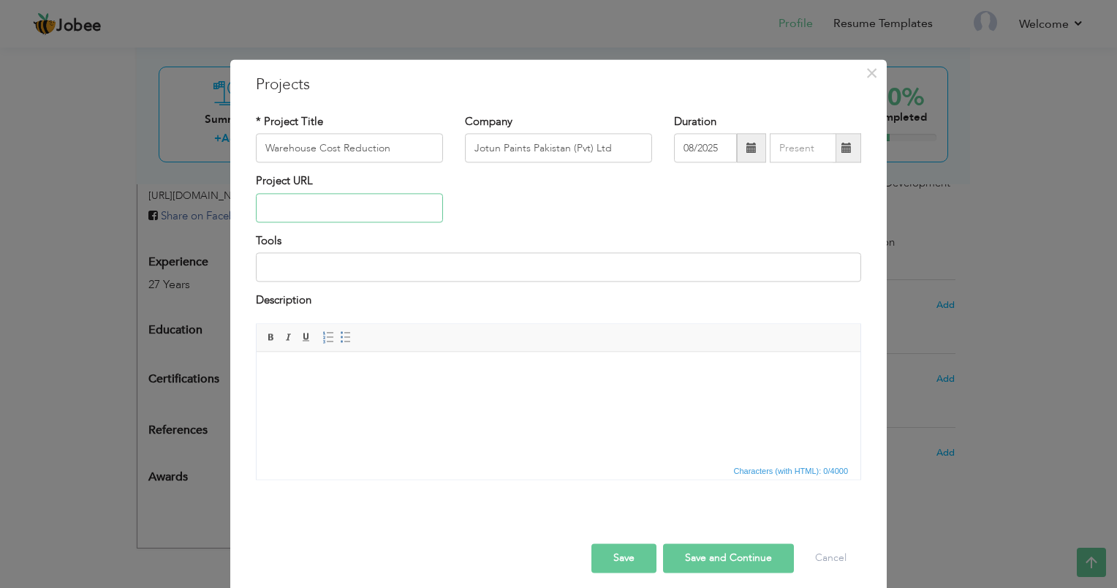
click at [283, 210] on input "text" at bounding box center [349, 207] width 187 height 29
click at [316, 269] on input at bounding box center [558, 267] width 605 height 29
click at [287, 364] on html at bounding box center [559, 374] width 604 height 45
drag, startPoint x: 287, startPoint y: 364, endPoint x: 281, endPoint y: 371, distance: 9.4
click at [281, 371] on body at bounding box center [558, 373] width 574 height 15
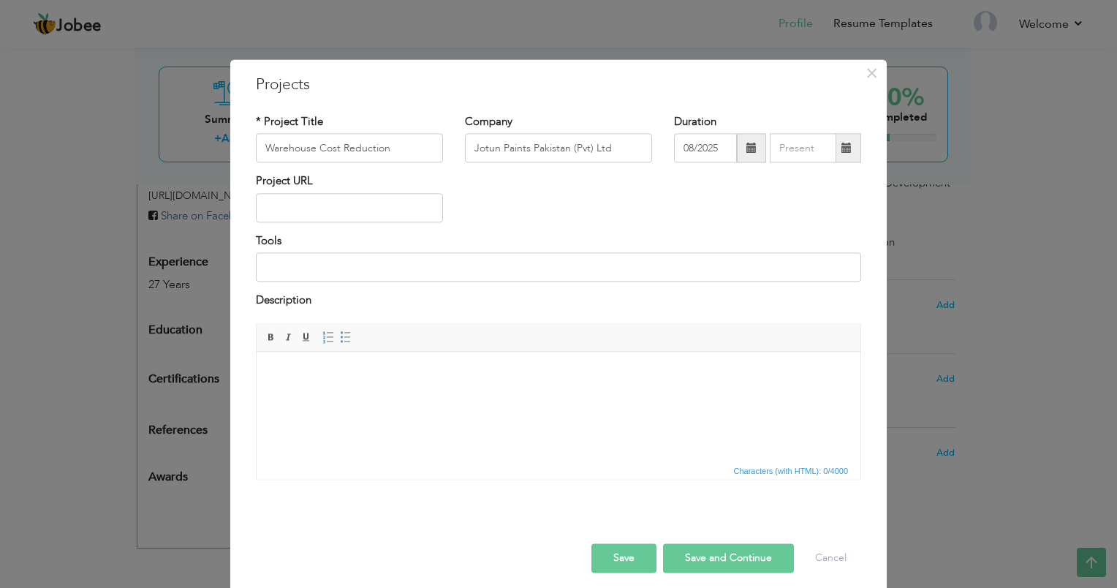
click at [275, 378] on body at bounding box center [558, 373] width 574 height 15
click at [290, 383] on span "Paste" at bounding box center [326, 388] width 76 height 18
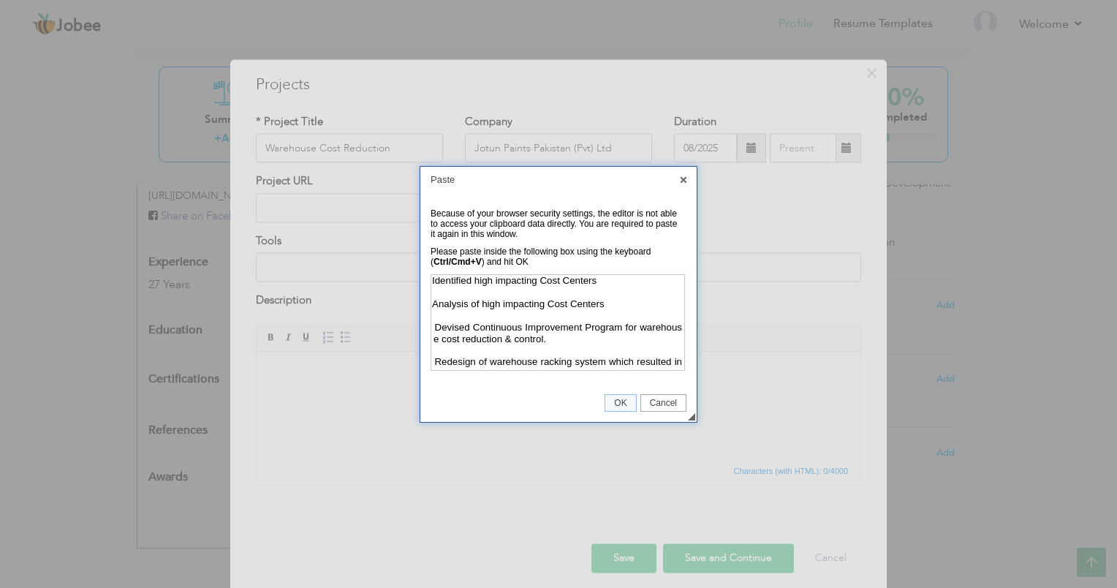
scroll to position [1, 0]
